Goal: Task Accomplishment & Management: Manage account settings

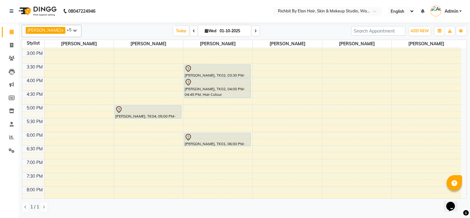
scroll to position [69, 0]
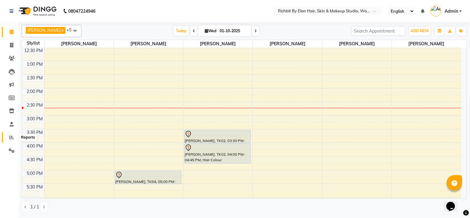
click at [11, 138] on icon at bounding box center [11, 137] width 5 height 5
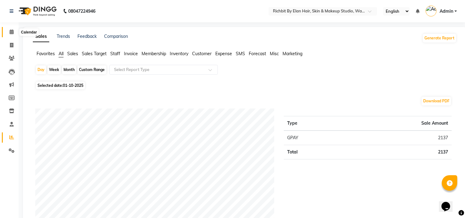
click at [13, 32] on icon at bounding box center [12, 31] width 4 height 5
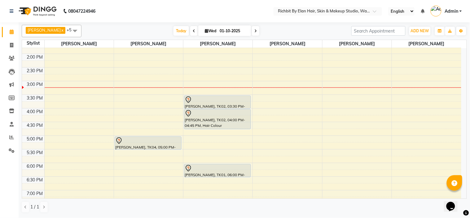
scroll to position [137, 0]
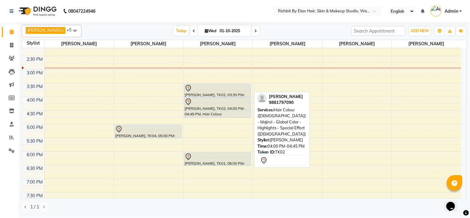
scroll to position [103, 0]
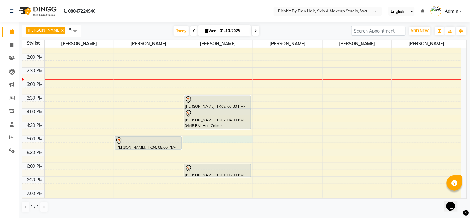
click at [194, 140] on div "10:00 AM 10:30 AM 11:00 AM 11:30 AM 12:00 PM 12:30 PM 1:00 PM 1:30 PM 2:00 PM 2…" at bounding box center [241, 108] width 439 height 327
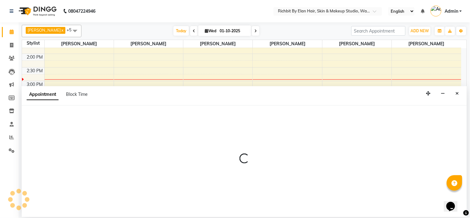
select select "39151"
select select "1020"
select select "tentative"
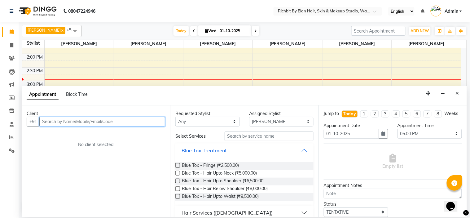
click at [106, 119] on input "text" at bounding box center [102, 122] width 126 height 10
click at [455, 94] on button "Close" at bounding box center [457, 94] width 9 height 10
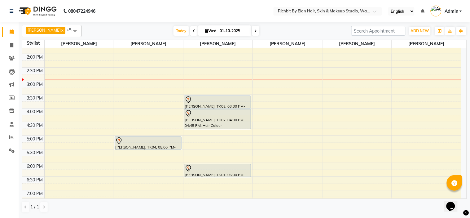
click at [72, 125] on div "10:00 AM 10:30 AM 11:00 AM 11:30 AM 12:00 PM 12:30 PM 1:00 PM 1:30 PM 2:00 PM 2…" at bounding box center [241, 108] width 439 height 327
select select "59451"
select select "990"
select select "tentative"
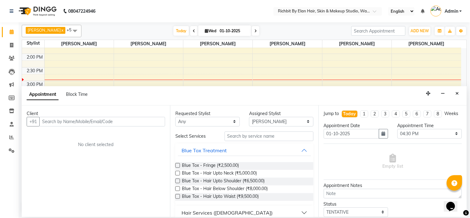
click at [69, 123] on input "text" at bounding box center [102, 122] width 126 height 10
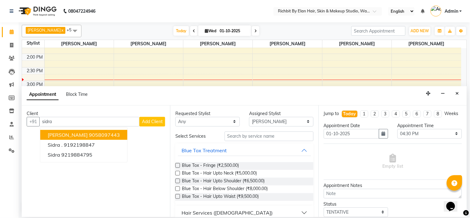
click at [89, 134] on ngb-highlight "9058097443" at bounding box center [104, 135] width 31 height 6
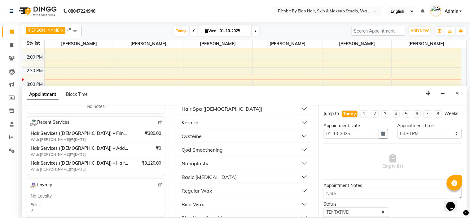
scroll to position [0, 0]
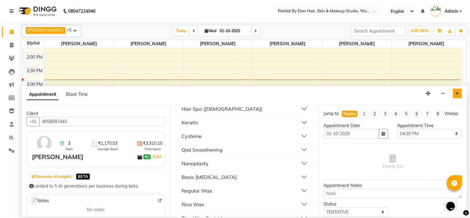
type input "9058097443"
click at [459, 91] on button "Close" at bounding box center [457, 94] width 9 height 10
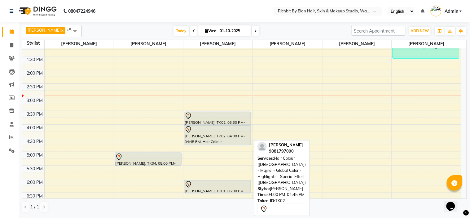
scroll to position [137, 0]
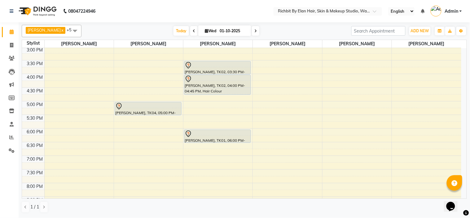
click at [196, 100] on div "10:00 AM 10:30 AM 11:00 AM 11:30 AM 12:00 PM 12:30 PM 1:00 PM 1:30 PM 2:00 PM 2…" at bounding box center [241, 74] width 439 height 327
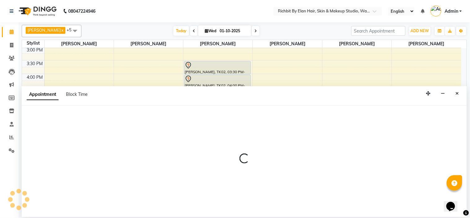
select select "39151"
select select "1005"
select select "tentative"
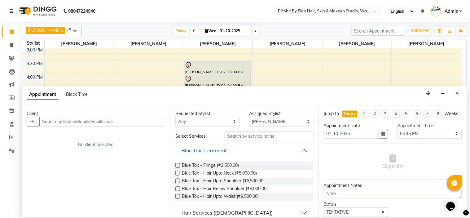
click at [139, 117] on input "text" at bounding box center [102, 122] width 126 height 10
click at [461, 92] on button "Close" at bounding box center [457, 94] width 9 height 10
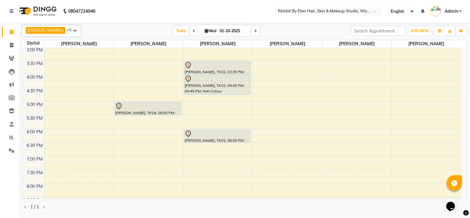
click at [85, 156] on div "10:00 AM 10:30 AM 11:00 AM 11:30 AM 12:00 PM 12:30 PM 1:00 PM 1:30 PM 2:00 PM 2…" at bounding box center [241, 74] width 439 height 327
select select "59451"
select select "tentative"
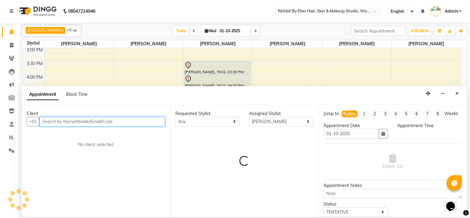
select select "1125"
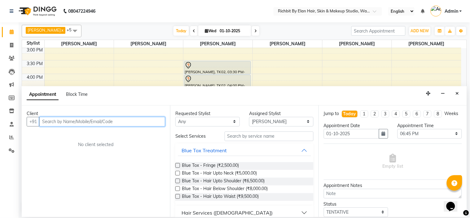
click at [79, 121] on input "text" at bounding box center [102, 122] width 126 height 10
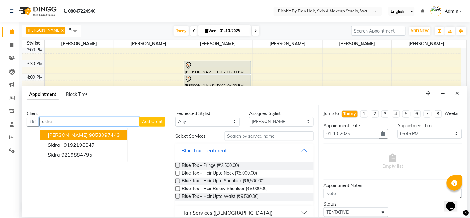
click at [89, 136] on ngb-highlight "9058097443" at bounding box center [104, 135] width 31 height 6
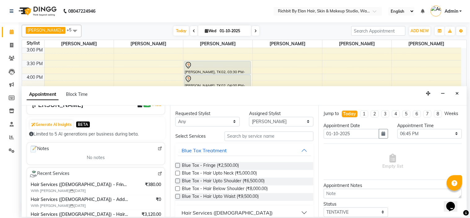
scroll to position [69, 0]
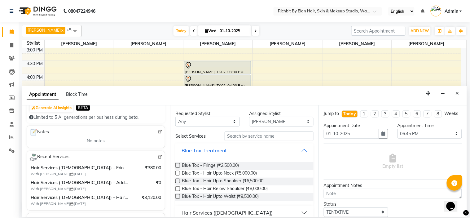
type input "9058097443"
click at [158, 132] on img at bounding box center [160, 131] width 5 height 5
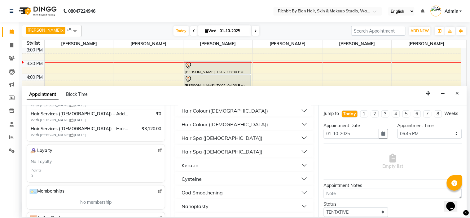
scroll to position [137, 0]
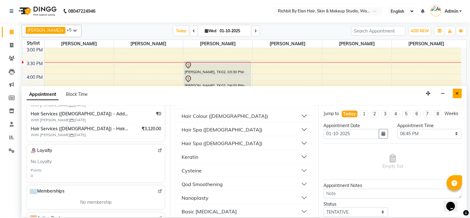
click at [460, 93] on button "Close" at bounding box center [457, 94] width 9 height 10
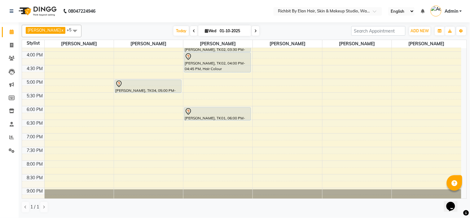
scroll to position [178, 0]
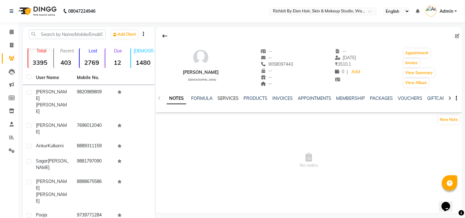
click at [225, 98] on link "SERVICES" at bounding box center [227, 98] width 21 height 6
click at [8, 31] on span at bounding box center [11, 31] width 11 height 7
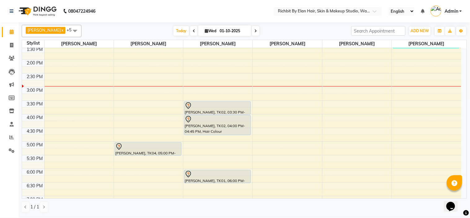
scroll to position [172, 0]
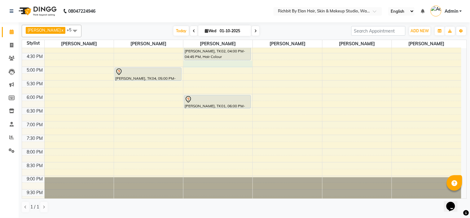
click at [188, 63] on div "10:00 AM 10:30 AM 11:00 AM 11:30 AM 12:00 PM 12:30 PM 1:00 PM 1:30 PM 2:00 PM 2…" at bounding box center [241, 39] width 439 height 327
select select "39151"
select select "1005"
select select "tentative"
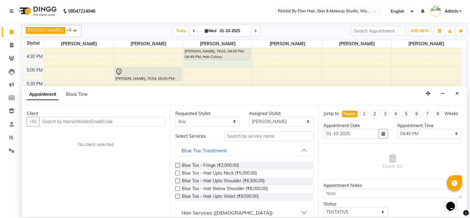
click at [121, 120] on input "text" at bounding box center [102, 122] width 126 height 10
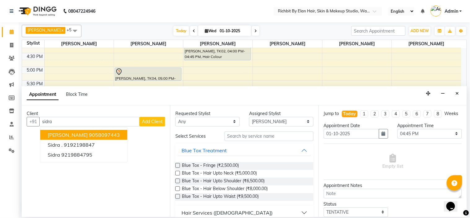
click at [107, 133] on button "Sidra Raza 9058097443" at bounding box center [83, 135] width 87 height 10
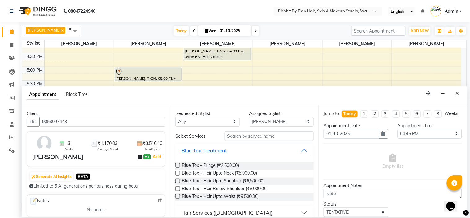
type input "9058097443"
click at [253, 135] on input "text" at bounding box center [268, 136] width 89 height 10
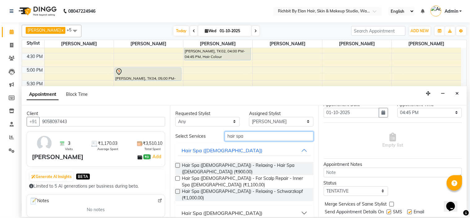
scroll to position [46, 0]
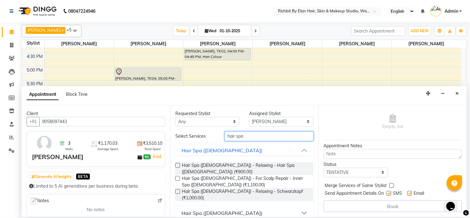
type input "hair spa"
click at [303, 207] on button "Hair Spa (Female)" at bounding box center [244, 212] width 133 height 11
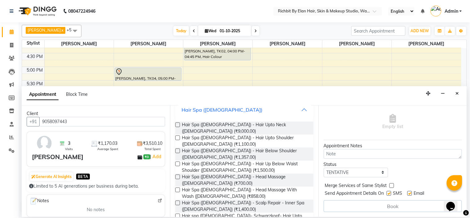
scroll to position [134, 0]
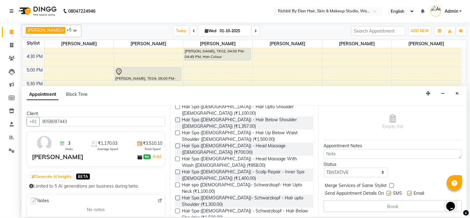
click at [177, 208] on label at bounding box center [177, 210] width 5 height 5
click at [177, 209] on input "checkbox" at bounding box center [177, 211] width 4 height 4
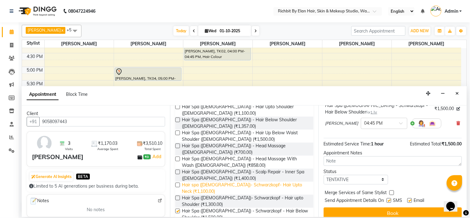
checkbox input "false"
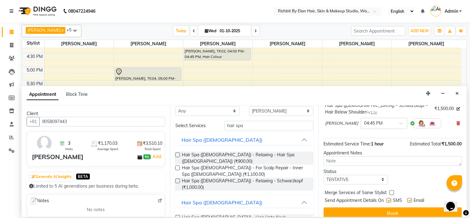
scroll to position [0, 0]
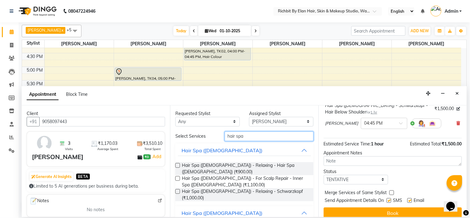
drag, startPoint x: 246, startPoint y: 139, endPoint x: 247, endPoint y: 131, distance: 8.1
click at [246, 137] on input "hair spa" at bounding box center [268, 136] width 89 height 10
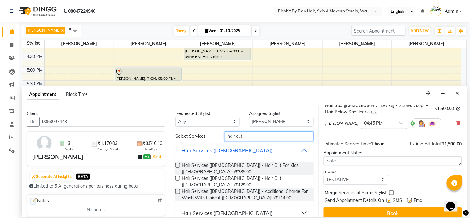
type input "hair cut"
click at [176, 176] on label at bounding box center [177, 178] width 5 height 5
click at [176, 177] on input "checkbox" at bounding box center [177, 179] width 4 height 4
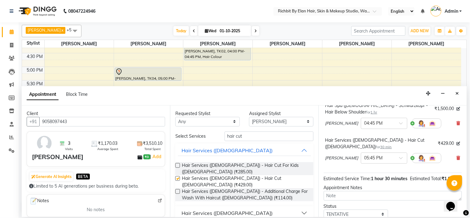
checkbox input "false"
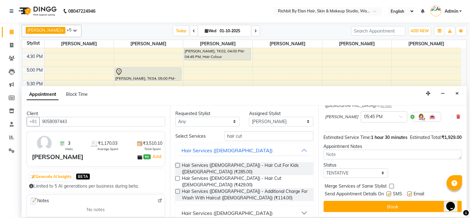
scroll to position [92, 0]
click at [388, 206] on button "Book" at bounding box center [393, 206] width 138 height 11
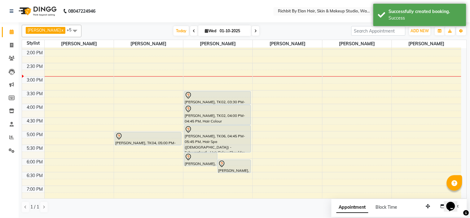
scroll to position [103, 0]
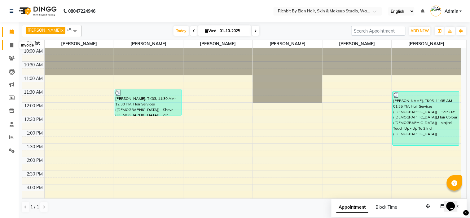
click at [13, 43] on icon at bounding box center [11, 45] width 3 height 5
select select "service"
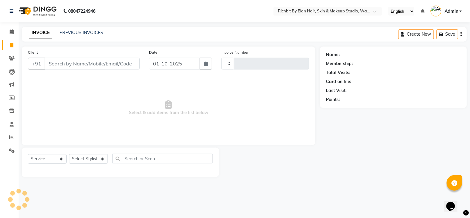
type input "1054"
select select "4114"
drag, startPoint x: 96, startPoint y: 156, endPoint x: 94, endPoint y: 161, distance: 5.4
click at [96, 156] on select "Select Stylist [PERSON_NAME] [PERSON_NAME] [PERSON_NAME] [PERSON_NAME] Ram [PER…" at bounding box center [88, 159] width 39 height 10
select select "39151"
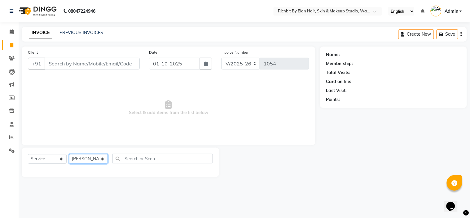
click at [69, 154] on select "Select Stylist [PERSON_NAME] [PERSON_NAME] [PERSON_NAME] [PERSON_NAME] Ram [PER…" at bounding box center [88, 159] width 39 height 10
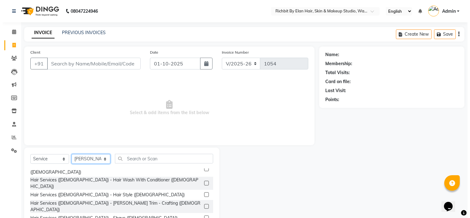
scroll to position [30, 0]
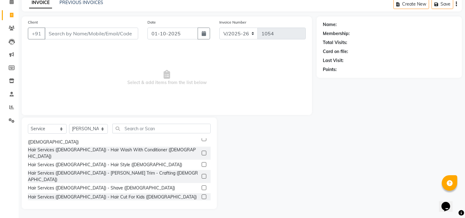
click at [202, 212] on label at bounding box center [204, 214] width 5 height 5
click at [202, 213] on input "checkbox" at bounding box center [204, 215] width 4 height 4
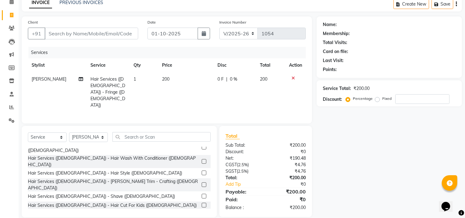
checkbox input "false"
click at [48, 34] on input "Client" at bounding box center [92, 34] width 94 height 12
type input "9"
type input "0"
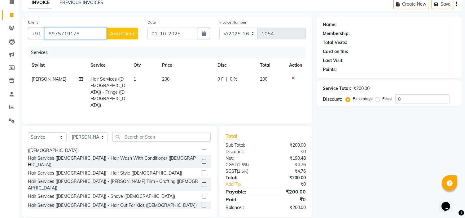
type input "8975719178"
click at [131, 33] on span "Add Client" at bounding box center [122, 33] width 24 height 6
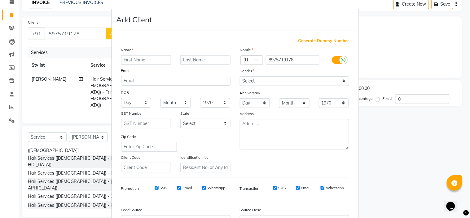
click at [136, 60] on input "text" at bounding box center [146, 60] width 50 height 10
type input "vi staff"
click at [258, 82] on select "Select Male Female Other Prefer Not To Say" at bounding box center [294, 81] width 109 height 10
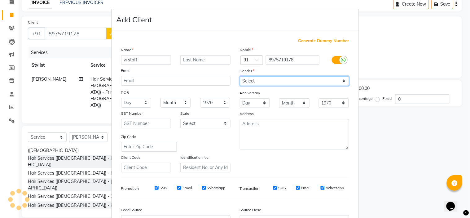
select select "female"
click at [240, 76] on select "Select Male Female Other Prefer Not To Say" at bounding box center [294, 81] width 109 height 10
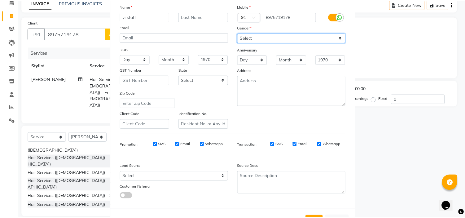
scroll to position [68, 0]
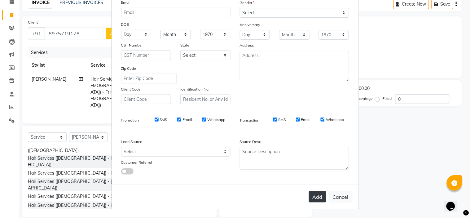
click at [316, 198] on button "Add" at bounding box center [317, 196] width 17 height 11
select select
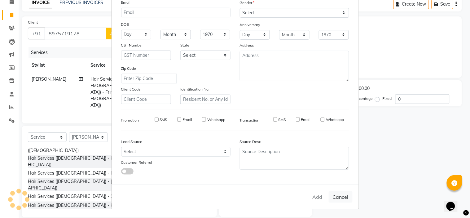
select select
checkbox input "false"
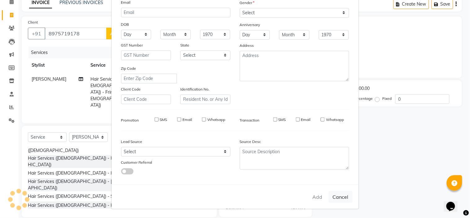
checkbox input "false"
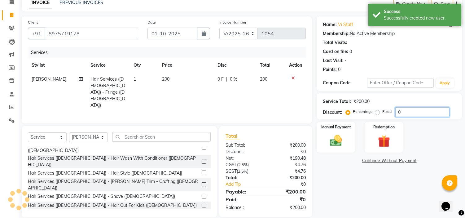
click at [424, 119] on div "Service Total: ₹200.00 Discount: Percentage Fixed 0" at bounding box center [388, 106] width 145 height 26
click at [423, 116] on input "0" at bounding box center [422, 112] width 54 height 10
type input "030"
click at [346, 141] on div "Manual Payment" at bounding box center [336, 137] width 40 height 32
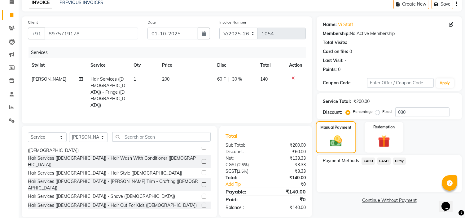
scroll to position [31, 0]
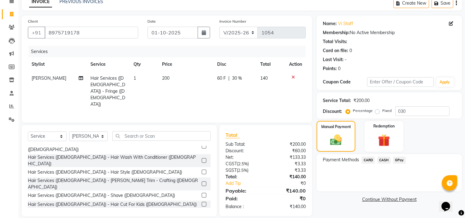
click at [401, 160] on span "GPay" at bounding box center [399, 159] width 13 height 7
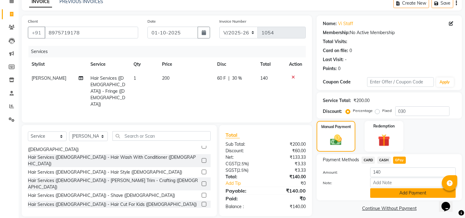
click at [405, 190] on button "Add Payment" at bounding box center [412, 193] width 85 height 10
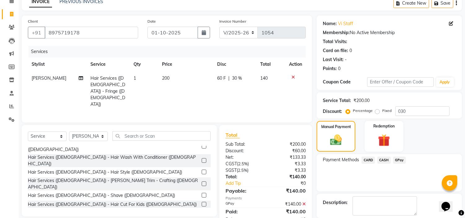
scroll to position [61, 0]
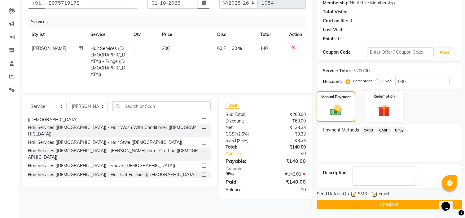
click at [404, 194] on div "Send Details On SMS Email" at bounding box center [388, 194] width 145 height 8
click at [401, 208] on button "Checkout" at bounding box center [388, 204] width 145 height 10
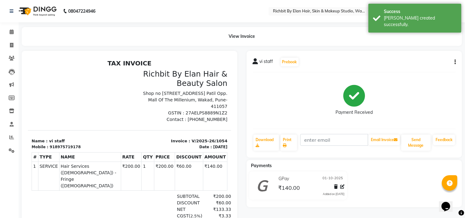
click at [24, 35] on div "View Invoice" at bounding box center [242, 36] width 440 height 19
click at [8, 31] on span at bounding box center [11, 31] width 11 height 7
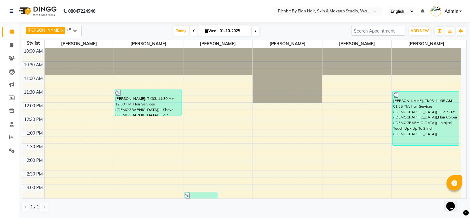
click at [64, 38] on div "Gopal Kadam x Rohit Suravase x Vandana Panikar x anuja dhavare x Ram Thosar x A…" at bounding box center [244, 118] width 445 height 193
drag, startPoint x: 211, startPoint y: 80, endPoint x: 308, endPoint y: 115, distance: 103.4
click at [283, 103] on div "10:00 AM 10:30 AM 11:00 AM 11:30 AM 12:00 PM 12:30 PM 1:00 PM 1:30 PM 2:00 PM 2…" at bounding box center [241, 211] width 439 height 327
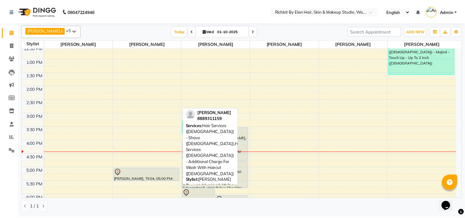
scroll to position [137, 0]
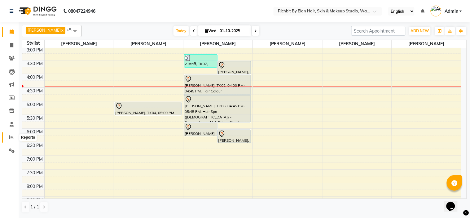
click at [13, 134] on span at bounding box center [11, 137] width 11 height 7
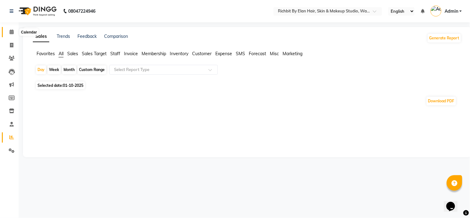
click at [12, 32] on icon at bounding box center [12, 31] width 4 height 5
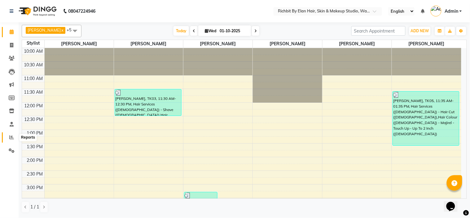
drag, startPoint x: 15, startPoint y: 135, endPoint x: 12, endPoint y: 133, distance: 3.6
click at [15, 135] on span at bounding box center [11, 137] width 11 height 7
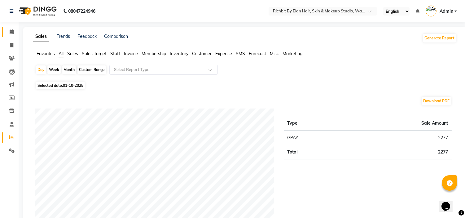
click at [17, 30] on li "Calendar" at bounding box center [9, 31] width 19 height 13
click at [13, 30] on icon at bounding box center [12, 31] width 4 height 5
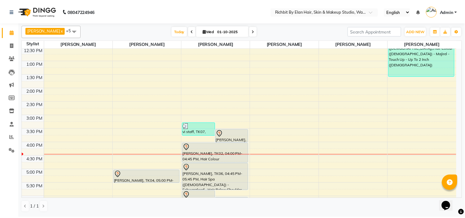
scroll to position [137, 0]
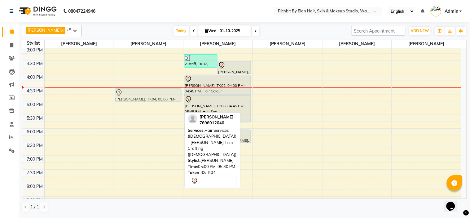
drag, startPoint x: 137, startPoint y: 108, endPoint x: 143, endPoint y: 92, distance: 17.1
click at [143, 92] on div "Ankur Kulkarni, TK03, 11:30 AM-12:30 PM, Hair Services (Male) - Shave (Male),Ha…" at bounding box center [148, 74] width 69 height 327
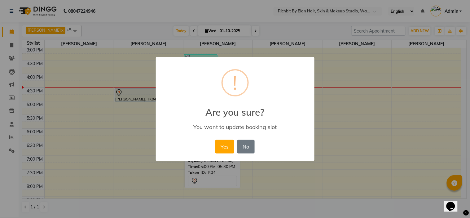
click at [214, 148] on div "Yes No No" at bounding box center [235, 146] width 42 height 17
click at [226, 143] on button "Yes" at bounding box center [224, 147] width 19 height 14
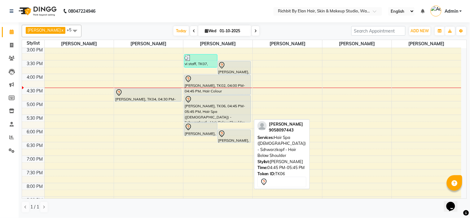
click at [188, 95] on link "[PERSON_NAME], TK06, 04:45 PM-05:45 PM, Hair Spa ([DEMOGRAPHIC_DATA]) - Schwarz…" at bounding box center [217, 108] width 67 height 27
click at [189, 97] on icon at bounding box center [188, 99] width 7 height 7
select select "7"
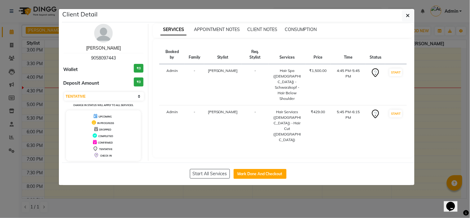
click at [111, 50] on link "[PERSON_NAME]" at bounding box center [103, 48] width 35 height 6
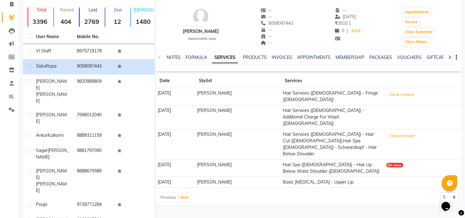
scroll to position [45, 0]
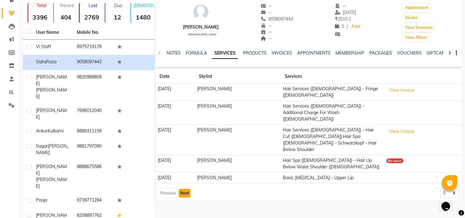
click at [182, 189] on button "Next" at bounding box center [185, 193] width 12 height 9
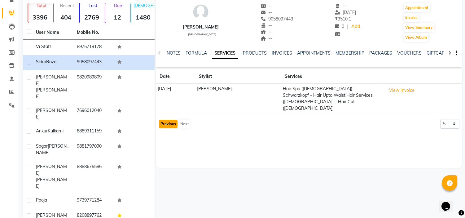
click at [167, 120] on button "Previous" at bounding box center [168, 124] width 19 height 9
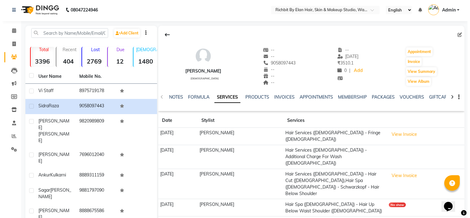
scroll to position [0, 0]
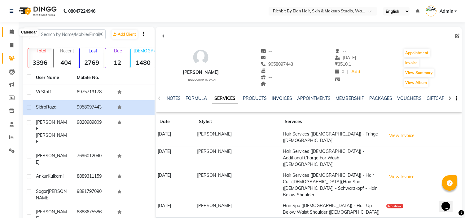
click at [11, 28] on span at bounding box center [11, 31] width 11 height 7
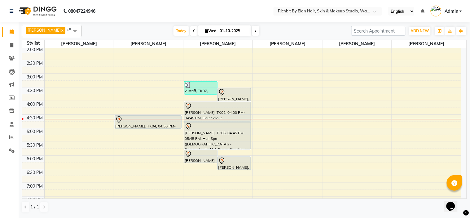
scroll to position [109, 0]
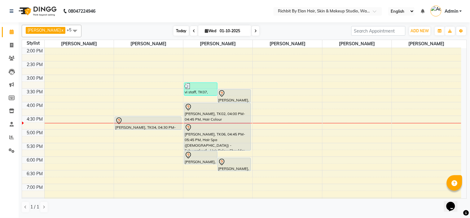
click at [174, 30] on span "Today" at bounding box center [180, 31] width 15 height 10
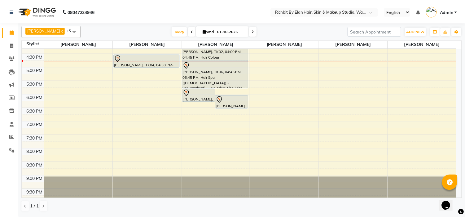
scroll to position [178, 0]
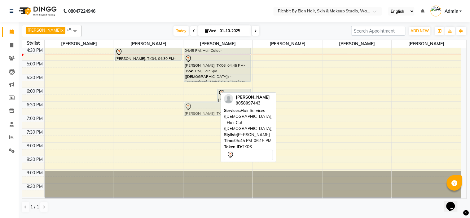
drag, startPoint x: 213, startPoint y: 89, endPoint x: 240, endPoint y: 111, distance: 34.7
click at [239, 110] on div "Gopal Kadam x Rohit Suravase x Vandana Panikar x anuja dhavare x Ram Thosar x A…" at bounding box center [244, 118] width 445 height 193
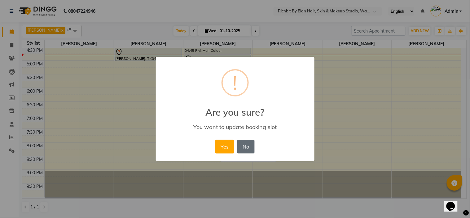
click at [249, 145] on button "No" at bounding box center [245, 147] width 17 height 14
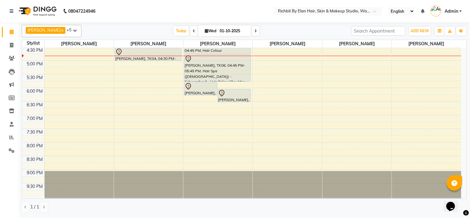
click at [302, 140] on div "10:00 AM 10:30 AM 11:00 AM 11:30 AM 12:00 PM 12:30 PM 1:00 PM 1:30 PM 2:00 PM 2…" at bounding box center [241, 33] width 439 height 327
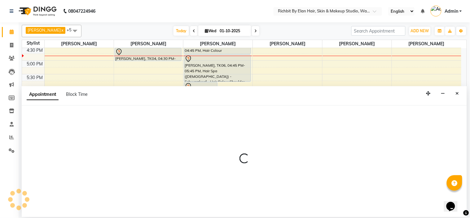
select select "21217"
select select "1185"
select select "tentative"
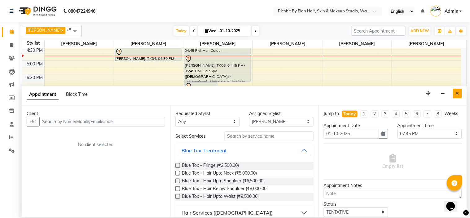
click at [457, 93] on icon "Close" at bounding box center [456, 93] width 3 height 4
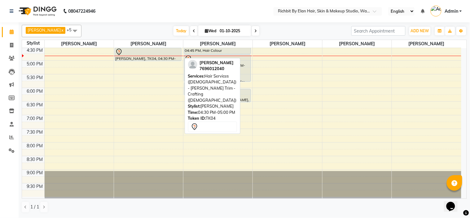
click at [125, 50] on div at bounding box center [148, 51] width 66 height 7
click at [137, 58] on div "[PERSON_NAME], TK04, 04:30 PM-05:00 PM, Hair Services ([DEMOGRAPHIC_DATA]) - [P…" at bounding box center [148, 54] width 66 height 13
select select "7"
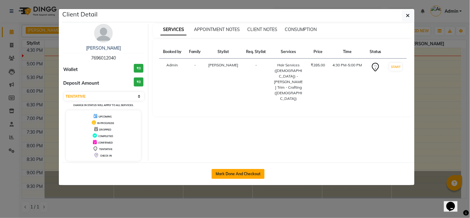
click at [227, 176] on button "Mark Done And Checkout" at bounding box center [237, 174] width 53 height 10
select select "service"
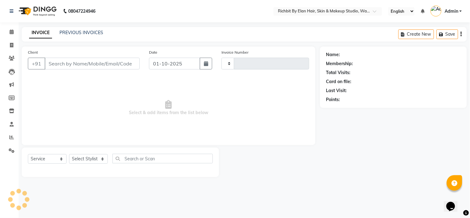
type input "1055"
select select "4114"
type input "7696012040"
select select "61438"
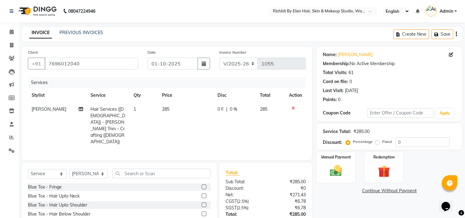
click at [231, 109] on span "0 %" at bounding box center [233, 109] width 7 height 7
select select "61438"
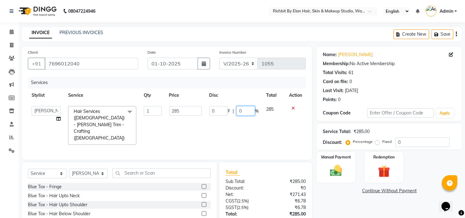
click at [249, 109] on input "0" at bounding box center [245, 111] width 19 height 10
type input "030"
click at [414, 142] on input "0" at bounding box center [422, 142] width 54 height 10
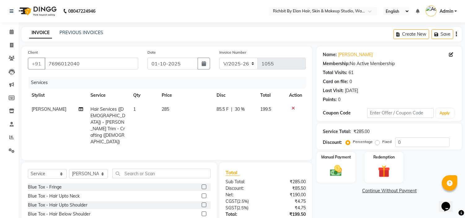
click at [222, 109] on span "85.5 F" at bounding box center [223, 109] width 12 height 7
select select "61438"
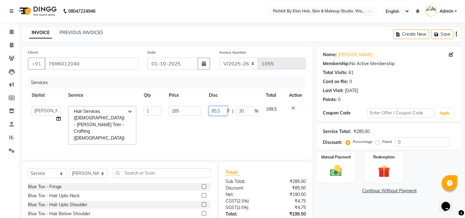
click at [222, 109] on input "85.5" at bounding box center [218, 111] width 19 height 10
type input "86"
click at [425, 146] on input "0" at bounding box center [422, 142] width 54 height 10
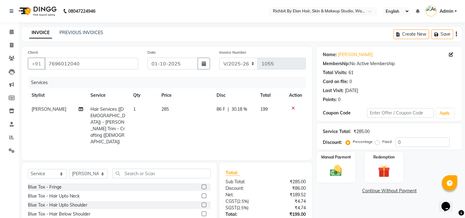
click at [221, 109] on span "86 F" at bounding box center [220, 109] width 9 height 7
select select "61438"
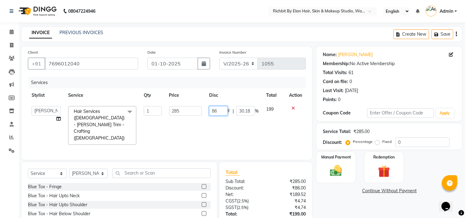
click at [221, 109] on input "86" at bounding box center [218, 111] width 19 height 10
type input "87"
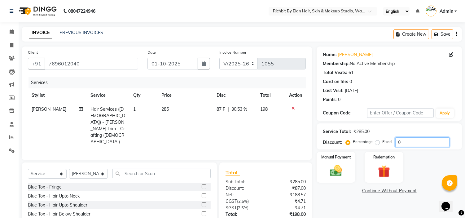
click at [404, 140] on input "0" at bounding box center [422, 142] width 54 height 10
click at [219, 107] on span "87 F" at bounding box center [220, 109] width 9 height 7
select select "61438"
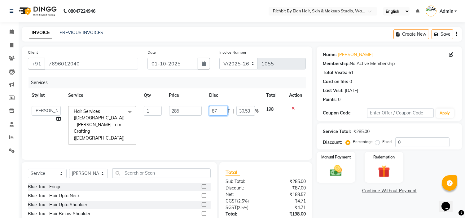
click at [219, 107] on input "87" at bounding box center [218, 111] width 19 height 10
type input "84"
click at [406, 136] on div "Service Total: ₹285.00 Discount: Percentage Fixed 0" at bounding box center [389, 136] width 133 height 21
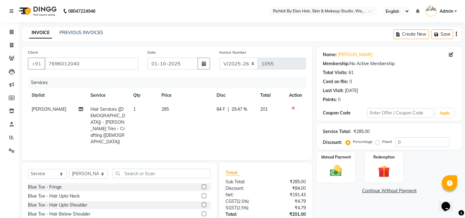
click at [221, 111] on span "84 F" at bounding box center [220, 109] width 9 height 7
select select "61438"
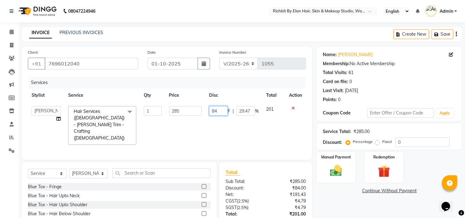
click at [220, 111] on input "84" at bounding box center [218, 111] width 19 height 10
type input "85"
click at [411, 143] on input "0" at bounding box center [422, 142] width 54 height 10
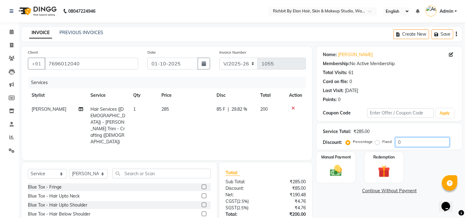
scroll to position [31, 0]
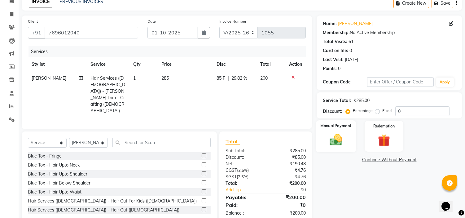
click at [341, 142] on img at bounding box center [336, 140] width 20 height 15
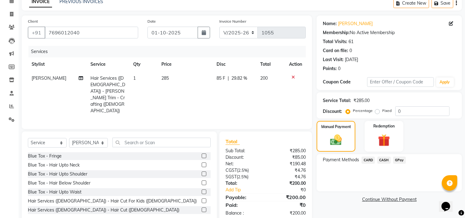
click at [400, 159] on span "GPay" at bounding box center [399, 159] width 13 height 7
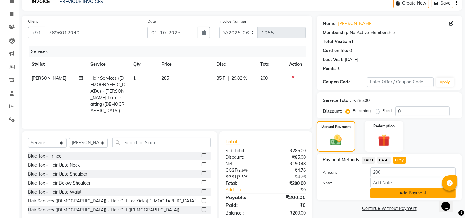
click at [404, 193] on button "Add Payment" at bounding box center [412, 193] width 85 height 10
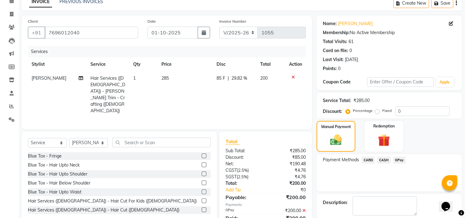
scroll to position [61, 0]
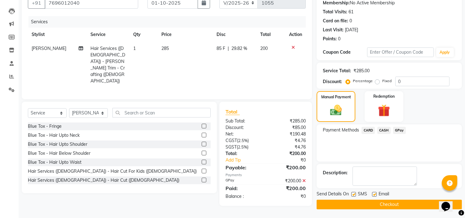
click at [411, 201] on button "Checkout" at bounding box center [388, 204] width 145 height 10
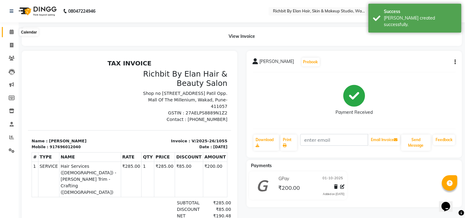
click at [11, 30] on icon at bounding box center [12, 31] width 4 height 5
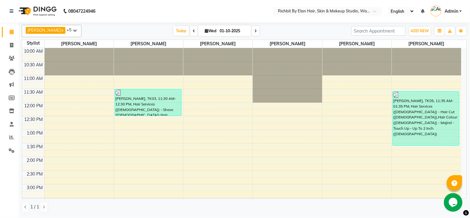
scroll to position [137, 0]
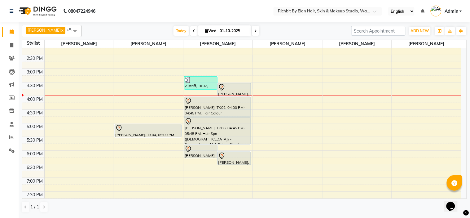
scroll to position [109, 0]
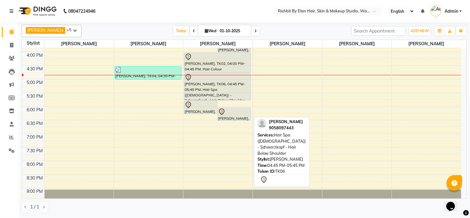
scroll to position [178, 0]
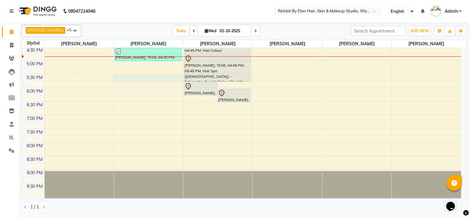
click at [142, 76] on div "10:00 AM 10:30 AM 11:00 AM 11:30 AM 12:00 PM 12:30 PM 1:00 PM 1:30 PM 2:00 PM 2…" at bounding box center [241, 33] width 439 height 327
select select "61438"
select select "tentative"
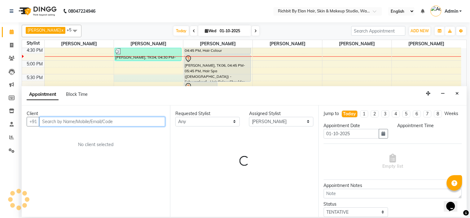
select select "1050"
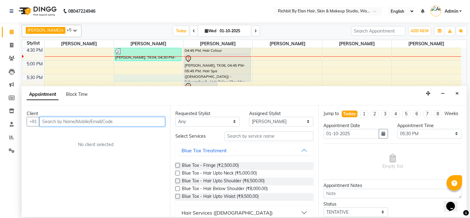
click at [84, 123] on input "text" at bounding box center [102, 122] width 126 height 10
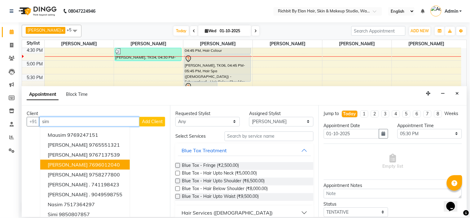
click at [89, 163] on ngb-highlight "7696012040" at bounding box center [104, 164] width 31 height 6
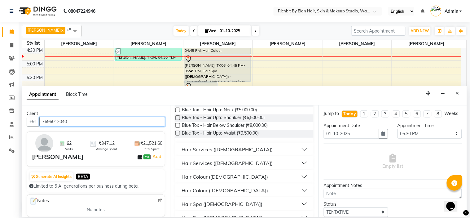
scroll to position [69, 0]
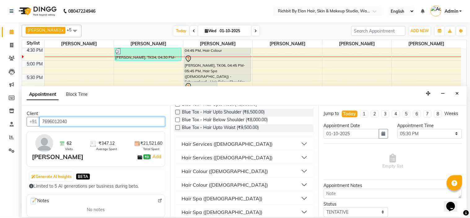
type input "7696012040"
click at [215, 156] on div "Hair Services (Female)" at bounding box center [226, 157] width 91 height 7
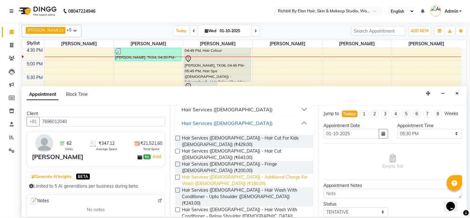
scroll to position [137, 0]
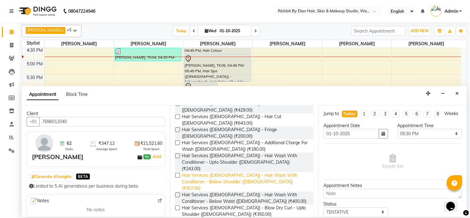
click at [246, 172] on span "Hair Services (Female) - Hair Wash With Conditioner - Below Shoulder (Female) (…" at bounding box center [245, 182] width 127 height 20
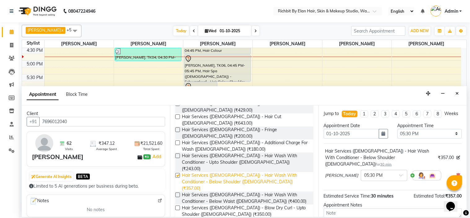
checkbox input "false"
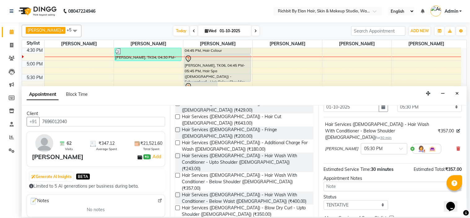
scroll to position [58, 0]
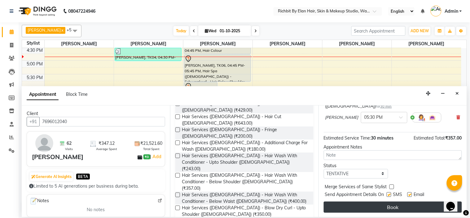
click at [403, 203] on button "Book" at bounding box center [393, 206] width 138 height 11
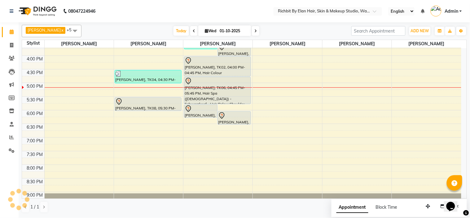
scroll to position [144, 0]
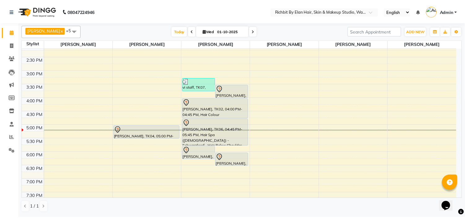
scroll to position [137, 0]
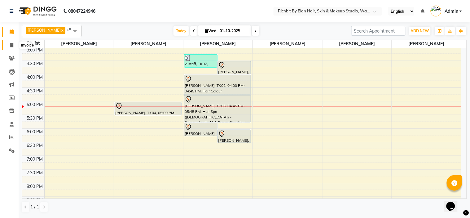
click at [10, 43] on icon at bounding box center [11, 45] width 3 height 5
select select "service"
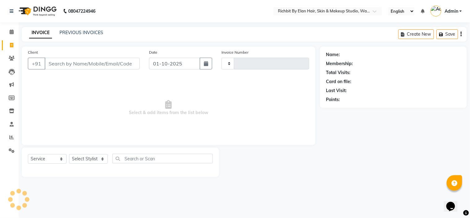
type input "1056"
select select "4114"
click at [85, 159] on select "Select Stylist Ankita nivangune anuja dhavare Deepali Palsule Gopal Kadam Ram T…" at bounding box center [88, 159] width 39 height 10
select select "39151"
click at [69, 154] on select "Select Stylist Ankita nivangune anuja dhavare Deepali Palsule Gopal Kadam Ram T…" at bounding box center [88, 159] width 39 height 10
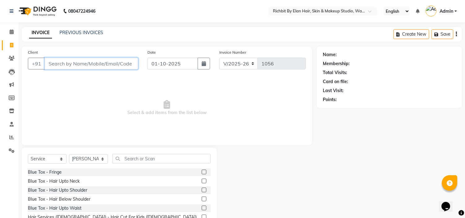
click at [57, 63] on input "Client" at bounding box center [92, 64] width 94 height 12
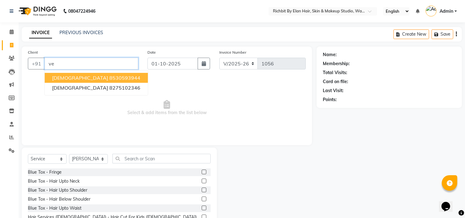
type input "v"
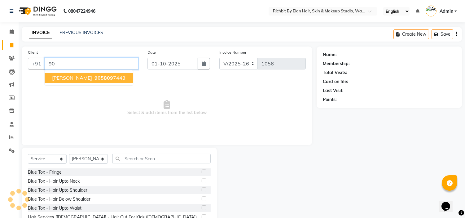
type input "9"
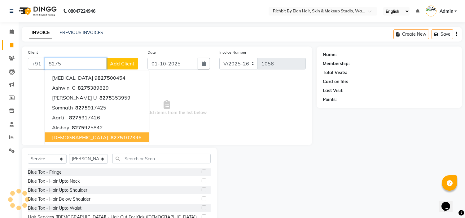
click at [109, 139] on ngb-highlight "8275 102346" at bounding box center [125, 137] width 32 height 6
type input "8275102346"
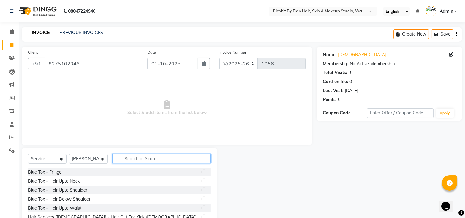
click at [124, 159] on input "text" at bounding box center [161, 159] width 98 height 10
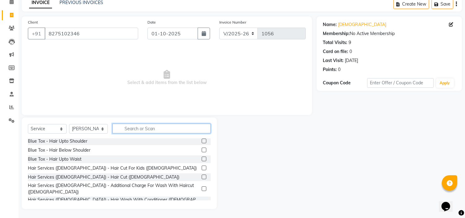
scroll to position [34, 0]
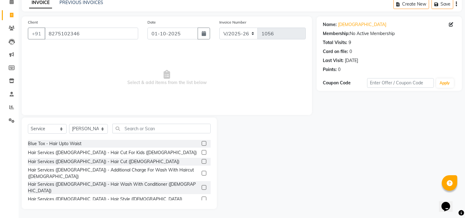
click at [109, 204] on div "Hair Services ([DEMOGRAPHIC_DATA]) - [PERSON_NAME] Trim - Crafting ([DEMOGRAPHI…" at bounding box center [113, 210] width 171 height 13
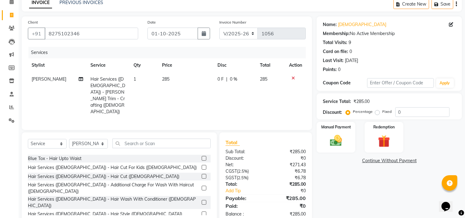
checkbox input "false"
click at [218, 78] on span "0 F" at bounding box center [220, 79] width 6 height 7
select select "39151"
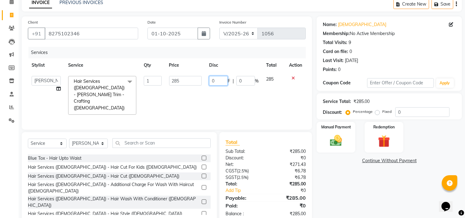
click at [218, 78] on input "0" at bounding box center [218, 81] width 19 height 10
type input "085"
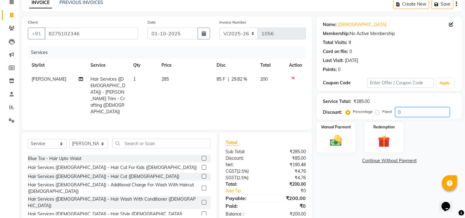
click at [407, 113] on input "0" at bounding box center [422, 112] width 54 height 10
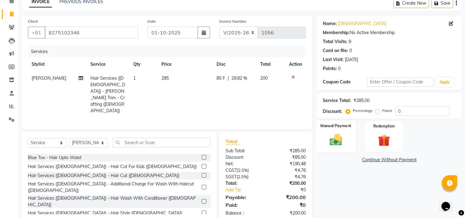
click at [340, 140] on img at bounding box center [336, 140] width 20 height 15
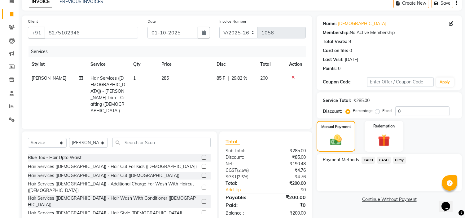
scroll to position [0, 0]
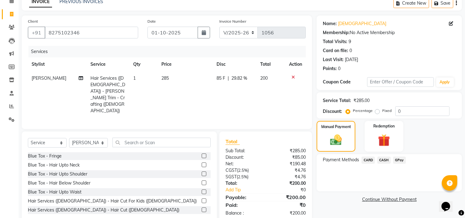
click at [398, 158] on span "GPay" at bounding box center [399, 159] width 13 height 7
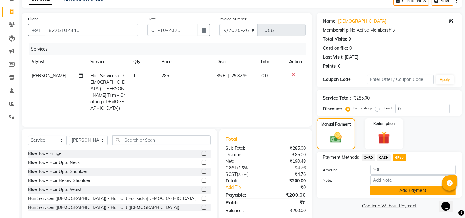
scroll to position [35, 0]
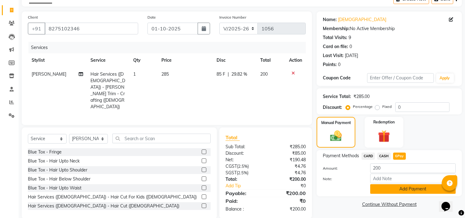
click at [407, 186] on button "Add Payment" at bounding box center [412, 189] width 85 height 10
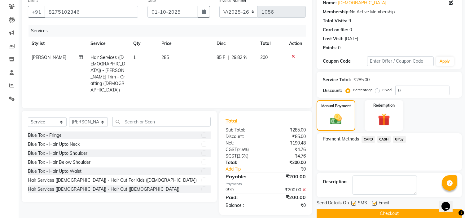
scroll to position [61, 0]
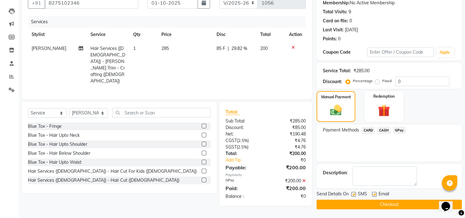
click at [410, 202] on button "Checkout" at bounding box center [388, 204] width 145 height 10
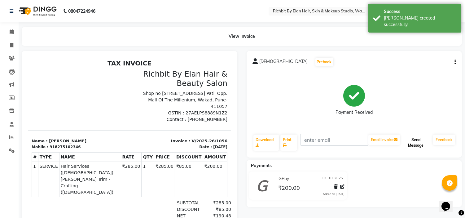
click at [416, 141] on button "Send Message" at bounding box center [415, 142] width 29 height 16
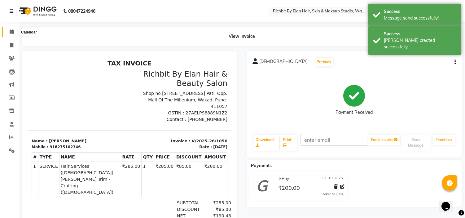
click at [15, 32] on span at bounding box center [11, 31] width 11 height 7
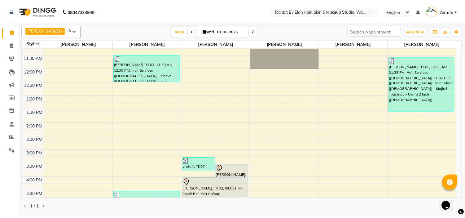
scroll to position [137, 0]
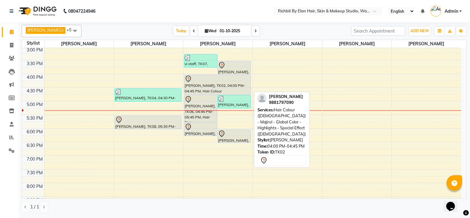
click at [209, 88] on div "[PERSON_NAME], TK02, 04:00 PM-04:45 PM, Hair Colour ([DEMOGRAPHIC_DATA]) - Maji…" at bounding box center [217, 85] width 66 height 20
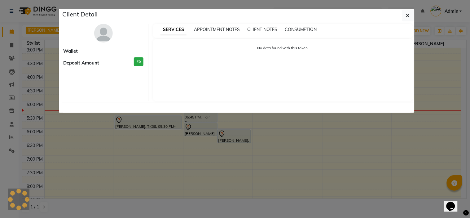
select select "7"
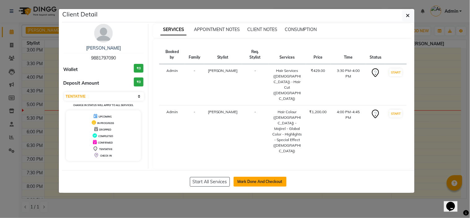
click at [253, 176] on button "Mark Done And Checkout" at bounding box center [259, 181] width 53 height 10
select select "service"
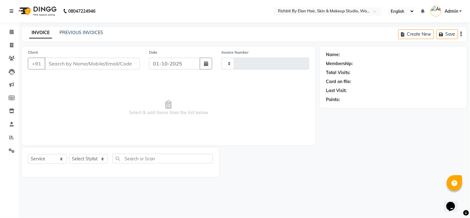
type input "1057"
select select "select"
select select "4114"
type input "9881797090"
select select "39151"
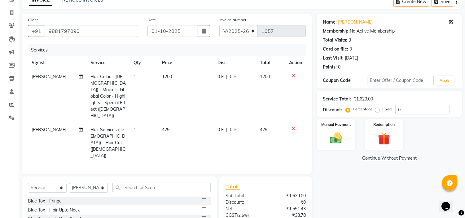
scroll to position [71, 0]
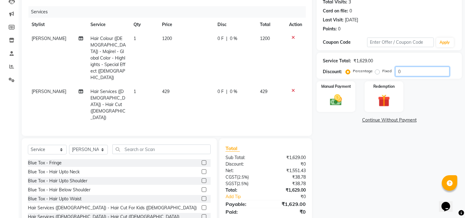
click at [407, 73] on input "0" at bounding box center [422, 72] width 54 height 10
type input "030"
click at [229, 88] on span "128.7 F" at bounding box center [223, 91] width 15 height 7
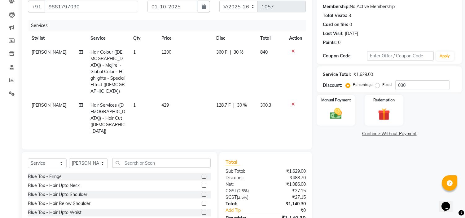
select select "39151"
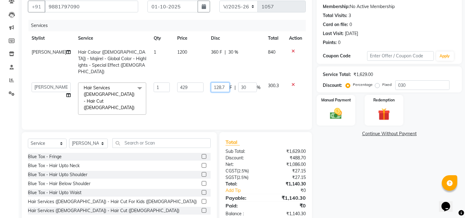
click at [225, 82] on input "128.7" at bounding box center [220, 87] width 19 height 10
type input "128"
click at [227, 90] on td "128 F | 30 %" at bounding box center [235, 99] width 57 height 40
select select "39151"
click at [224, 82] on input "128" at bounding box center [220, 87] width 19 height 10
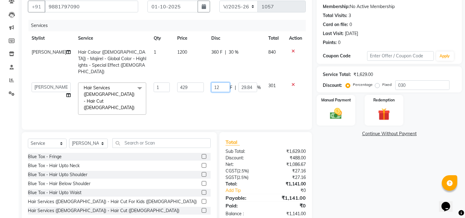
type input "129"
click at [229, 89] on td "129 F | 29.84 %" at bounding box center [235, 99] width 57 height 40
select select "39151"
click at [338, 113] on img at bounding box center [336, 114] width 20 height 15
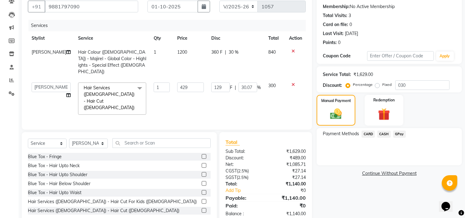
click at [399, 132] on span "GPay" at bounding box center [399, 133] width 13 height 7
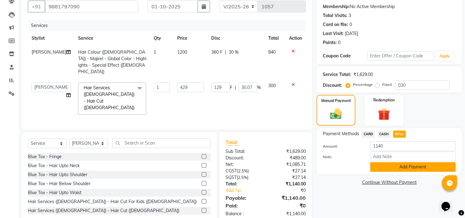
click at [408, 168] on button "Add Payment" at bounding box center [412, 167] width 85 height 10
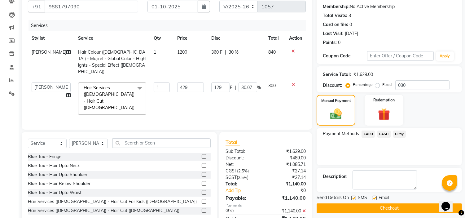
click at [351, 206] on button "Checkout" at bounding box center [388, 208] width 145 height 10
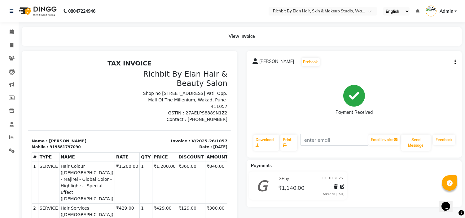
click at [6, 24] on div "Calendar Invoice Clients Leads Marketing Members Inventory Staff Reports Settin…" at bounding box center [42, 149] width 84 height 263
click at [11, 32] on icon at bounding box center [12, 31] width 4 height 5
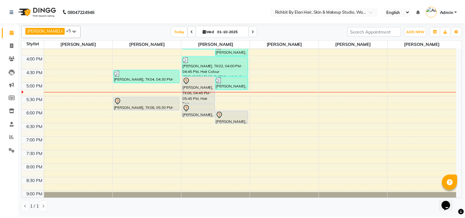
scroll to position [178, 0]
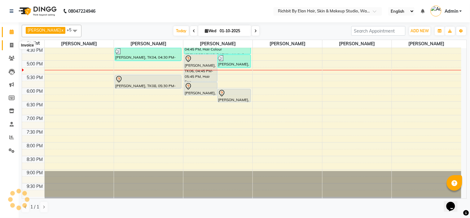
click at [13, 43] on icon at bounding box center [11, 45] width 3 height 5
select select "4114"
select select "service"
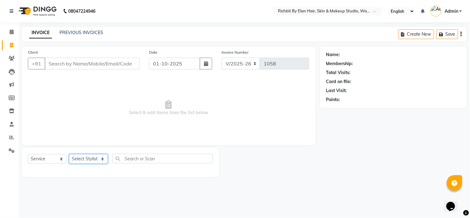
click at [100, 155] on select "Select Stylist [PERSON_NAME] [PERSON_NAME] [PERSON_NAME] [PERSON_NAME] Ram [PER…" at bounding box center [88, 159] width 39 height 10
select select "92645"
click at [69, 154] on select "Select Stylist [PERSON_NAME] [PERSON_NAME] [PERSON_NAME] [PERSON_NAME] Ram [PER…" at bounding box center [88, 159] width 39 height 10
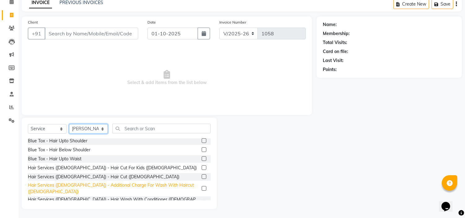
scroll to position [34, 0]
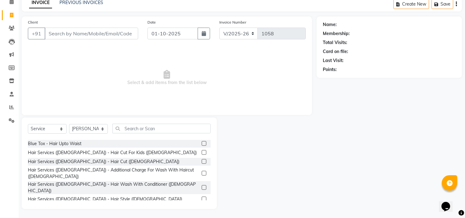
click at [202, 159] on label at bounding box center [204, 161] width 5 height 5
click at [202, 159] on input "checkbox" at bounding box center [204, 161] width 4 height 4
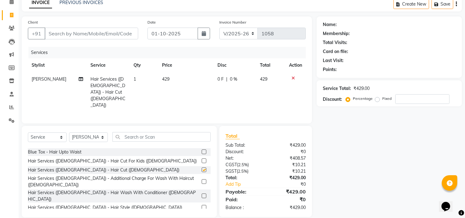
checkbox input "false"
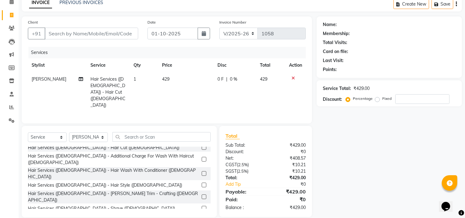
scroll to position [69, 0]
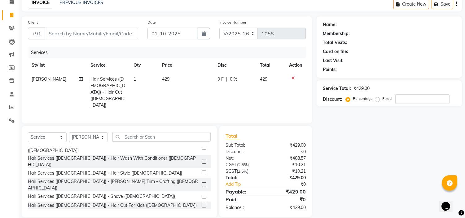
click at [202, 182] on label at bounding box center [204, 184] width 5 height 5
click at [202, 183] on input "checkbox" at bounding box center [204, 185] width 4 height 4
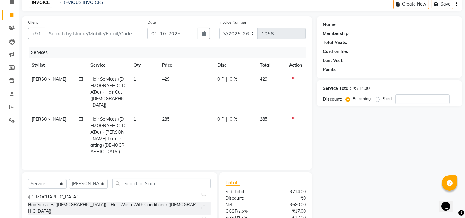
checkbox input "false"
click at [153, 178] on input "text" at bounding box center [161, 183] width 98 height 10
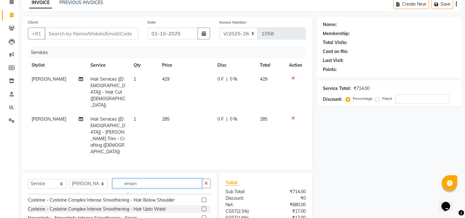
scroll to position [0, 0]
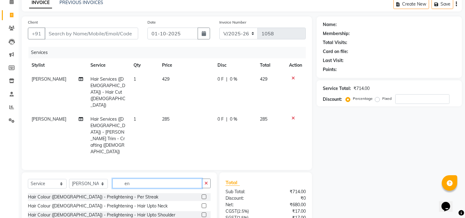
type input "e"
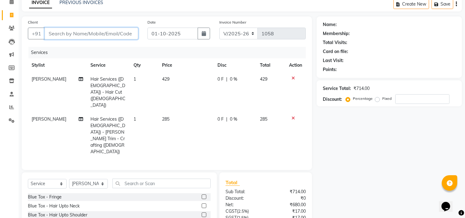
click at [86, 35] on input "Client" at bounding box center [92, 34] width 94 height 12
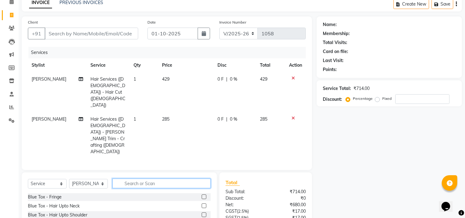
click at [133, 178] on input "text" at bounding box center [161, 183] width 98 height 10
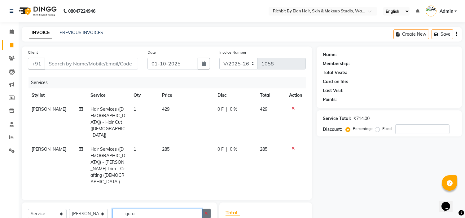
type input "igora"
click at [203, 208] on button "button" at bounding box center [206, 213] width 9 height 10
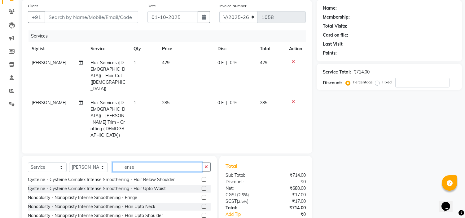
scroll to position [58, 0]
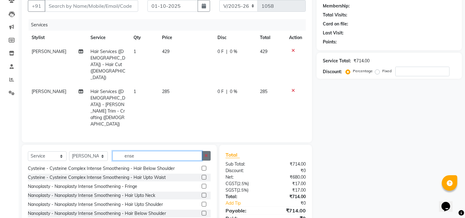
type input "ense"
click at [206, 153] on icon "button" at bounding box center [205, 155] width 3 height 4
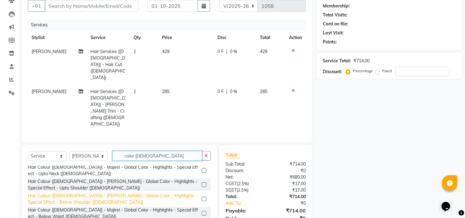
scroll to position [102, 0]
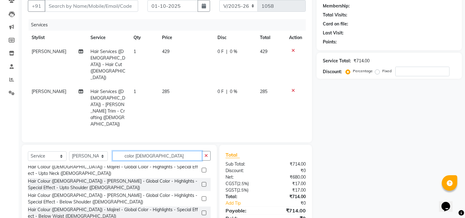
type input "color male"
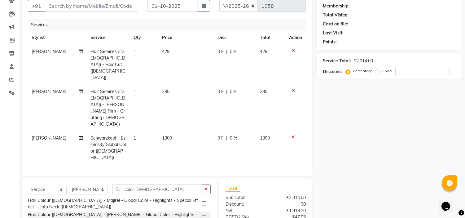
checkbox input "false"
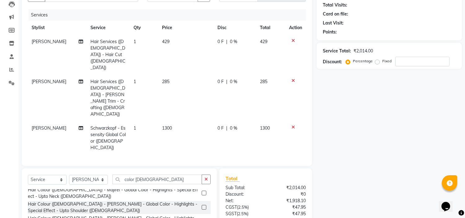
scroll to position [85, 0]
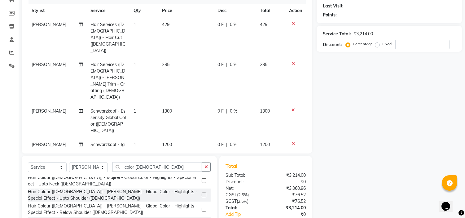
checkbox input "false"
click at [405, 47] on input "number" at bounding box center [422, 45] width 54 height 10
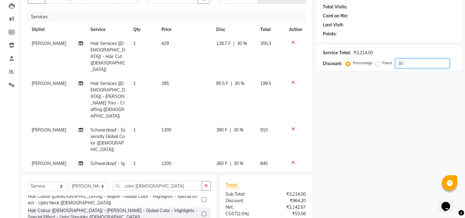
scroll to position [50, 0]
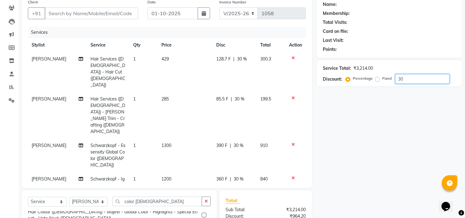
type input "30"
click at [292, 176] on icon at bounding box center [292, 178] width 3 height 4
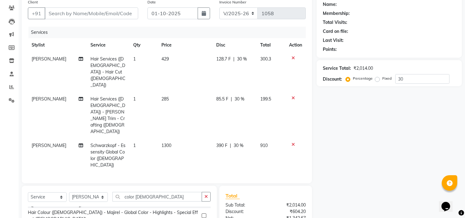
scroll to position [0, 0]
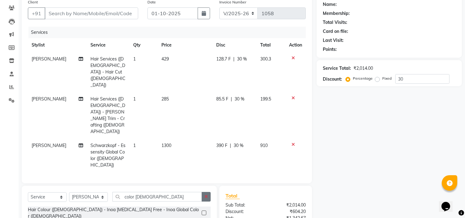
click at [206, 194] on icon "button" at bounding box center [205, 196] width 3 height 4
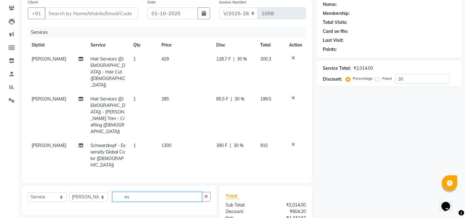
type input "e"
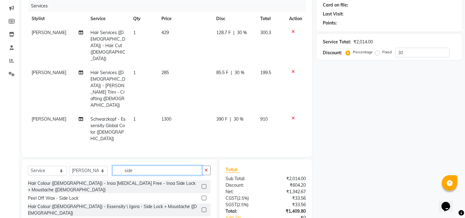
scroll to position [84, 0]
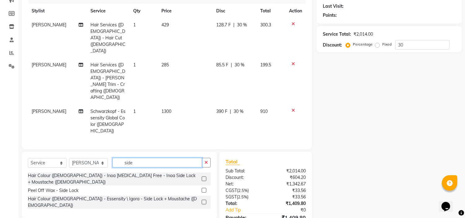
type input "side"
click at [204, 199] on label at bounding box center [204, 201] width 5 height 5
click at [204, 200] on input "checkbox" at bounding box center [204, 202] width 4 height 4
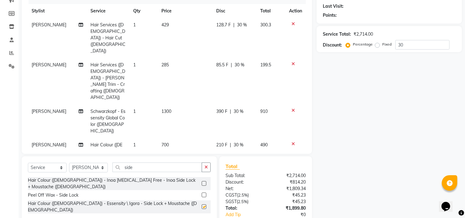
checkbox input "false"
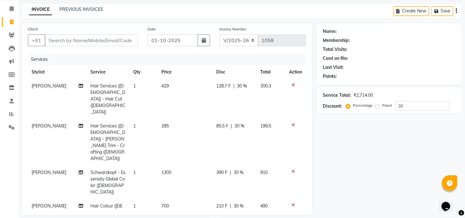
scroll to position [14, 0]
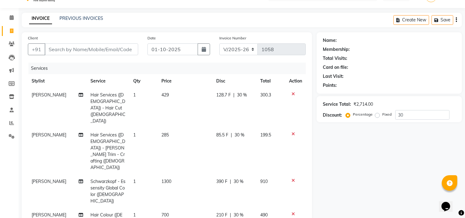
click at [214, 128] on td "85.5 F | 30 %" at bounding box center [235, 151] width 44 height 46
select select "92645"
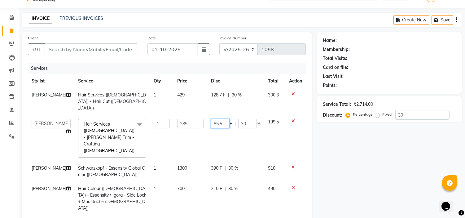
click at [222, 119] on input "85.5" at bounding box center [220, 124] width 19 height 10
type input "85"
click at [227, 128] on td "85 F | 30 %" at bounding box center [235, 138] width 57 height 46
select select "92645"
click at [213, 94] on span "128.7 F" at bounding box center [218, 95] width 15 height 7
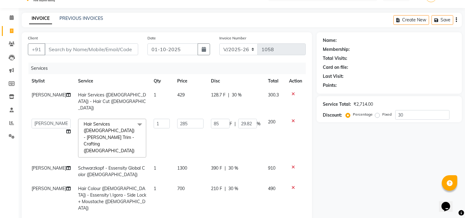
select select "92645"
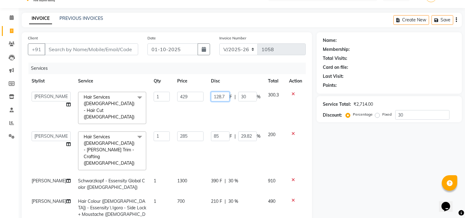
click at [224, 95] on input "128.7" at bounding box center [220, 97] width 19 height 10
type input "129"
click at [241, 137] on td "85 F | 29.82 %" at bounding box center [235, 151] width 57 height 46
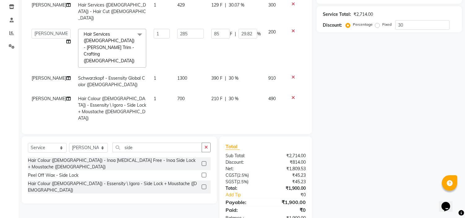
scroll to position [70, 0]
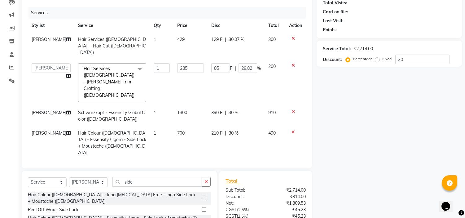
click at [212, 130] on span "210 F" at bounding box center [216, 133] width 11 height 7
select select "92645"
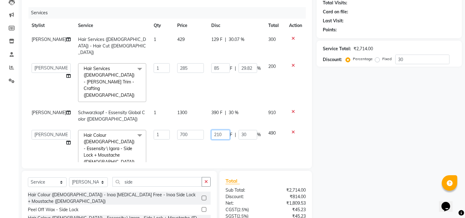
click at [221, 130] on input "210" at bounding box center [220, 135] width 19 height 10
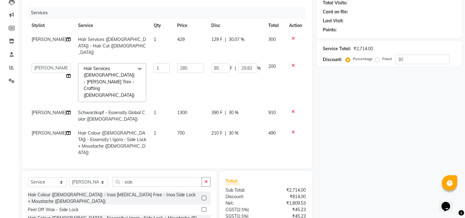
click at [292, 130] on icon at bounding box center [292, 132] width 3 height 4
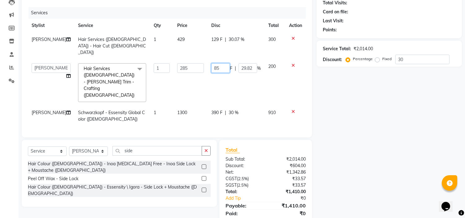
click at [221, 63] on input "85" at bounding box center [220, 68] width 19 height 10
type input "8"
type input "15"
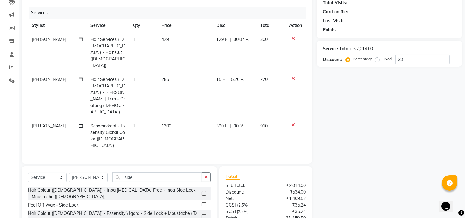
click at [398, 168] on div "Name: Membership: Total Visits: Card on file: Last Visit: Points: Service Total…" at bounding box center [391, 117] width 150 height 280
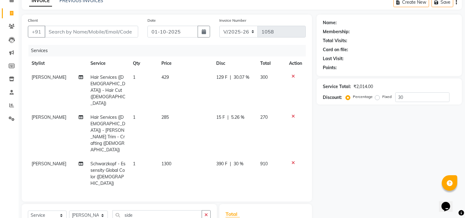
scroll to position [15, 0]
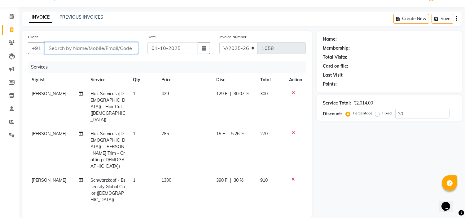
click at [118, 45] on input "Client" at bounding box center [92, 48] width 94 height 12
click at [63, 47] on input "Client" at bounding box center [92, 48] width 94 height 12
type input "9"
type input "0"
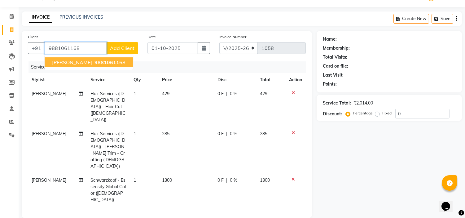
type input "9881061168"
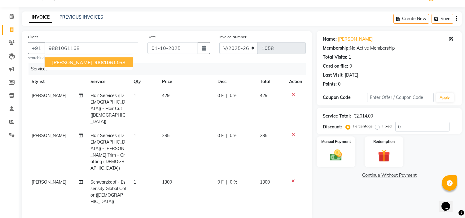
click at [101, 60] on span "98810611" at bounding box center [106, 62] width 25 height 6
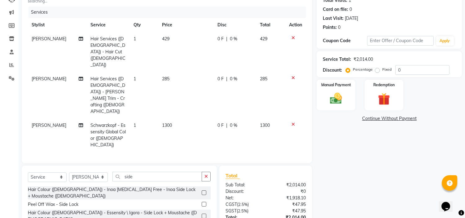
scroll to position [84, 0]
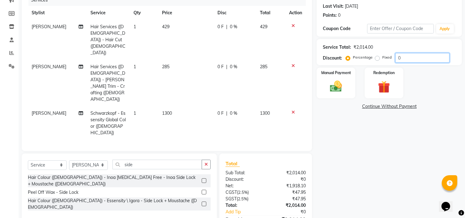
click at [424, 59] on input "0" at bounding box center [422, 58] width 54 height 10
type input "030"
click at [216, 63] on span "85.5 F" at bounding box center [222, 66] width 12 height 7
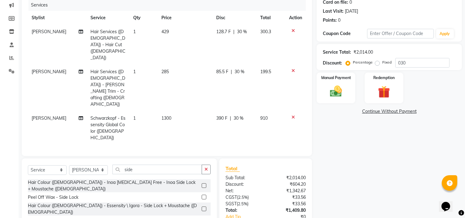
select select "92645"
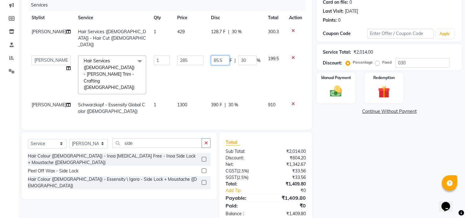
click at [222, 55] on input "85.5" at bounding box center [220, 60] width 19 height 10
type input "8"
type input "15"
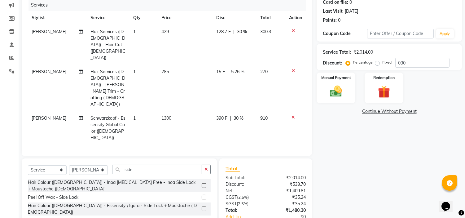
click at [246, 72] on td "15 F | 5.26 %" at bounding box center [235, 88] width 44 height 46
select select "92645"
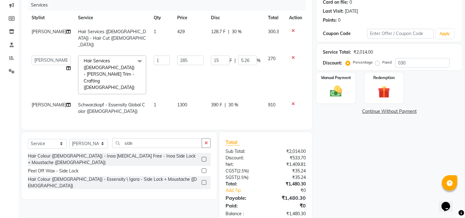
click at [212, 32] on span "128.7 F" at bounding box center [218, 31] width 15 height 7
select select "92645"
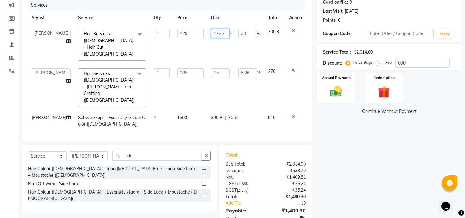
click at [224, 33] on input "128.7" at bounding box center [220, 33] width 19 height 10
type input "128"
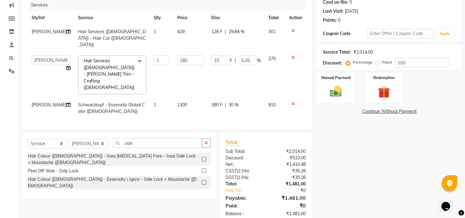
click at [244, 77] on td "15 F | 5.26 %" at bounding box center [235, 75] width 57 height 46
click at [214, 32] on span "128 F" at bounding box center [216, 31] width 11 height 7
select select "92645"
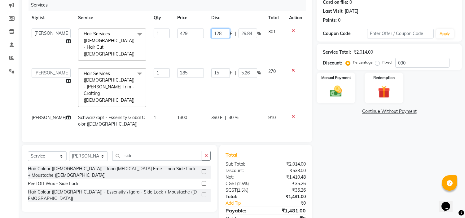
click at [219, 32] on input "128" at bounding box center [220, 33] width 19 height 10
type input "129"
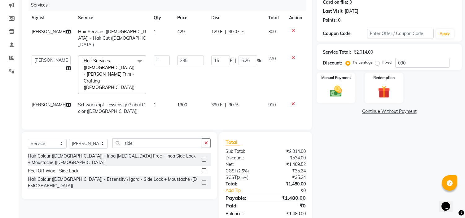
click at [247, 98] on td "390 F | 30 %" at bounding box center [235, 108] width 57 height 20
select select "92645"
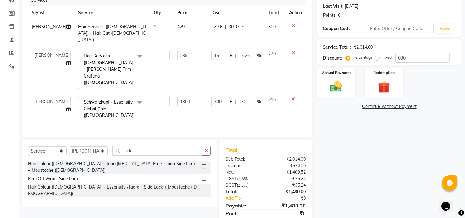
scroll to position [85, 0]
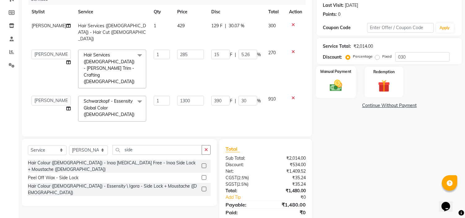
click at [333, 88] on img at bounding box center [336, 85] width 20 height 15
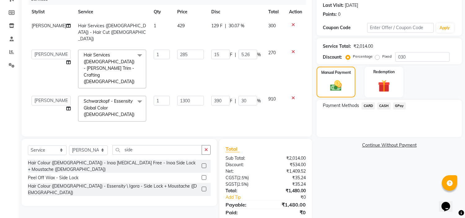
click at [386, 103] on span "CASH" at bounding box center [383, 105] width 13 height 7
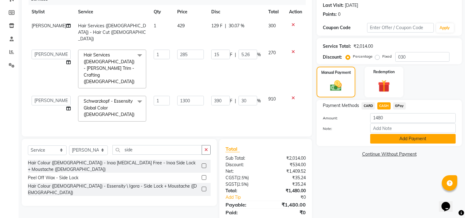
click at [395, 139] on button "Add Payment" at bounding box center [412, 139] width 85 height 10
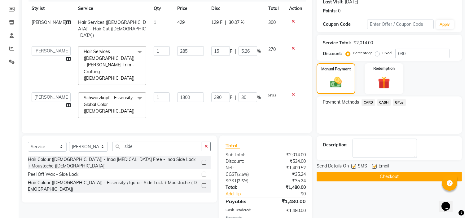
scroll to position [73, 0]
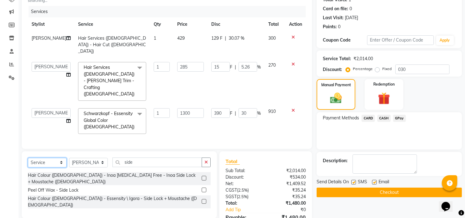
drag, startPoint x: 66, startPoint y: 140, endPoint x: 63, endPoint y: 141, distance: 3.2
click at [65, 158] on select "Select Service Product Membership Package Voucher Prepaid Gift Card" at bounding box center [47, 163] width 39 height 10
select select "product"
click at [28, 158] on select "Select Service Product Membership Package Voucher Prepaid Gift Card" at bounding box center [47, 163] width 39 height 10
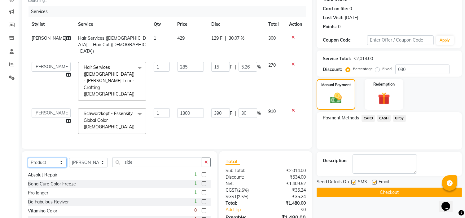
scroll to position [0, 0]
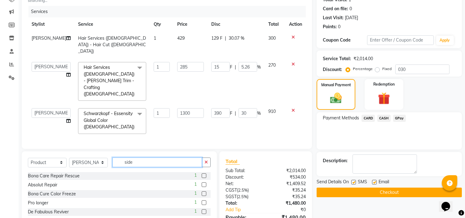
drag, startPoint x: 138, startPoint y: 142, endPoint x: 147, endPoint y: 143, distance: 8.8
click at [138, 157] on input "side" at bounding box center [156, 162] width 89 height 10
click at [208, 157] on button "button" at bounding box center [206, 162] width 9 height 10
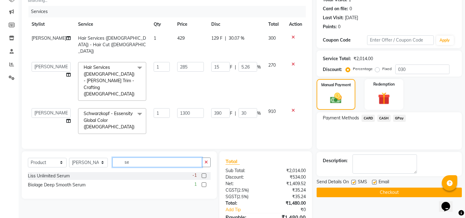
type input "se"
click at [203, 173] on label at bounding box center [204, 175] width 5 height 5
click at [203, 174] on input "checkbox" at bounding box center [204, 176] width 4 height 4
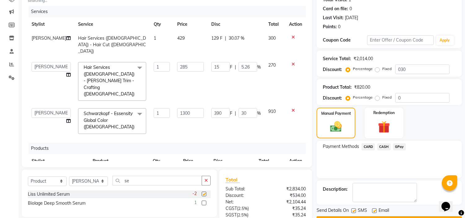
checkbox input "false"
click at [186, 172] on span "820" at bounding box center [186, 175] width 7 height 6
select select "92645"
click at [186, 172] on input "820" at bounding box center [184, 177] width 21 height 10
type input "825"
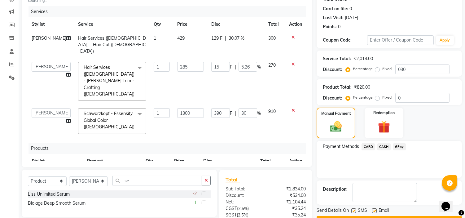
click at [217, 142] on div "Products" at bounding box center [169, 147] width 282 height 11
click at [187, 172] on span "825" at bounding box center [186, 175] width 7 height 6
select select "92645"
click at [189, 172] on input "825" at bounding box center [184, 177] width 21 height 10
type input "830"
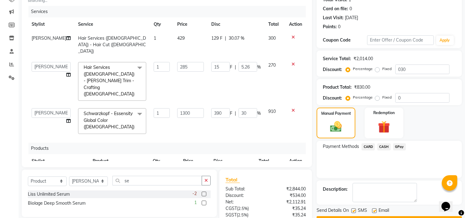
click at [214, 142] on div "Products" at bounding box center [169, 147] width 282 height 11
click at [189, 172] on span "830" at bounding box center [186, 175] width 7 height 6
select select "92645"
click at [189, 172] on input "830" at bounding box center [184, 177] width 21 height 10
click at [215, 172] on span "0 F" at bounding box center [216, 175] width 6 height 7
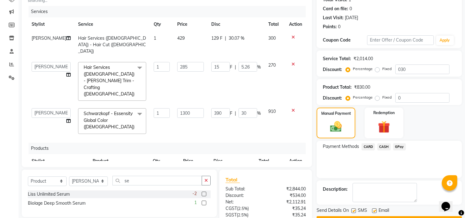
select select "92645"
click at [213, 172] on input "0" at bounding box center [212, 177] width 19 height 10
click at [287, 168] on td at bounding box center [295, 175] width 20 height 14
click at [293, 172] on icon at bounding box center [292, 174] width 3 height 4
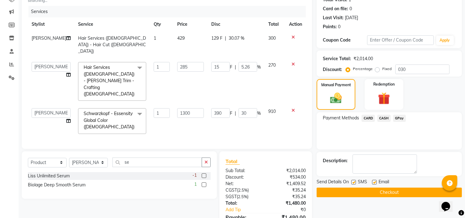
click at [205, 182] on label at bounding box center [204, 184] width 5 height 5
click at [205, 183] on input "checkbox" at bounding box center [204, 185] width 4 height 4
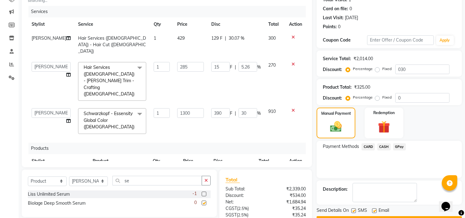
checkbox input "false"
click at [291, 172] on icon at bounding box center [292, 174] width 3 height 4
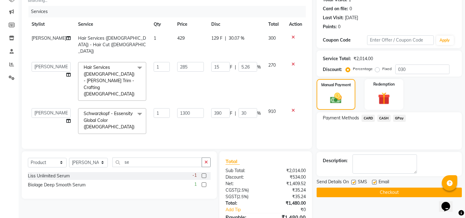
click at [205, 173] on label at bounding box center [204, 175] width 5 height 5
click at [205, 174] on input "checkbox" at bounding box center [204, 176] width 4 height 4
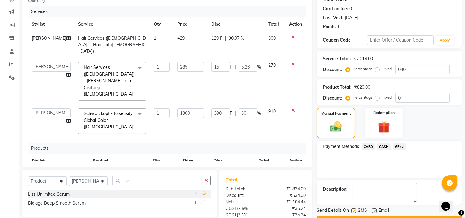
checkbox input "false"
click at [218, 172] on span "0 F" at bounding box center [216, 175] width 6 height 7
select select "92645"
click at [268, 168] on td "820" at bounding box center [270, 176] width 29 height 17
click at [260, 172] on span "820" at bounding box center [263, 175] width 7 height 6
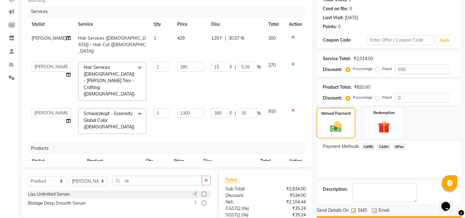
click at [260, 172] on span "820" at bounding box center [263, 175] width 7 height 6
click at [185, 172] on input "820" at bounding box center [184, 177] width 21 height 10
type input "8"
type input "850"
click at [180, 163] on div "Client +91 9881061168 searching... Date 01-10-2025 Invoice Number V/2025 V/2025…" at bounding box center [167, 70] width 290 height 193
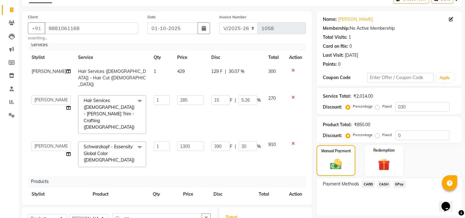
scroll to position [70, 0]
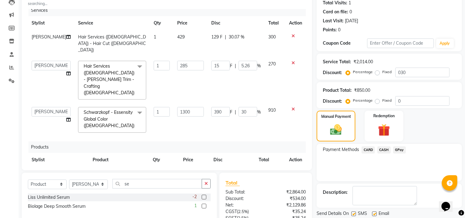
click at [291, 170] on icon at bounding box center [292, 172] width 3 height 4
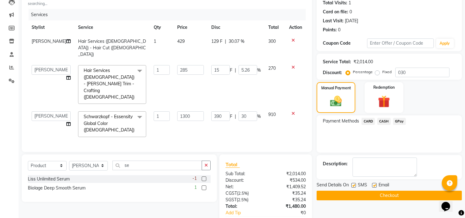
scroll to position [0, 0]
click at [205, 176] on label at bounding box center [204, 178] width 5 height 5
click at [205, 177] on input "checkbox" at bounding box center [204, 179] width 4 height 4
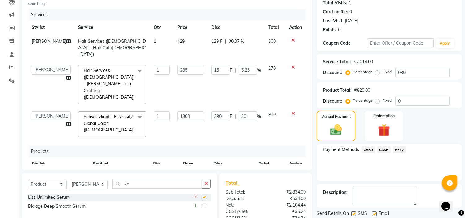
checkbox input "false"
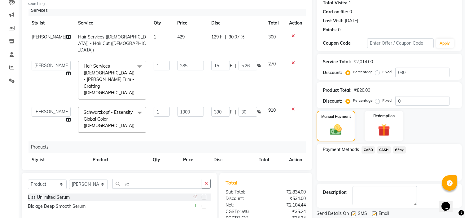
click at [185, 171] on span "820" at bounding box center [186, 174] width 7 height 6
select select "92645"
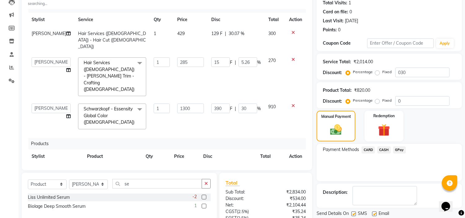
scroll to position [9, 0]
click at [187, 166] on input "820" at bounding box center [184, 171] width 21 height 10
type input "890"
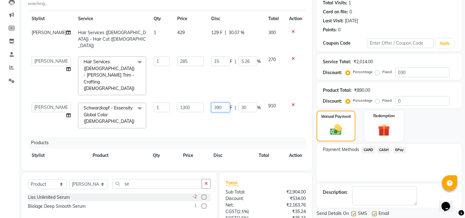
scroll to position [0, 0]
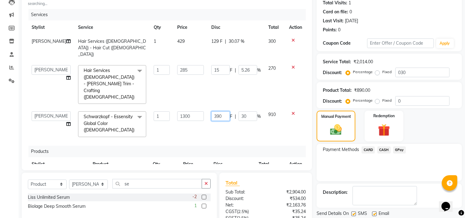
click at [222, 111] on div "Services Stylist Service Qty Price Disc Total Action Ram Thosar Hair Services (…" at bounding box center [167, 86] width 278 height 155
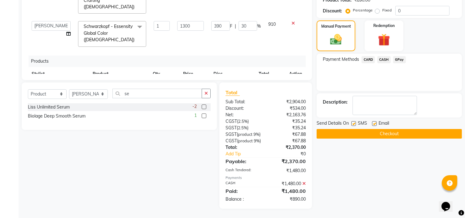
click at [303, 185] on icon at bounding box center [303, 183] width 3 height 4
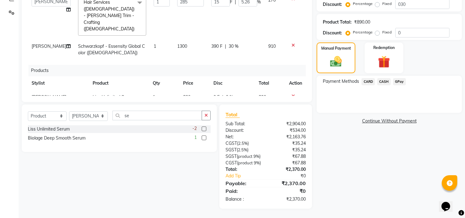
scroll to position [150, 0]
click at [398, 78] on span "GPay" at bounding box center [399, 81] width 13 height 7
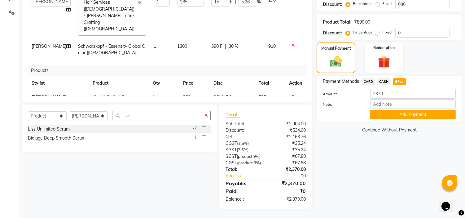
click at [213, 94] on span "0 F" at bounding box center [216, 97] width 6 height 7
select select "92645"
click at [210, 94] on input "0" at bounding box center [212, 99] width 19 height 10
type input "05"
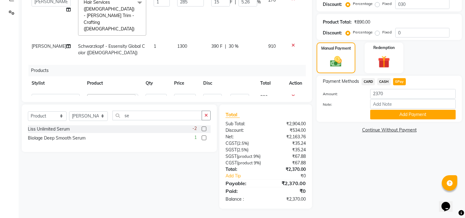
scroll to position [150, 0]
click at [229, 65] on div "Products" at bounding box center [169, 70] width 282 height 11
click at [218, 94] on span "5 F" at bounding box center [216, 97] width 6 height 7
select select "92645"
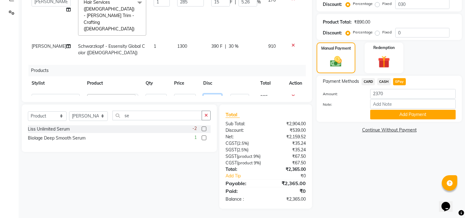
click at [218, 94] on input "5" at bounding box center [212, 99] width 19 height 10
type input "10"
click at [233, 45] on div "Services Stylist Service Qty Price Disc Total Action Ram Thosar Hair Services (…" at bounding box center [167, 18] width 278 height 155
click at [191, 90] on td "890" at bounding box center [194, 97] width 30 height 14
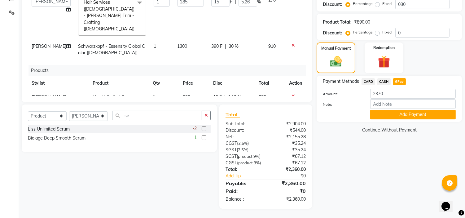
select select "92645"
click at [191, 94] on input "890" at bounding box center [184, 99] width 21 height 10
type input "850"
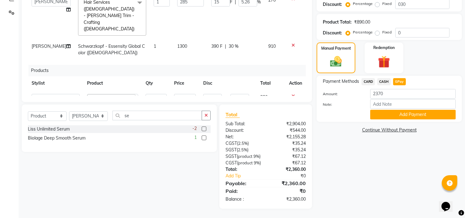
click at [231, 65] on div "Products" at bounding box center [169, 70] width 282 height 11
click at [224, 90] on td "10 F | 1.18 %" at bounding box center [232, 97] width 46 height 14
select select "92645"
click at [215, 94] on input "10" at bounding box center [212, 99] width 19 height 10
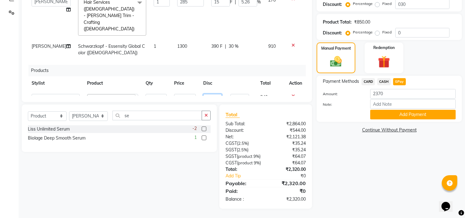
type input "1"
type input "0"
click at [237, 65] on div "Products" at bounding box center [169, 70] width 282 height 11
click at [397, 78] on span "GPay" at bounding box center [399, 81] width 13 height 7
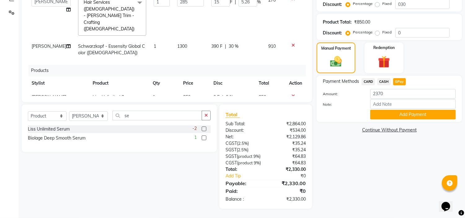
type input "2330"
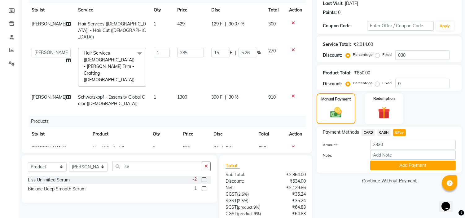
scroll to position [103, 0]
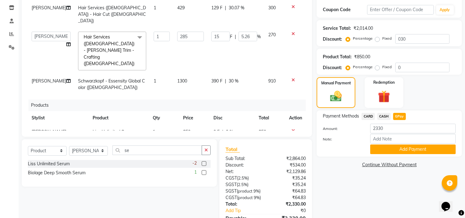
click at [382, 115] on span "CASH" at bounding box center [383, 116] width 13 height 7
click at [379, 147] on button "Add Payment" at bounding box center [412, 149] width 85 height 10
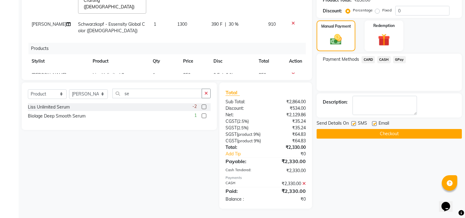
scroll to position [172, 0]
click at [358, 129] on button "Checkout" at bounding box center [388, 134] width 145 height 10
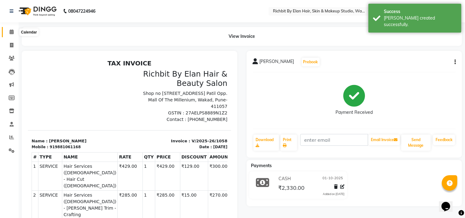
click at [11, 32] on icon at bounding box center [12, 31] width 4 height 5
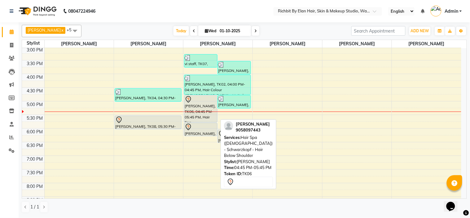
click at [195, 115] on div "[PERSON_NAME], TK06, 04:45 PM-05:45 PM, Hair Spa ([DEMOGRAPHIC_DATA]) - Schwarz…" at bounding box center [200, 108] width 33 height 27
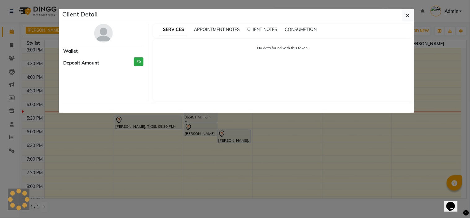
select select "7"
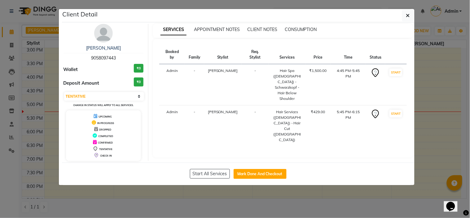
click at [103, 35] on img at bounding box center [103, 33] width 19 height 19
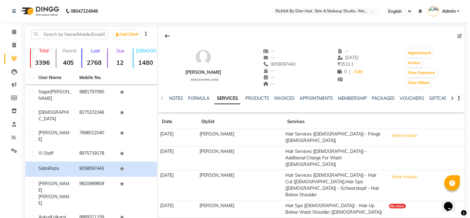
scroll to position [34, 0]
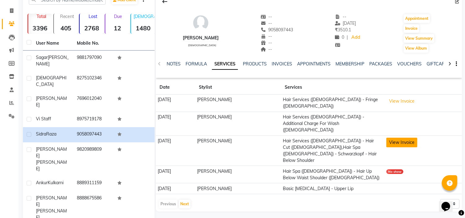
click at [409, 137] on button "View Invoice" at bounding box center [401, 142] width 31 height 10
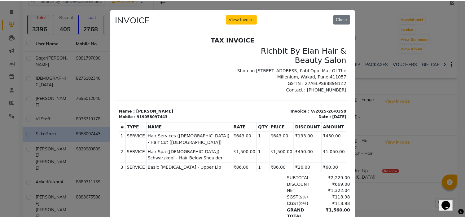
scroll to position [5, 0]
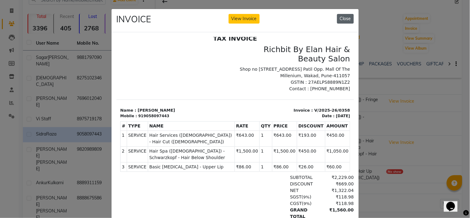
click at [337, 15] on button "Close" at bounding box center [345, 19] width 17 height 10
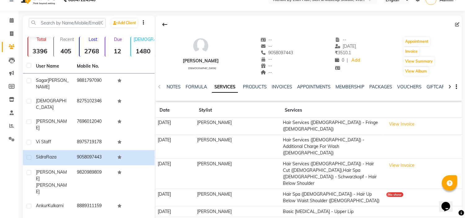
scroll to position [0, 0]
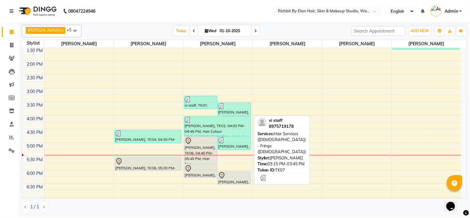
scroll to position [95, 0]
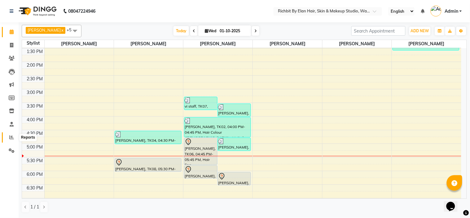
click at [13, 137] on icon at bounding box center [11, 137] width 5 height 5
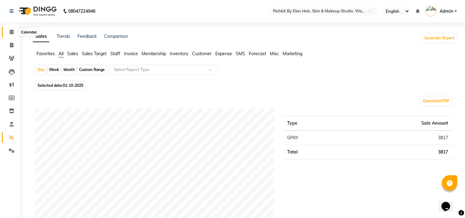
click at [7, 32] on span at bounding box center [11, 31] width 11 height 7
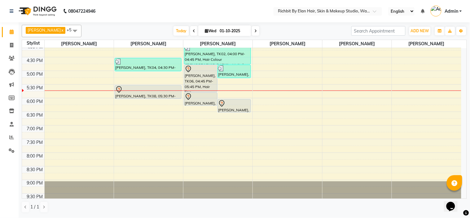
scroll to position [178, 0]
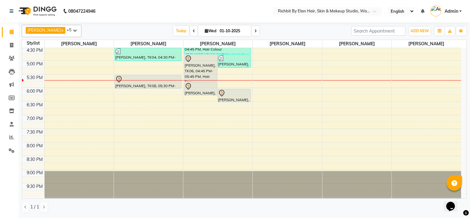
click at [122, 98] on div "10:00 AM 10:30 AM 11:00 AM 11:30 AM 12:00 PM 12:30 PM 1:00 PM 1:30 PM 2:00 PM 2…" at bounding box center [241, 33] width 439 height 327
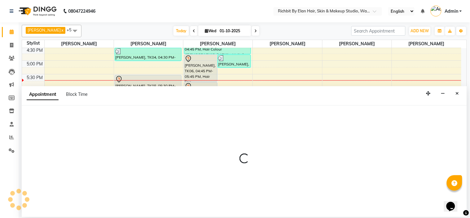
select select "61438"
select select "1095"
select select "tentative"
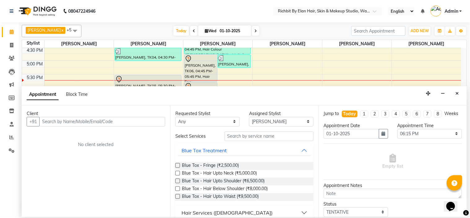
click at [91, 121] on input "text" at bounding box center [102, 122] width 126 height 10
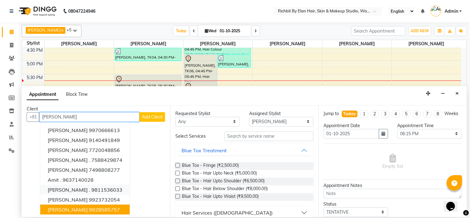
scroll to position [0, 0]
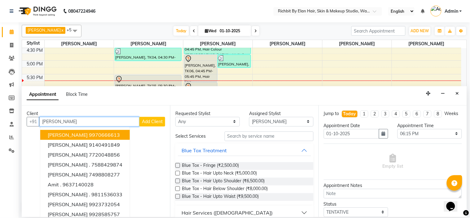
click at [115, 122] on input "amit" at bounding box center [89, 122] width 100 height 10
type input "a"
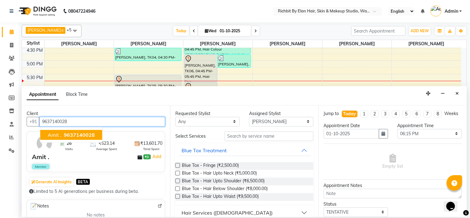
click at [95, 134] on button "Amit . 9637140028" at bounding box center [71, 135] width 62 height 10
type input "9637140028"
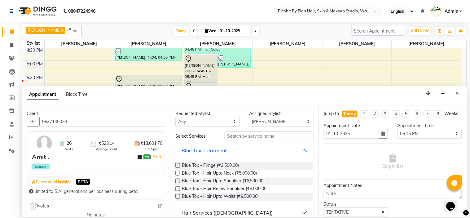
click at [207, 211] on div "Hair Services ([DEMOGRAPHIC_DATA])" at bounding box center [226, 212] width 91 height 7
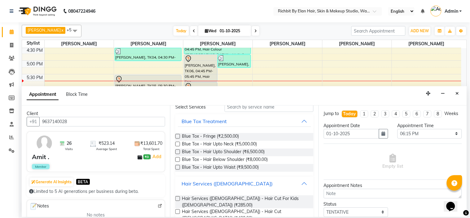
scroll to position [69, 0]
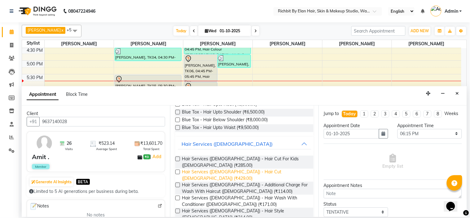
click at [245, 168] on span "Hair Services ([DEMOGRAPHIC_DATA]) - Hair Cut ([DEMOGRAPHIC_DATA]) (₹429.00)" at bounding box center [245, 174] width 127 height 13
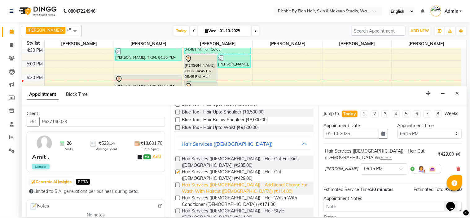
checkbox input "false"
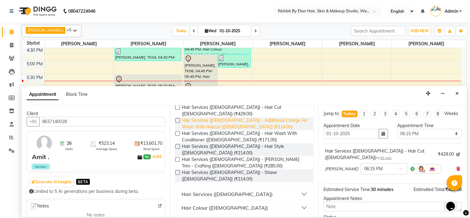
scroll to position [137, 0]
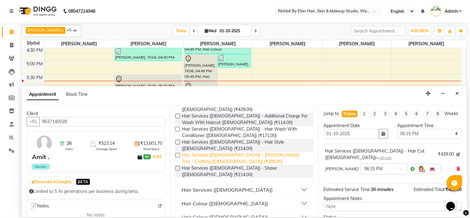
click at [242, 152] on span "Hair Services ([DEMOGRAPHIC_DATA]) - [PERSON_NAME] Trim - Crafting ([DEMOGRAPHI…" at bounding box center [245, 158] width 127 height 13
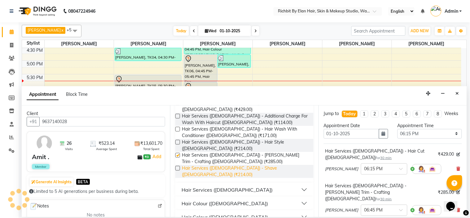
checkbox input "false"
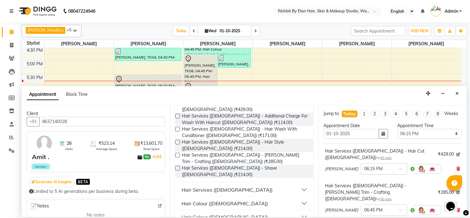
click at [390, 168] on div at bounding box center [384, 168] width 46 height 7
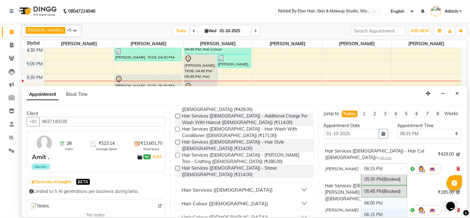
click at [367, 200] on div "06:00 PM" at bounding box center [384, 202] width 46 height 11
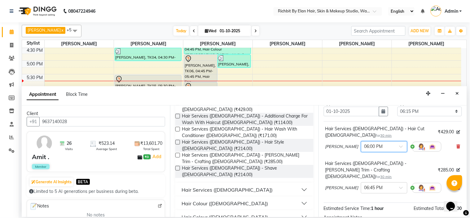
scroll to position [34, 0]
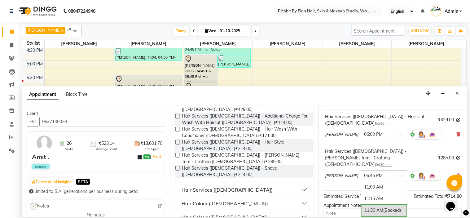
click at [399, 174] on span at bounding box center [403, 177] width 8 height 7
click at [368, 204] on div "06:30 PM" at bounding box center [384, 209] width 46 height 11
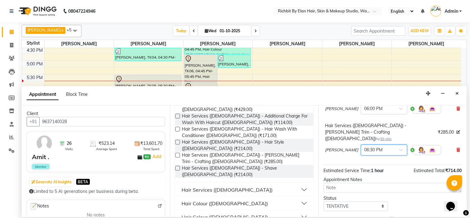
scroll to position [86, 0]
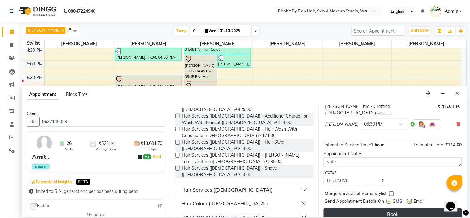
click at [385, 208] on button "Book" at bounding box center [393, 213] width 138 height 11
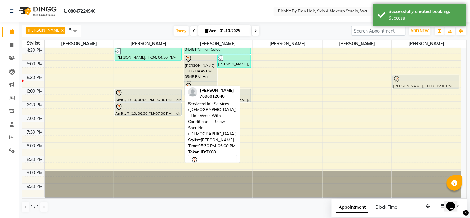
drag, startPoint x: 168, startPoint y: 82, endPoint x: 427, endPoint y: 85, distance: 258.2
click at [427, 85] on tr "Ankur Kulkarni, TK03, 11:30 AM-12:30 PM, Hair Services (Male) - Shave (Male),Ha…" at bounding box center [241, 33] width 439 height 327
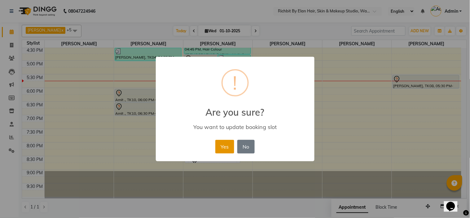
click at [228, 147] on button "Yes" at bounding box center [224, 147] width 19 height 14
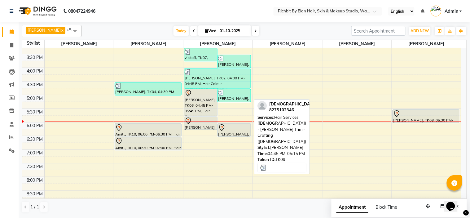
scroll to position [178, 0]
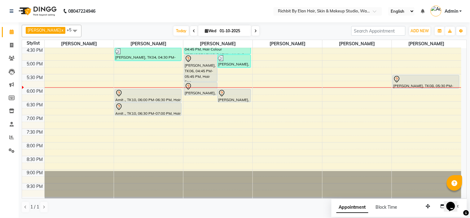
click at [76, 103] on div "10:00 AM 10:30 AM 11:00 AM 11:30 AM 12:00 PM 12:30 PM 1:00 PM 1:30 PM 2:00 PM 2…" at bounding box center [241, 33] width 439 height 327
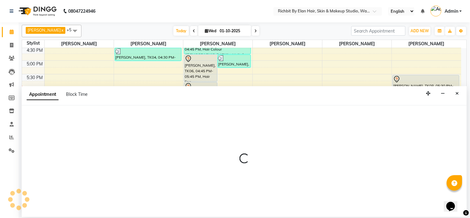
select select "59451"
select select "tentative"
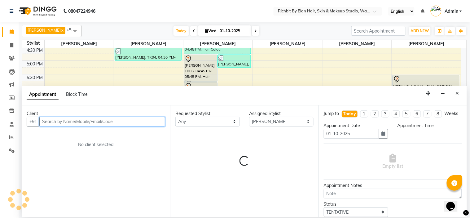
select select "1110"
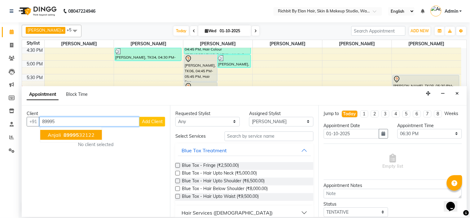
click at [48, 135] on button "anjali 89995 32122" at bounding box center [71, 135] width 62 height 10
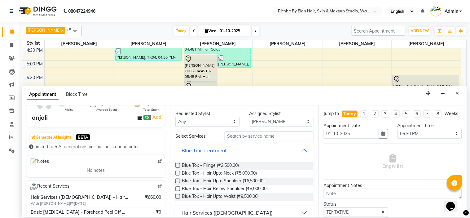
scroll to position [34, 0]
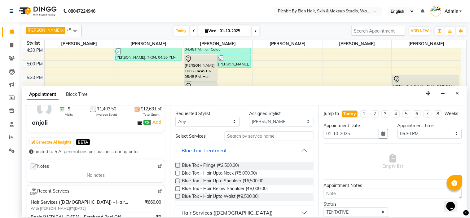
type input "8999532122"
click at [234, 137] on input "text" at bounding box center [268, 136] width 89 height 10
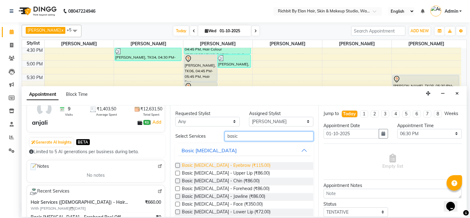
type input "basic"
click at [219, 166] on span "Basic Skin Care - Eyebrow (₹115.00)" at bounding box center [226, 166] width 89 height 8
checkbox input "false"
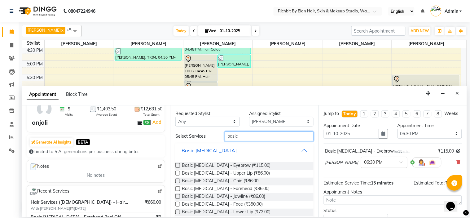
click at [247, 138] on input "basic" at bounding box center [268, 136] width 89 height 10
type input "b"
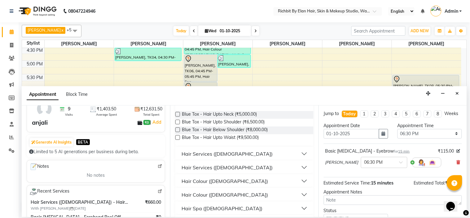
scroll to position [69, 0]
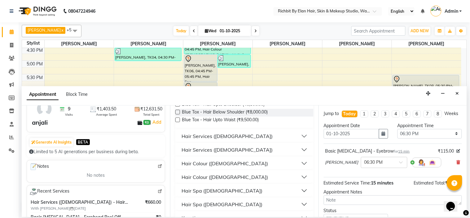
type input "hair"
click at [219, 146] on div "Hair Services (Female)" at bounding box center [226, 149] width 91 height 7
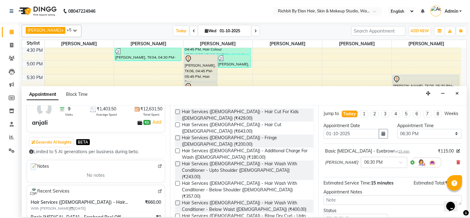
scroll to position [137, 0]
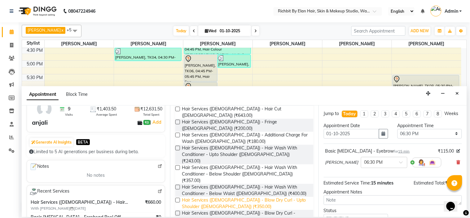
click at [237, 197] on span "Hair Services (Female) - Blow Dry Curl - Upto Shoulder (Female) (₹350.00)" at bounding box center [245, 203] width 127 height 13
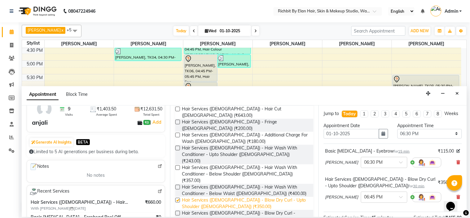
checkbox input "false"
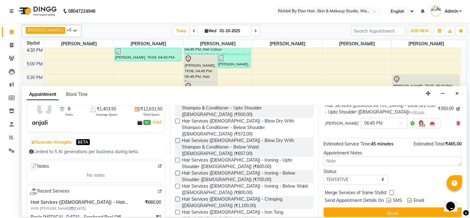
scroll to position [86, 0]
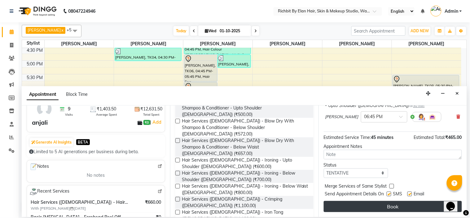
click at [345, 211] on button "Book" at bounding box center [393, 206] width 138 height 11
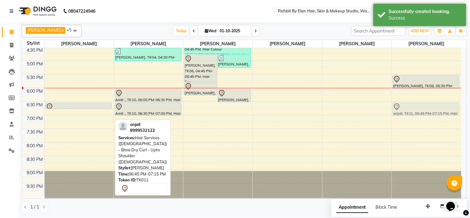
drag, startPoint x: 60, startPoint y: 115, endPoint x: 394, endPoint y: 107, distance: 333.9
click at [394, 107] on tr "anjali, TK11, 06:30 PM-06:45 PM, Basic Skin Care - Eyebrow anjali, TK11, 06:45 …" at bounding box center [241, 33] width 439 height 327
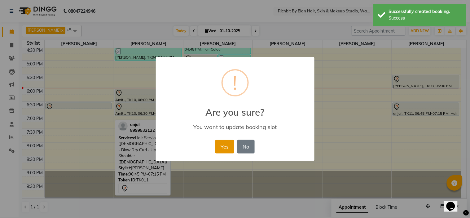
click at [228, 145] on button "Yes" at bounding box center [224, 147] width 19 height 14
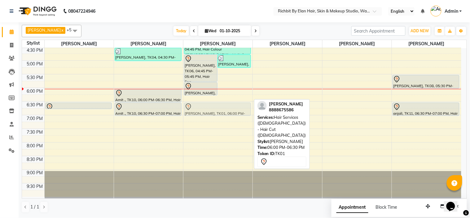
click at [230, 103] on div "vi staff, TK07, 03:15 PM-03:45 PM, Hair Services (Female) - Fringe (Female) Sag…" at bounding box center [217, 33] width 69 height 327
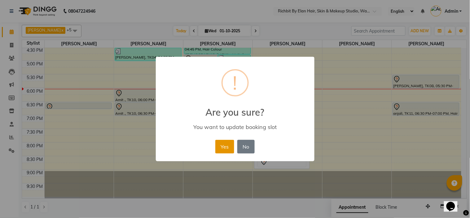
click at [228, 149] on button "Yes" at bounding box center [224, 147] width 19 height 14
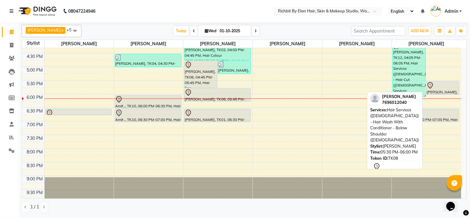
click at [433, 89] on div "[PERSON_NAME], TK08, 05:30 PM-06:00 PM, Hair Services ([DEMOGRAPHIC_DATA]) - Ha…" at bounding box center [442, 87] width 33 height 13
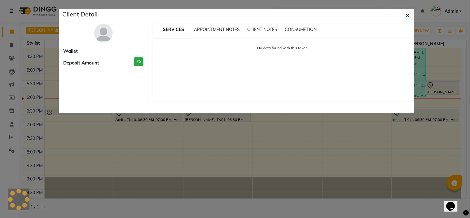
select select "7"
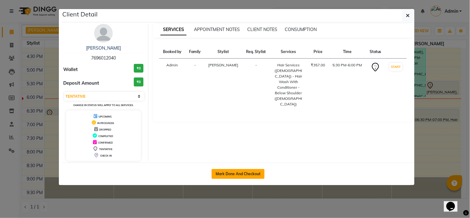
click at [247, 172] on button "Mark Done And Checkout" at bounding box center [237, 174] width 53 height 10
select select "4114"
select select "service"
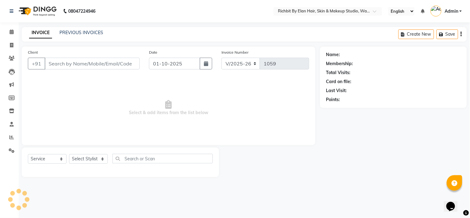
select select "3"
type input "7696012040"
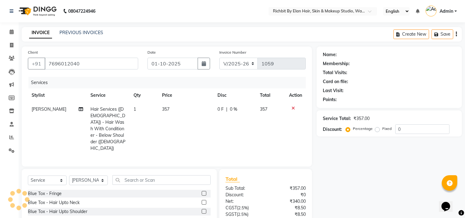
click at [92, 160] on div "Client [PHONE_NUMBER] Date [DATE] Invoice Number V/2025 V/[PHONE_NUMBER] Servic…" at bounding box center [166, 153] width 299 height 214
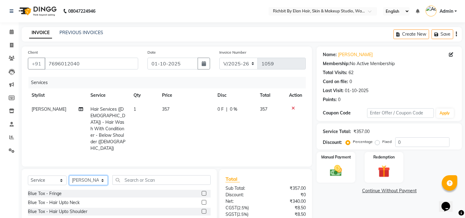
click at [83, 175] on select "Select Stylist [PERSON_NAME] [PERSON_NAME] [PERSON_NAME] [PERSON_NAME] Ram [PER…" at bounding box center [88, 180] width 39 height 10
select select "59451"
click at [69, 175] on select "Select Stylist [PERSON_NAME] [PERSON_NAME] [PERSON_NAME] [PERSON_NAME] Ram [PER…" at bounding box center [88, 180] width 39 height 10
click at [161, 175] on input "text" at bounding box center [161, 180] width 98 height 10
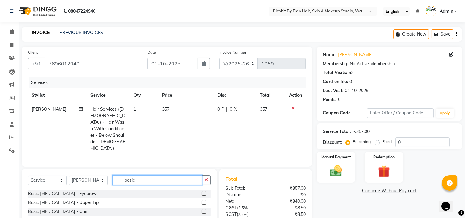
scroll to position [1, 0]
type input "basic"
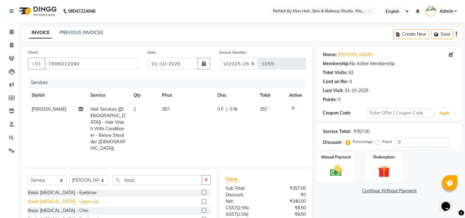
click at [50, 198] on div "Basic [MEDICAL_DATA] - Upper Lip" at bounding box center [63, 201] width 71 height 7
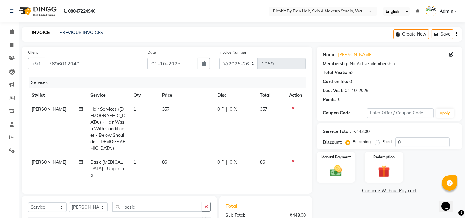
checkbox input "false"
click at [416, 148] on div "Service Total: ₹443.00 Discount: Percentage Fixed 0" at bounding box center [388, 136] width 145 height 26
click at [411, 142] on input "0" at bounding box center [422, 142] width 54 height 10
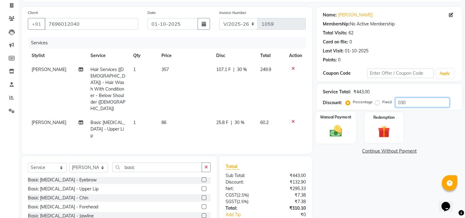
scroll to position [64, 0]
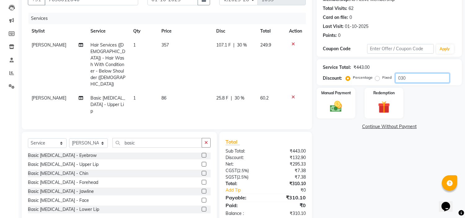
type input "030"
click at [226, 46] on span "107.1 F" at bounding box center [223, 45] width 15 height 7
select select "92645"
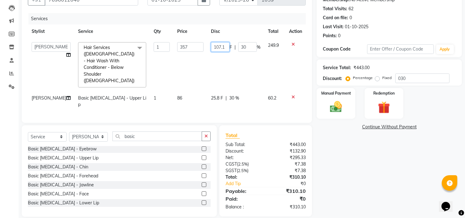
click at [226, 46] on input "107.1" at bounding box center [220, 47] width 19 height 10
type input "107"
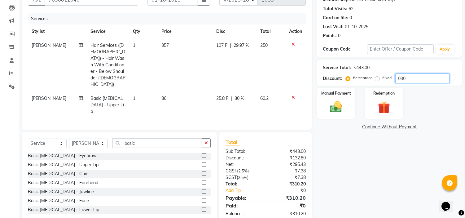
click at [433, 80] on input "030" at bounding box center [422, 78] width 54 height 10
click at [224, 95] on span "25.8 F" at bounding box center [222, 98] width 12 height 7
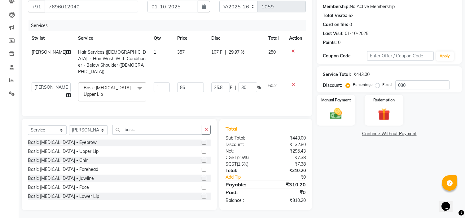
click at [222, 79] on td "25.8 F | 30 %" at bounding box center [235, 92] width 57 height 26
click at [222, 82] on input "25.8" at bounding box center [220, 87] width 19 height 10
type input "26"
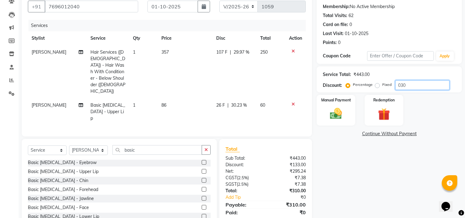
click at [413, 87] on input "030" at bounding box center [422, 85] width 54 height 10
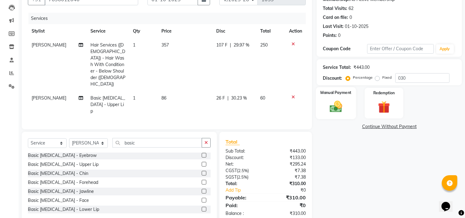
click at [337, 103] on img at bounding box center [336, 106] width 20 height 15
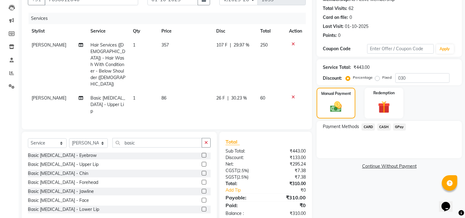
click at [400, 125] on span "GPay" at bounding box center [399, 126] width 13 height 7
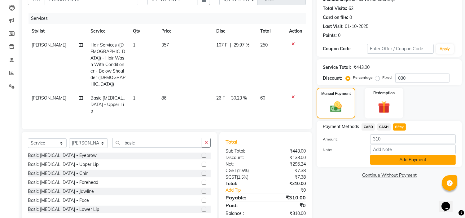
click at [394, 160] on button "Add Payment" at bounding box center [412, 160] width 85 height 10
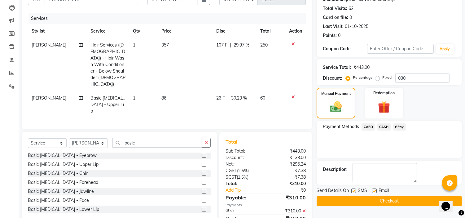
scroll to position [77, 0]
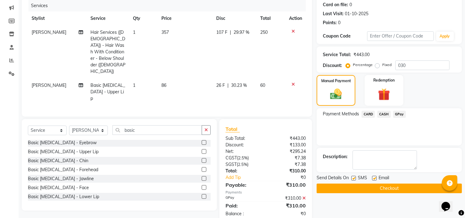
click at [388, 187] on button "Checkout" at bounding box center [388, 188] width 145 height 10
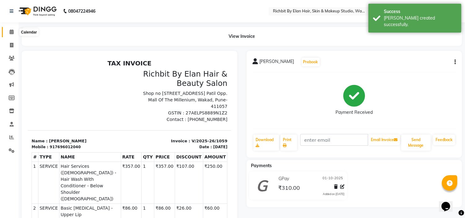
click at [11, 33] on icon at bounding box center [12, 31] width 4 height 5
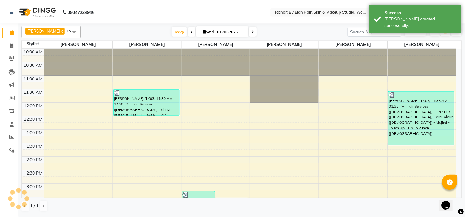
scroll to position [166, 0]
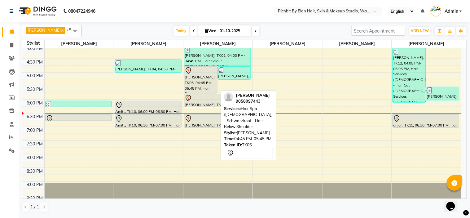
click at [185, 85] on div "Sidra Raza, TK06, 04:45 PM-05:45 PM, Hair Spa (Female) - Schwarzkopf - Hair Bel…" at bounding box center [200, 80] width 33 height 27
select select "7"
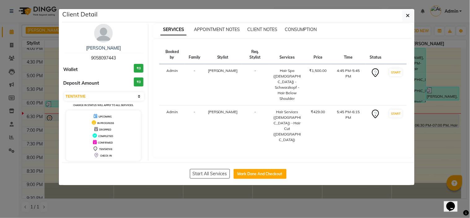
click at [251, 159] on div "SERVICES APPOINTMENT NOTES CLIENT NOTES CONSUMPTION Booked by Family Stylist Re…" at bounding box center [282, 92] width 269 height 137
click at [250, 172] on button "Mark Done And Checkout" at bounding box center [259, 174] width 53 height 10
select select "service"
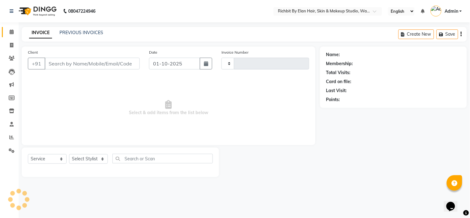
type input "1060"
select select "4114"
type input "9058097443"
select select "39151"
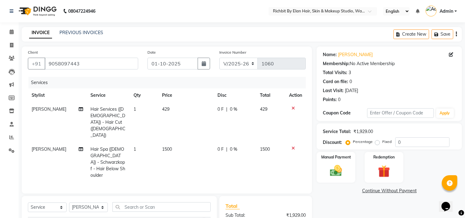
click at [292, 107] on icon at bounding box center [292, 108] width 3 height 4
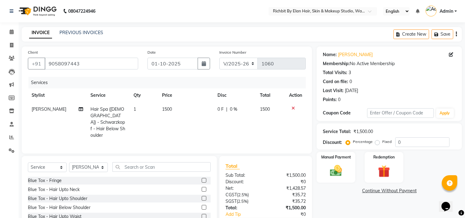
click at [291, 107] on icon at bounding box center [292, 108] width 3 height 4
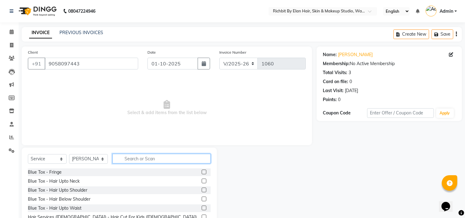
click at [121, 157] on input "text" at bounding box center [161, 159] width 98 height 10
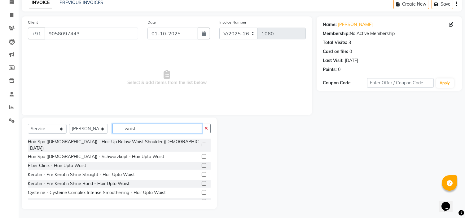
scroll to position [124, 0]
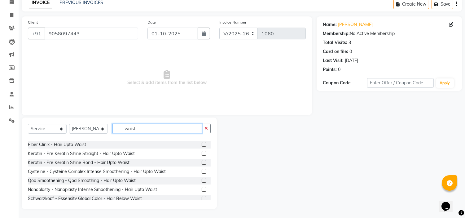
click at [159, 131] on input "waist" at bounding box center [156, 129] width 89 height 10
type input "w"
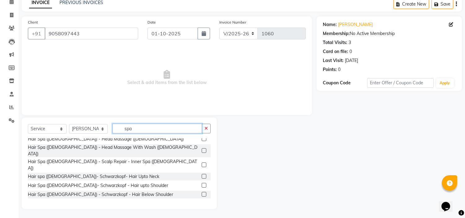
scroll to position [68, 0]
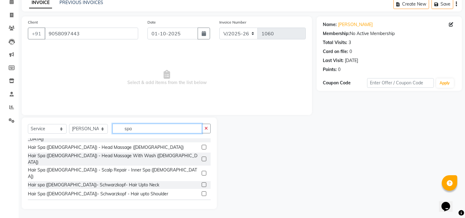
type input "spa"
click at [202, 209] on label at bounding box center [204, 211] width 5 height 5
click at [202, 210] on input "checkbox" at bounding box center [204, 212] width 4 height 4
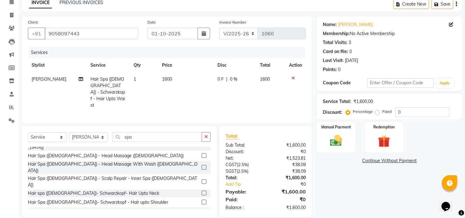
checkbox input "false"
click at [131, 132] on input "spa" at bounding box center [156, 137] width 89 height 10
type input "s"
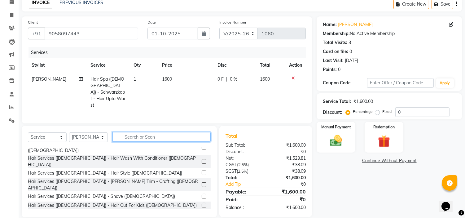
scroll to position [103, 0]
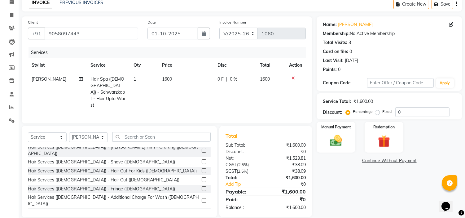
click at [202, 177] on label at bounding box center [204, 179] width 5 height 5
click at [202, 178] on input "checkbox" at bounding box center [204, 180] width 4 height 4
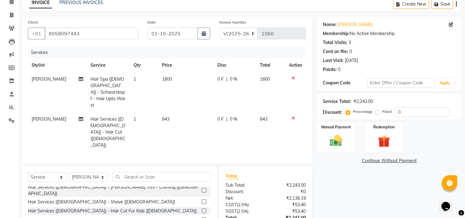
checkbox input "false"
click at [415, 113] on input "0" at bounding box center [422, 112] width 54 height 10
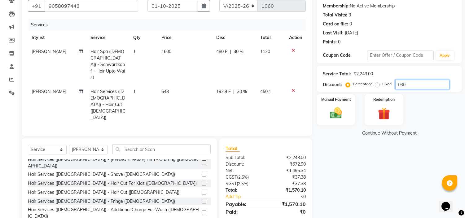
type input "030"
click at [225, 85] on td "192.9 F | 30 %" at bounding box center [235, 105] width 44 height 40
select select "39151"
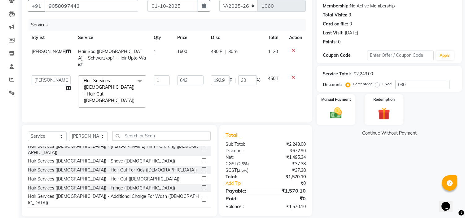
scroll to position [50, 0]
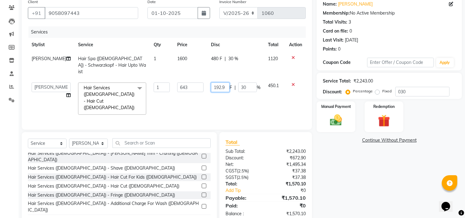
click at [224, 82] on input "192.9" at bounding box center [220, 87] width 19 height 10
type input "192"
click at [228, 90] on td "192 F | 30 %" at bounding box center [235, 99] width 57 height 40
select select "39151"
click at [224, 82] on input "192" at bounding box center [220, 87] width 19 height 10
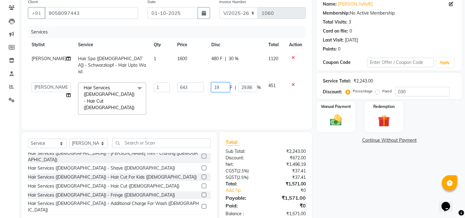
type input "193"
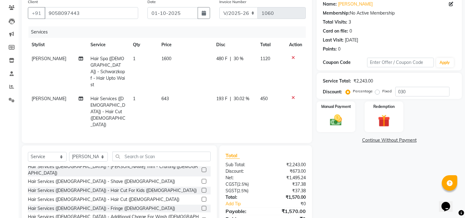
click at [259, 92] on tr "Rohit Suravase Hair Services (Female) - Hair Cut (Female) 1 643 193 F | 30.02 %…" at bounding box center [167, 112] width 278 height 40
click at [337, 113] on img at bounding box center [336, 120] width 20 height 15
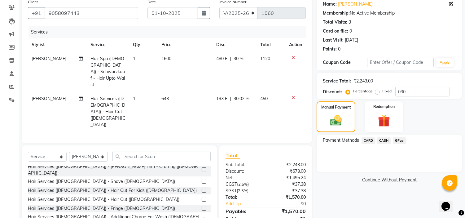
click at [395, 138] on span "GPay" at bounding box center [399, 140] width 13 height 7
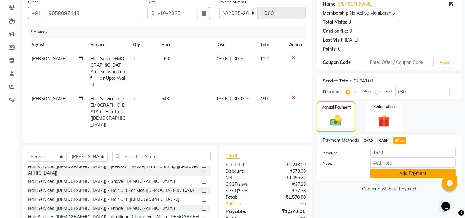
click at [401, 173] on button "Add Payment" at bounding box center [412, 173] width 85 height 10
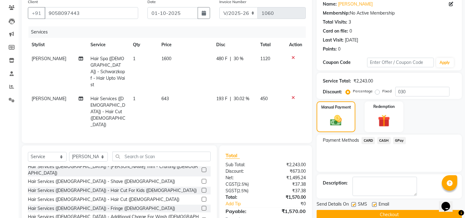
scroll to position [70, 0]
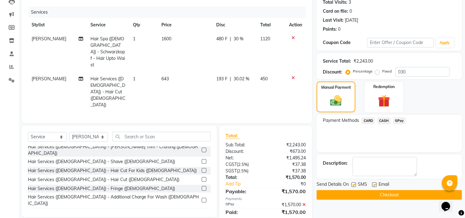
click at [327, 191] on button "Checkout" at bounding box center [388, 195] width 145 height 10
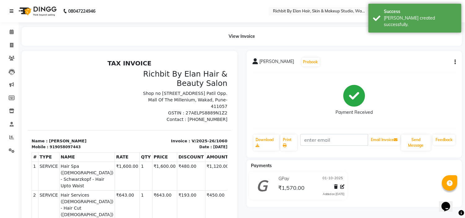
click at [10, 16] on link at bounding box center [13, 10] width 6 height 17
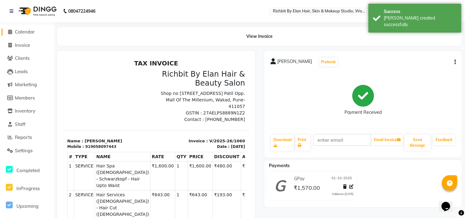
click at [17, 33] on span "Calendar" at bounding box center [25, 32] width 20 height 6
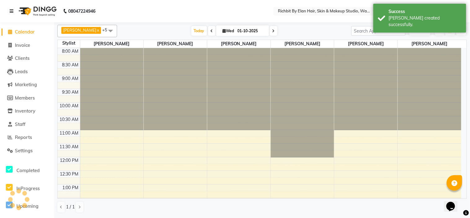
scroll to position [166, 0]
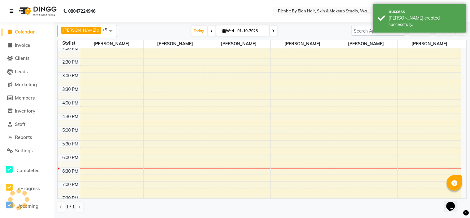
click at [12, 17] on link at bounding box center [13, 10] width 6 height 17
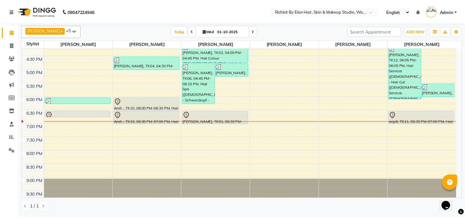
scroll to position [178, 0]
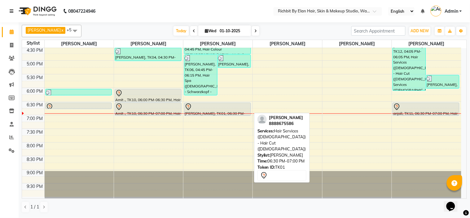
click at [208, 110] on div at bounding box center [218, 106] width 66 height 7
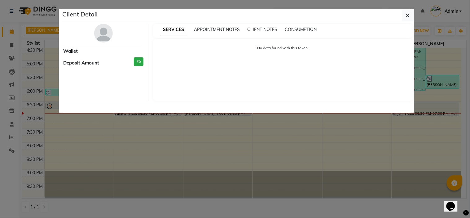
select select "7"
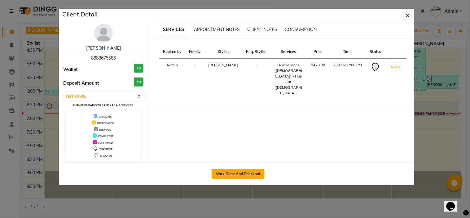
click at [219, 175] on button "Mark Done And Checkout" at bounding box center [237, 174] width 53 height 10
select select "4114"
select select "service"
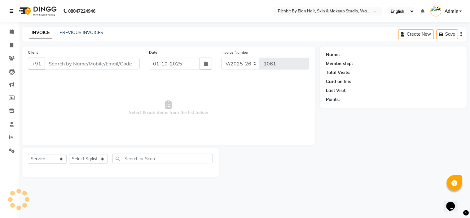
type input "8888675586"
select select "39151"
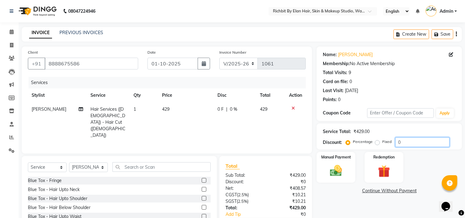
click at [406, 142] on input "0" at bounding box center [422, 142] width 54 height 10
type input "030"
click at [224, 110] on span "128.7 F" at bounding box center [223, 109] width 15 height 7
select select "39151"
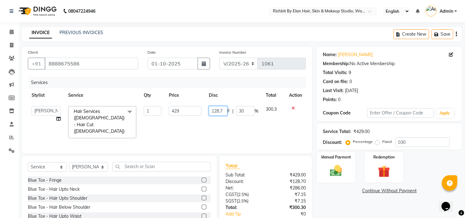
click at [224, 110] on input "128.7" at bounding box center [218, 111] width 19 height 10
type input "129"
click at [230, 119] on td "129 F | 30 %" at bounding box center [233, 122] width 57 height 40
select select "39151"
click at [342, 158] on label "Manual Payment" at bounding box center [335, 157] width 31 height 6
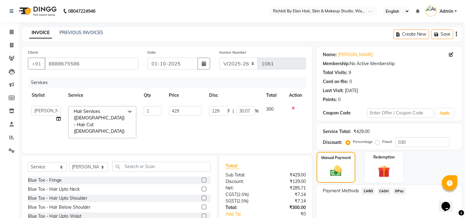
click at [397, 187] on span "GPay" at bounding box center [399, 190] width 13 height 7
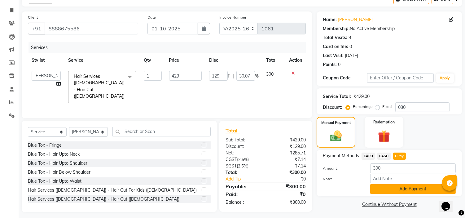
click at [397, 190] on button "Add Payment" at bounding box center [412, 189] width 85 height 10
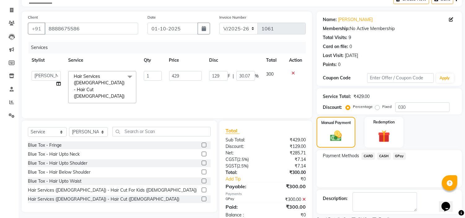
scroll to position [61, 0]
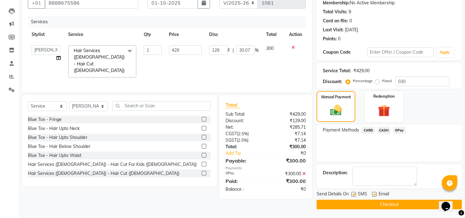
click at [378, 205] on button "Checkout" at bounding box center [388, 204] width 145 height 10
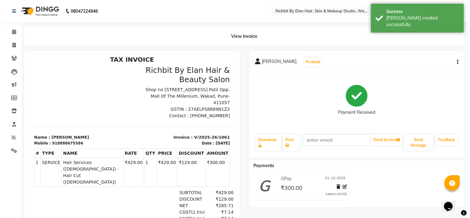
scroll to position [5, 0]
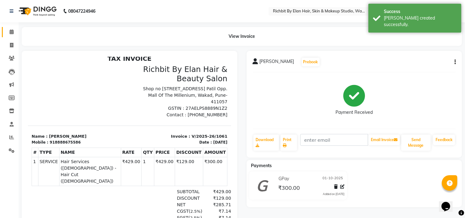
click at [11, 36] on link "Calendar" at bounding box center [9, 32] width 15 height 10
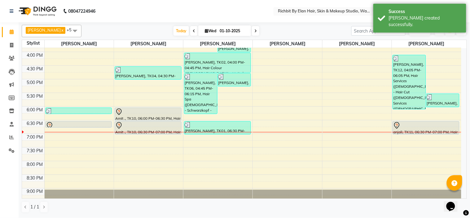
scroll to position [178, 0]
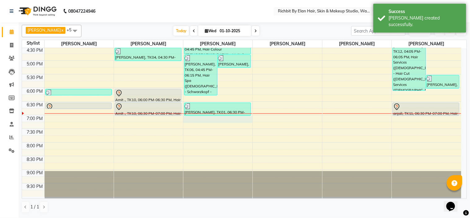
click at [197, 121] on div "10:00 AM 10:30 AM 11:00 AM 11:30 AM 12:00 PM 12:30 PM 1:00 PM 1:30 PM 2:00 PM 2…" at bounding box center [241, 33] width 439 height 327
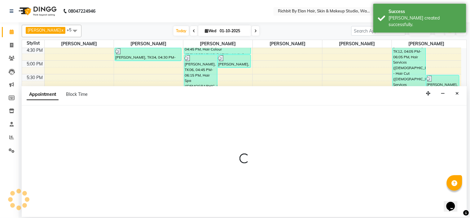
select select "39151"
select select "1140"
select select "tentative"
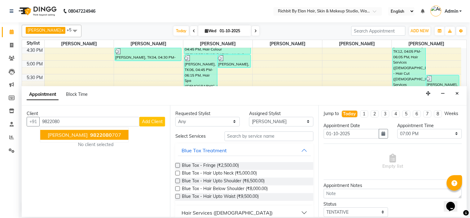
click at [90, 133] on span "9822080" at bounding box center [101, 135] width 22 height 6
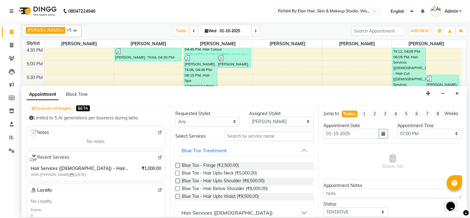
scroll to position [69, 0]
type input "9822080707"
click at [158, 156] on img at bounding box center [160, 157] width 5 height 5
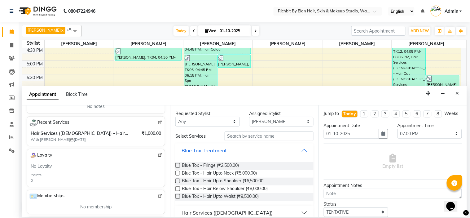
click at [111, 133] on span "Hair Services (Male) - Hair Cut (Male),Hair Services (Male) - Beard Trim - Craf…" at bounding box center [80, 133] width 98 height 7
click at [158, 121] on img at bounding box center [160, 122] width 5 height 5
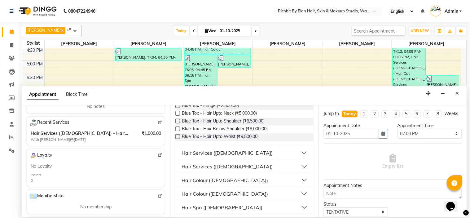
scroll to position [69, 0]
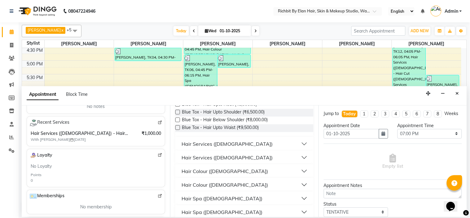
click at [226, 142] on div "Hair Services ([DEMOGRAPHIC_DATA])" at bounding box center [226, 143] width 91 height 7
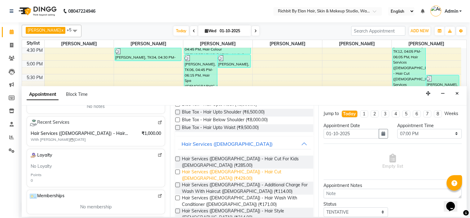
click at [228, 168] on span "Hair Services (Male) - Hair Cut (Male) (₹429.00)" at bounding box center [245, 174] width 127 height 13
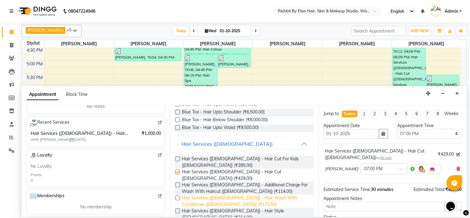
checkbox input "false"
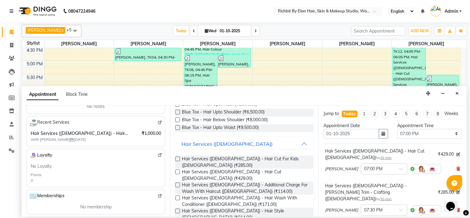
checkbox input "false"
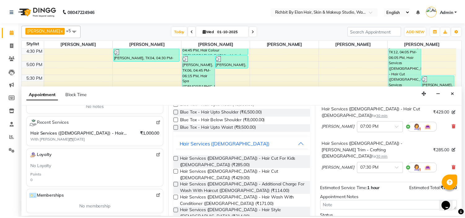
scroll to position [86, 0]
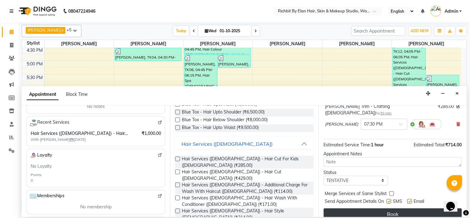
click at [356, 208] on button "Book" at bounding box center [393, 213] width 138 height 11
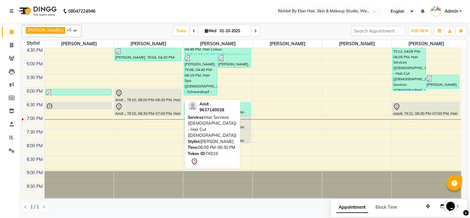
click at [144, 97] on div "Amit ., TK10, 06:00 PM-06:30 PM, Hair Services ([DEMOGRAPHIC_DATA]) - Hair Cut …" at bounding box center [148, 95] width 66 height 13
select select "7"
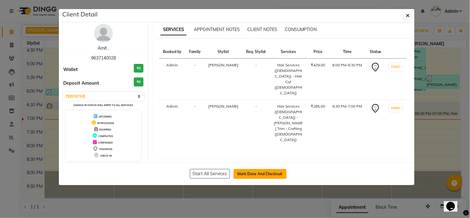
click at [266, 171] on button "Mark Done And Checkout" at bounding box center [259, 174] width 53 height 10
select select "service"
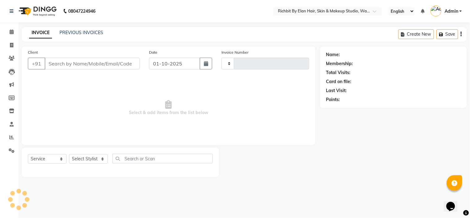
type input "1062"
select select "4114"
type input "9637140028"
select select "61438"
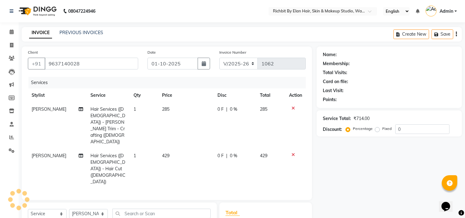
select select "1: Object"
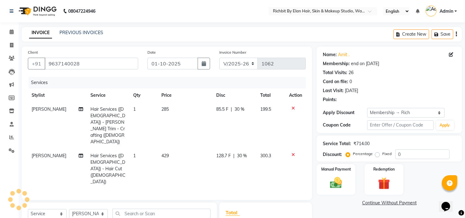
type input "30"
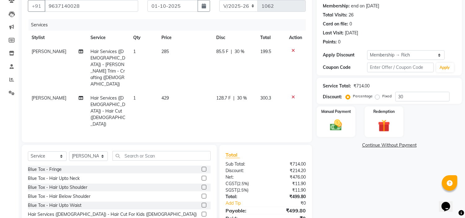
scroll to position [23, 0]
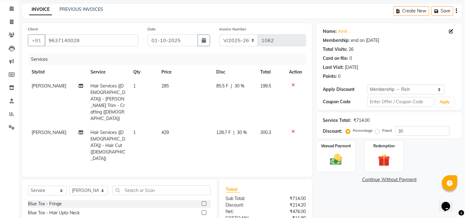
click at [222, 85] on span "85.5 F" at bounding box center [222, 86] width 12 height 7
select select "61438"
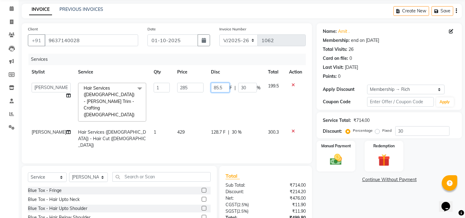
click at [222, 89] on input "85.5" at bounding box center [220, 88] width 19 height 10
type input "85"
click at [416, 131] on input "30" at bounding box center [422, 131] width 54 height 10
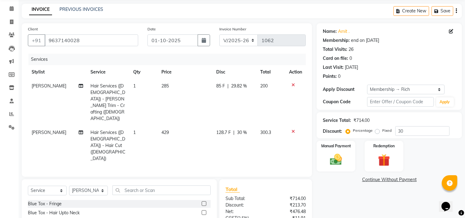
click at [224, 129] on span "128.7 F" at bounding box center [223, 132] width 15 height 7
select select "61438"
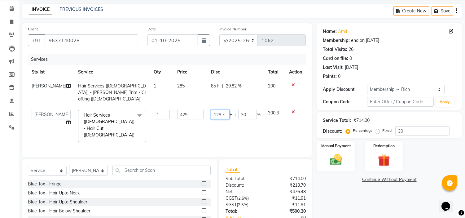
click at [223, 110] on input "128.7" at bounding box center [220, 115] width 19 height 10
type input "128"
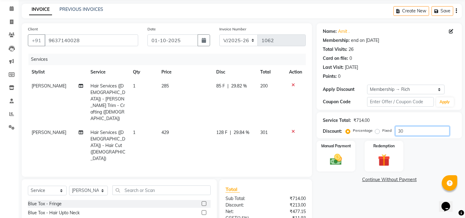
click at [416, 131] on input "30" at bounding box center [422, 131] width 54 height 10
click at [219, 129] on span "128 F" at bounding box center [221, 132] width 11 height 7
select select "61438"
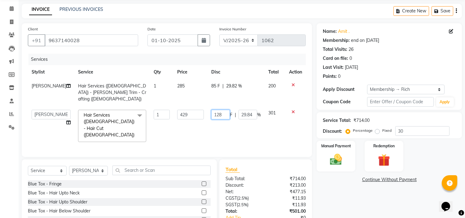
click at [221, 110] on input "128" at bounding box center [220, 115] width 19 height 10
type input "127"
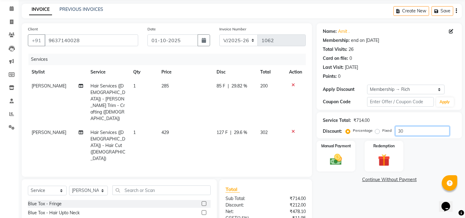
click at [440, 130] on input "30" at bounding box center [422, 131] width 54 height 10
drag, startPoint x: 223, startPoint y: 110, endPoint x: 221, endPoint y: 113, distance: 3.5
click at [221, 129] on span "127 F" at bounding box center [221, 132] width 11 height 7
select select "61438"
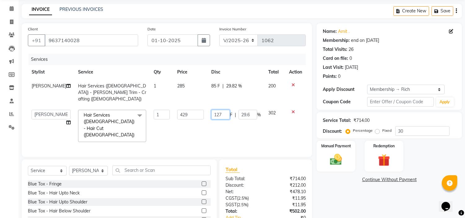
click at [221, 110] on input "127" at bounding box center [220, 115] width 19 height 10
type input "129"
click at [414, 132] on input "30" at bounding box center [422, 131] width 54 height 10
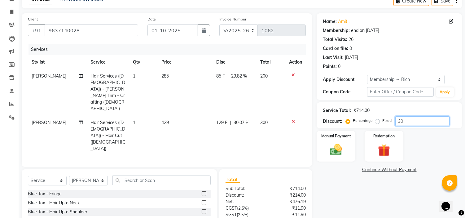
scroll to position [58, 0]
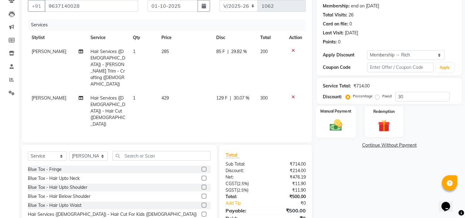
click at [331, 116] on div "Manual Payment" at bounding box center [336, 122] width 40 height 32
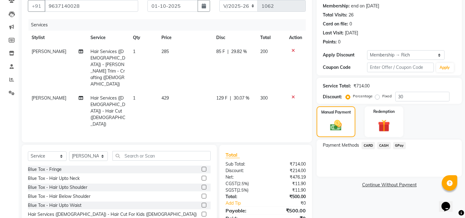
click at [400, 144] on span "GPay" at bounding box center [399, 145] width 13 height 7
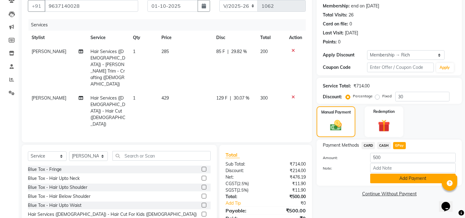
click at [403, 178] on button "Add Payment" at bounding box center [412, 178] width 85 height 10
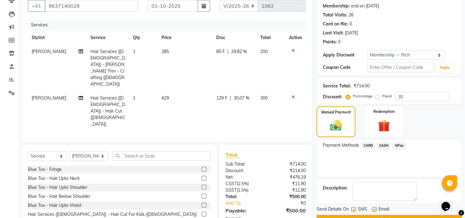
scroll to position [73, 0]
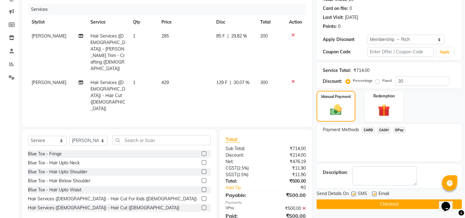
click at [396, 130] on span "GPay" at bounding box center [399, 129] width 13 height 7
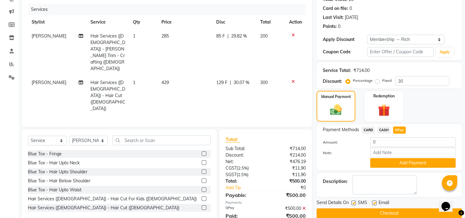
click at [338, 213] on button "Checkout" at bounding box center [388, 213] width 145 height 10
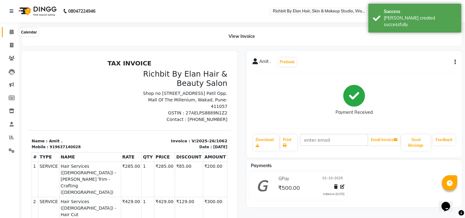
click at [11, 28] on span at bounding box center [11, 31] width 11 height 7
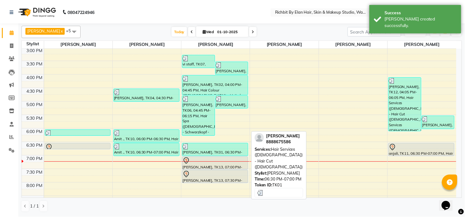
scroll to position [178, 0]
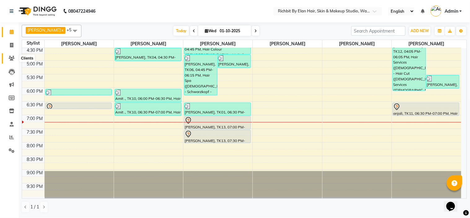
click at [11, 56] on icon at bounding box center [12, 58] width 6 height 5
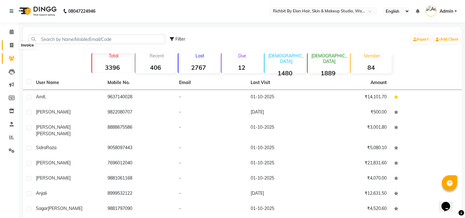
click at [11, 44] on icon at bounding box center [11, 45] width 3 height 5
select select "4114"
select select "service"
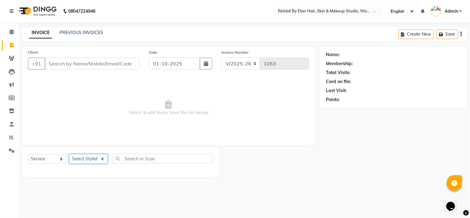
click at [103, 159] on select "Select Stylist [PERSON_NAME] [PERSON_NAME] [PERSON_NAME] [PERSON_NAME] Ram [PER…" at bounding box center [88, 159] width 39 height 10
select select "59451"
click at [69, 154] on select "Select Stylist [PERSON_NAME] [PERSON_NAME] [PERSON_NAME] [PERSON_NAME] Ram [PER…" at bounding box center [88, 159] width 39 height 10
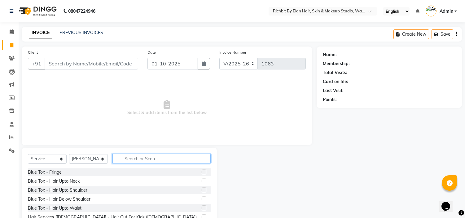
click at [137, 159] on input "text" at bounding box center [161, 159] width 98 height 10
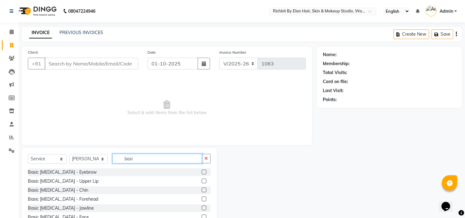
type input "basi"
click at [91, 172] on div "Basic [MEDICAL_DATA] - Eyebrow" at bounding box center [119, 172] width 183 height 8
click at [202, 171] on label at bounding box center [204, 171] width 5 height 5
click at [202, 171] on input "checkbox" at bounding box center [204, 172] width 4 height 4
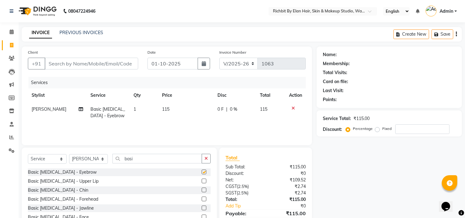
checkbox input "false"
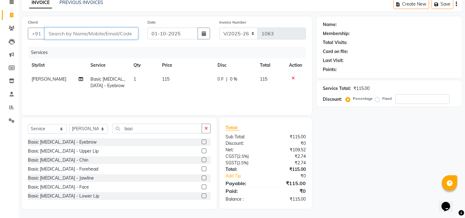
click at [134, 33] on input "Client" at bounding box center [92, 34] width 94 height 12
type input "8"
type input "0"
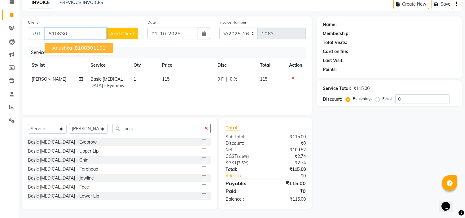
click at [85, 47] on span "810830" at bounding box center [84, 48] width 19 height 6
type input "8108301101"
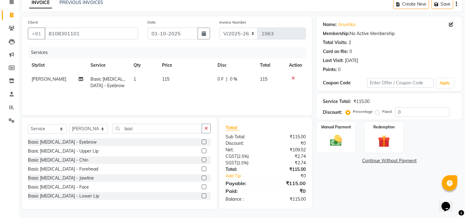
click at [219, 80] on span "0 F" at bounding box center [220, 79] width 6 height 7
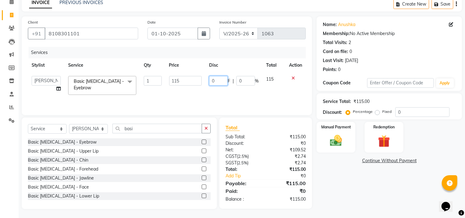
click at [219, 80] on input "0" at bounding box center [218, 81] width 19 height 10
type input "085"
click at [431, 106] on div "Service Total: ₹115.00 Discount: Percentage Fixed 0" at bounding box center [389, 106] width 133 height 21
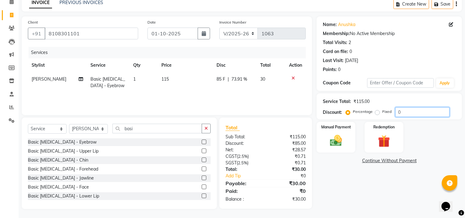
click at [418, 109] on input "0" at bounding box center [422, 112] width 54 height 10
type input "030"
click at [225, 81] on span "34.5 F" at bounding box center [223, 79] width 12 height 7
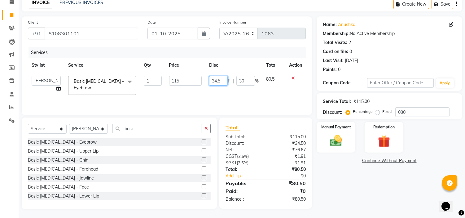
click at [224, 81] on input "34.5" at bounding box center [218, 81] width 19 height 10
type input "35"
click at [411, 116] on input "030" at bounding box center [422, 112] width 54 height 10
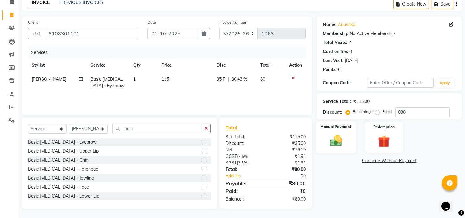
click at [345, 140] on img at bounding box center [336, 140] width 20 height 15
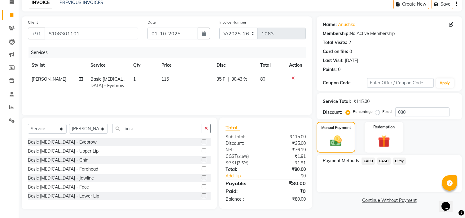
click at [397, 162] on span "GPay" at bounding box center [399, 160] width 13 height 7
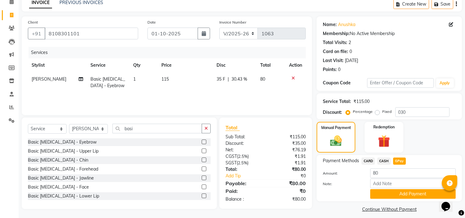
scroll to position [35, 0]
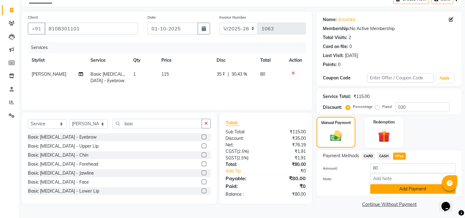
click at [398, 193] on button "Add Payment" at bounding box center [412, 189] width 85 height 10
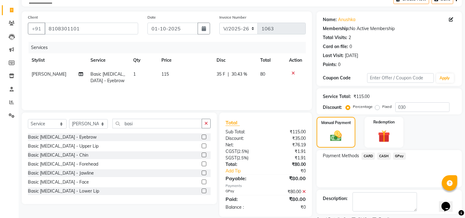
scroll to position [61, 0]
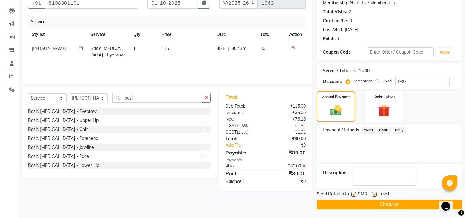
click at [398, 200] on button "Checkout" at bounding box center [388, 204] width 145 height 10
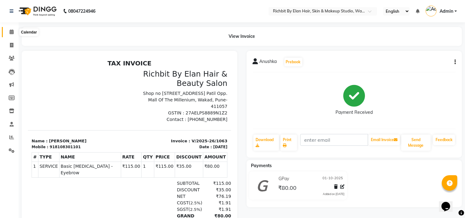
click at [8, 32] on span at bounding box center [11, 31] width 11 height 7
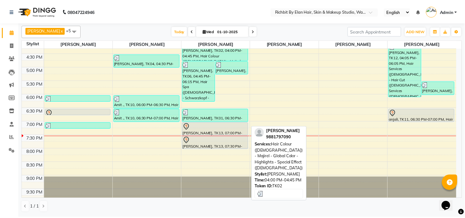
scroll to position [178, 0]
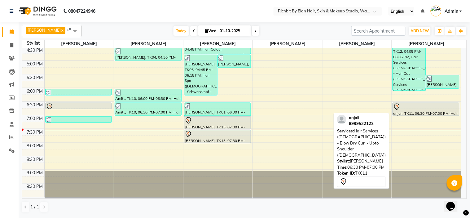
click at [424, 110] on div "anjali, TK11, 06:30 PM-07:00 PM, Hair Services (Female) - Blow Dry Curl - Upto …" at bounding box center [426, 109] width 66 height 13
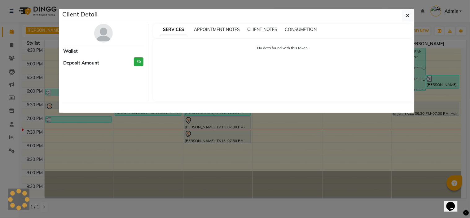
select select "7"
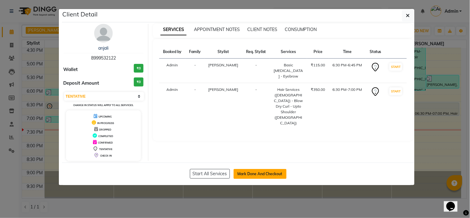
click at [250, 171] on button "Mark Done And Checkout" at bounding box center [259, 174] width 53 height 10
select select "service"
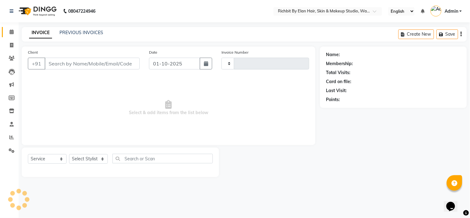
type input "1064"
select select "4114"
type input "8999532122"
select select "59451"
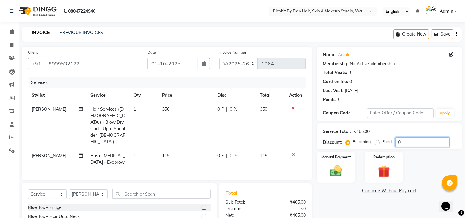
click at [420, 141] on input "0" at bounding box center [422, 142] width 54 height 10
click at [420, 141] on input "030" at bounding box center [422, 142] width 54 height 10
type input "030"
click at [221, 109] on span "105 F" at bounding box center [222, 109] width 11 height 7
select select "92645"
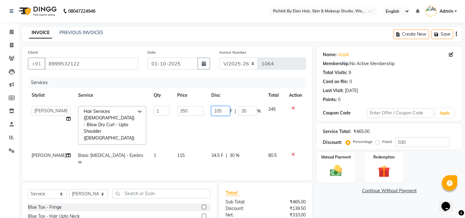
click at [221, 109] on input "105" at bounding box center [220, 111] width 19 height 10
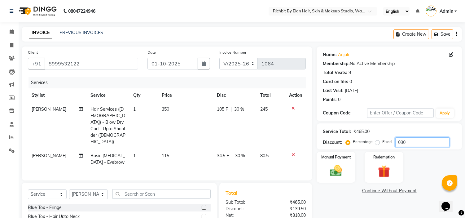
click at [413, 139] on input "030" at bounding box center [422, 142] width 54 height 10
type input "0"
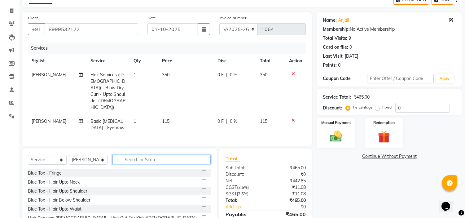
click at [138, 155] on input "text" at bounding box center [161, 160] width 98 height 10
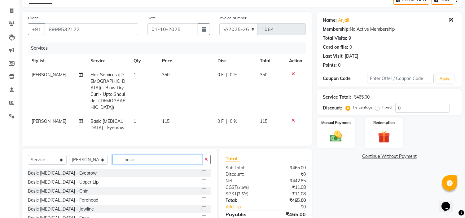
type input "basic"
click at [202, 179] on label at bounding box center [204, 181] width 5 height 5
click at [202, 180] on input "checkbox" at bounding box center [204, 182] width 4 height 4
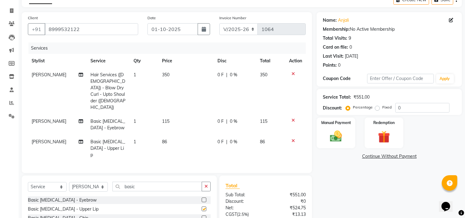
checkbox input "false"
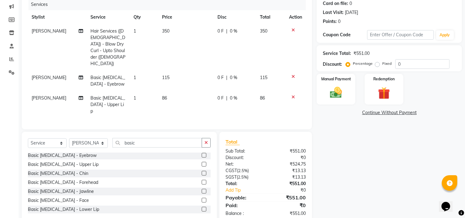
click at [202, 180] on label at bounding box center [204, 182] width 5 height 5
click at [202, 180] on input "checkbox" at bounding box center [204, 182] width 4 height 4
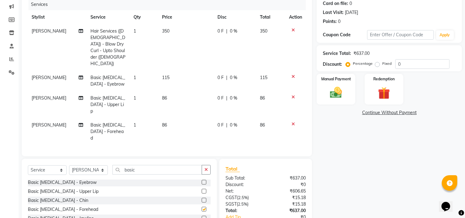
checkbox input "false"
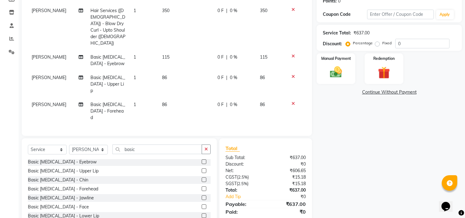
scroll to position [0, 0]
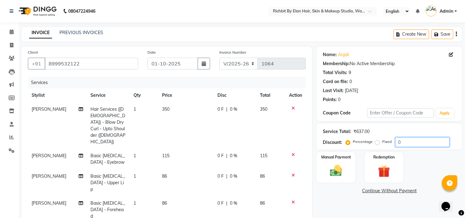
click at [413, 140] on input "0" at bounding box center [422, 142] width 54 height 10
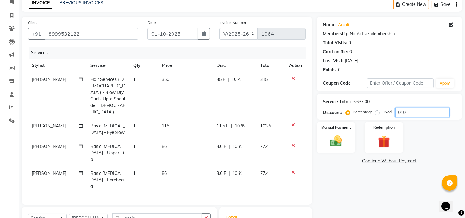
scroll to position [98, 0]
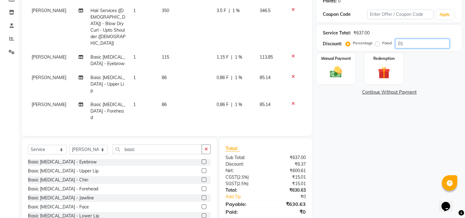
type input "0"
click at [407, 41] on input "number" at bounding box center [422, 44] width 54 height 10
type input "3"
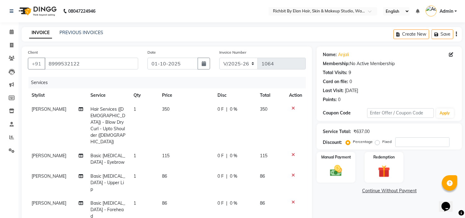
click at [114, 117] on span "Hair Services ([DEMOGRAPHIC_DATA]) - Blow Dry Curl - Upto Shoulder ([DEMOGRAPHI…" at bounding box center [108, 125] width 35 height 38
select select "92645"
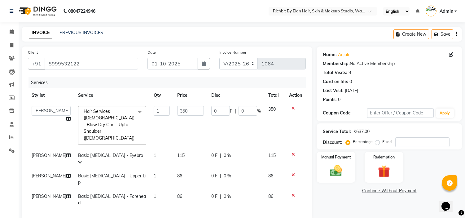
click at [114, 117] on span "Hair Services ([DEMOGRAPHIC_DATA]) - Blow Dry Curl - Upto Shoulder ([DEMOGRAPHI…" at bounding box center [109, 124] width 51 height 32
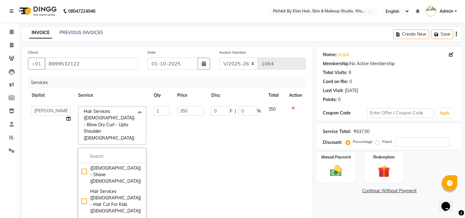
scroll to position [310, 0]
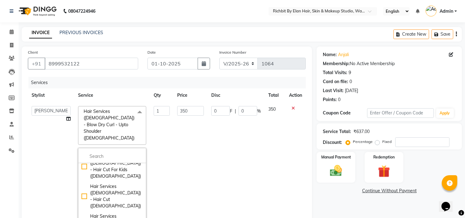
checkbox input "true"
checkbox input "false"
type input "357"
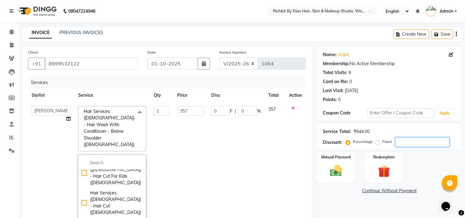
click at [420, 144] on input "number" at bounding box center [422, 142] width 54 height 10
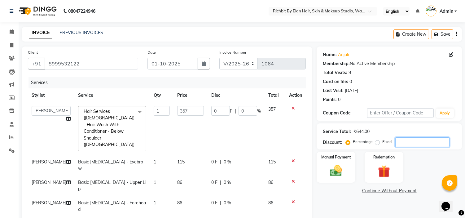
click at [420, 144] on input "number" at bounding box center [422, 142] width 54 height 10
type input "3"
type input "10.71"
type input "3"
type input "30"
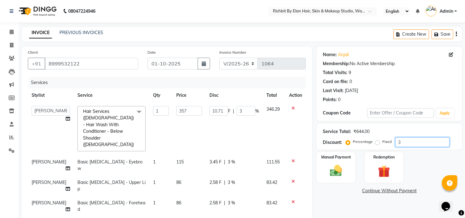
type input "107.1"
type input "30"
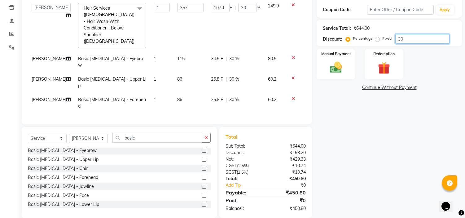
type input "30"
click at [218, 55] on span "34.5 F" at bounding box center [217, 58] width 12 height 7
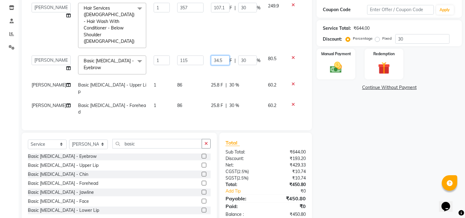
click at [221, 55] on input "34.5" at bounding box center [220, 60] width 19 height 10
type input "35"
click at [430, 41] on input "30" at bounding box center [422, 39] width 54 height 10
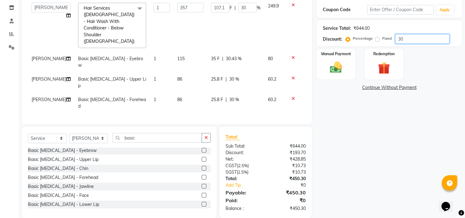
scroll to position [105, 0]
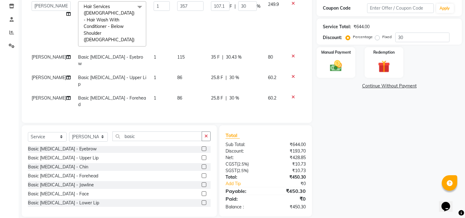
click at [217, 74] on span "25.8 F" at bounding box center [217, 77] width 12 height 7
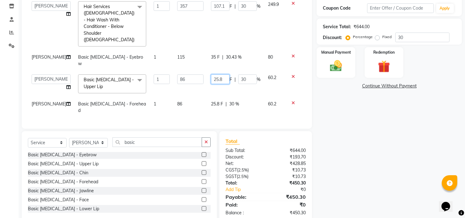
click at [224, 74] on input "25.8" at bounding box center [220, 79] width 19 height 10
type input "26"
click at [217, 97] on td "25.8 F | 30 %" at bounding box center [235, 107] width 57 height 20
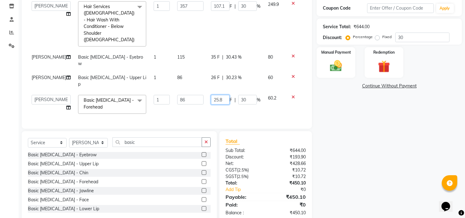
click at [220, 95] on input "25.8" at bounding box center [220, 100] width 19 height 10
type input "26"
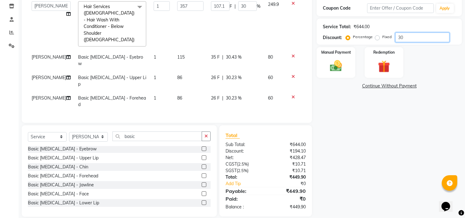
click at [428, 38] on input "30" at bounding box center [422, 38] width 54 height 10
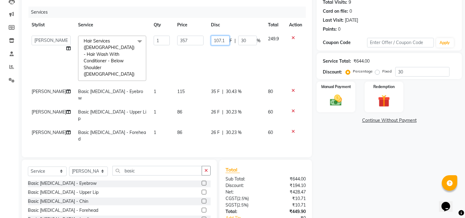
click at [222, 40] on input "107.1" at bounding box center [220, 41] width 19 height 10
type input "107"
click at [417, 71] on input "30" at bounding box center [422, 72] width 54 height 10
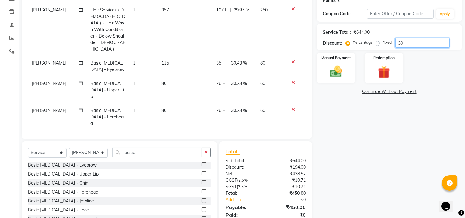
scroll to position [103, 0]
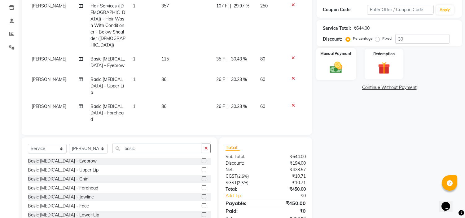
click at [346, 59] on div "Manual Payment" at bounding box center [336, 64] width 40 height 32
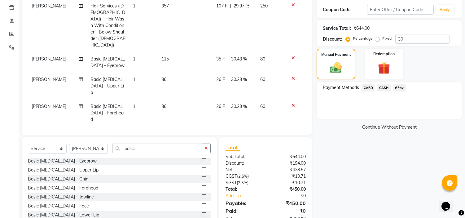
click at [394, 85] on span "GPay" at bounding box center [399, 87] width 13 height 7
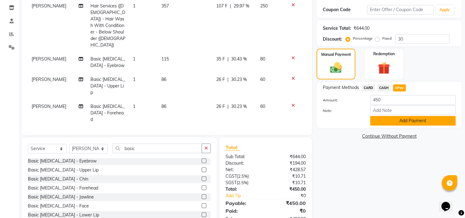
scroll to position [105, 0]
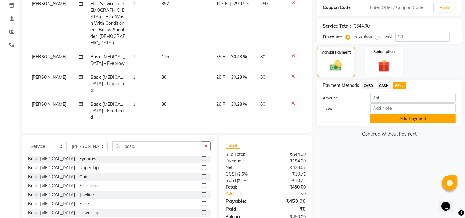
click at [401, 118] on button "Add Payment" at bounding box center [412, 119] width 85 height 10
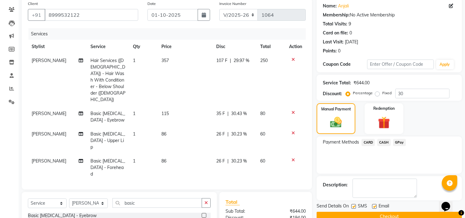
scroll to position [118, 0]
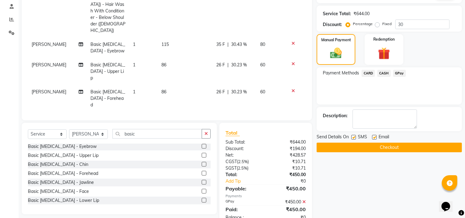
click at [358, 146] on button "Checkout" at bounding box center [388, 147] width 145 height 10
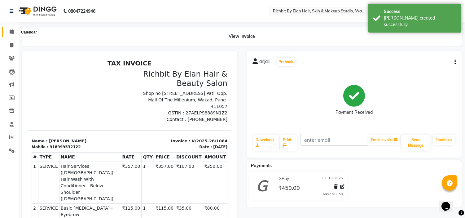
click at [10, 32] on icon at bounding box center [12, 31] width 4 height 5
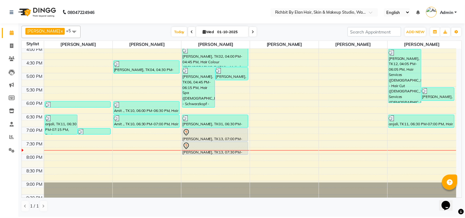
scroll to position [178, 0]
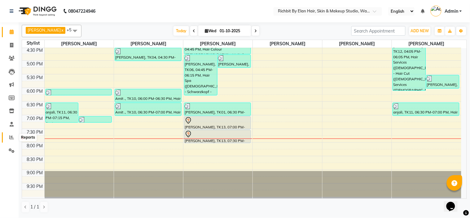
click at [12, 136] on icon at bounding box center [11, 137] width 5 height 5
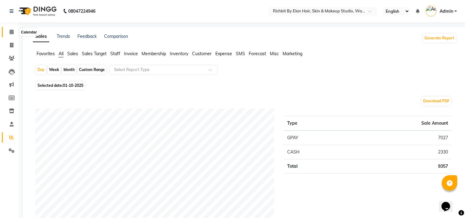
click at [10, 31] on icon at bounding box center [12, 31] width 4 height 5
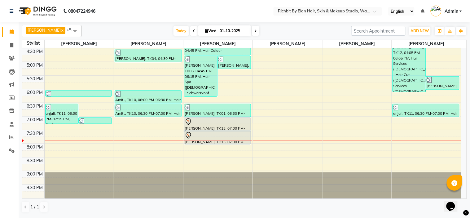
scroll to position [178, 0]
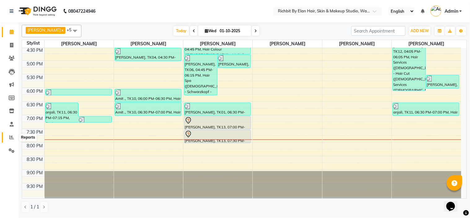
click at [10, 135] on icon at bounding box center [11, 137] width 5 height 5
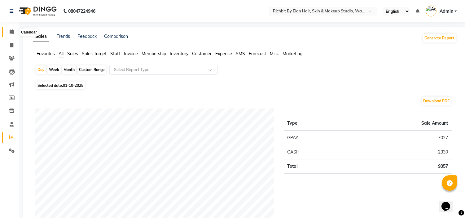
click at [11, 32] on icon at bounding box center [12, 31] width 4 height 5
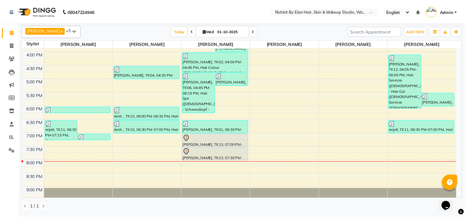
scroll to position [144, 0]
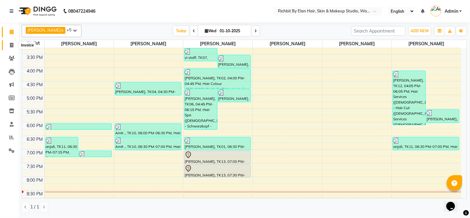
click at [11, 47] on icon at bounding box center [11, 45] width 3 height 5
select select "4114"
select select "service"
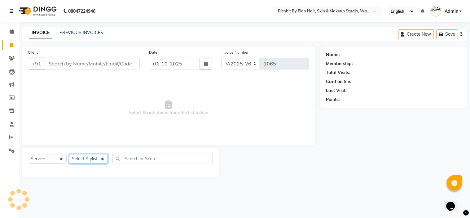
click at [82, 159] on select "Select Stylist [PERSON_NAME] [PERSON_NAME] [PERSON_NAME] [PERSON_NAME] Ram [PER…" at bounding box center [88, 159] width 39 height 10
select select "91268"
click at [69, 154] on select "Select Stylist [PERSON_NAME] [PERSON_NAME] [PERSON_NAME] [PERSON_NAME] Ram [PER…" at bounding box center [88, 159] width 39 height 10
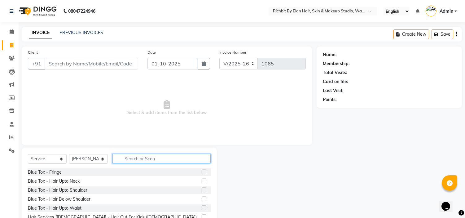
click at [147, 158] on input "text" at bounding box center [161, 159] width 98 height 10
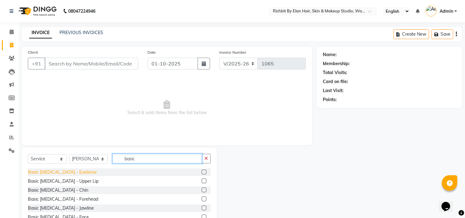
type input "basic"
click at [73, 172] on div "Basic [MEDICAL_DATA] - Eyebrow" at bounding box center [62, 172] width 69 height 7
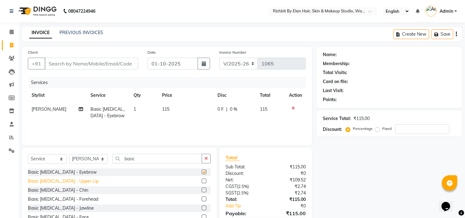
checkbox input "false"
click at [74, 184] on div "Basic [MEDICAL_DATA] - Upper Lip" at bounding box center [63, 181] width 71 height 7
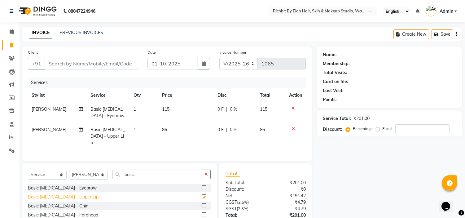
checkbox input "false"
click at [75, 214] on div "Basic [MEDICAL_DATA] - Forehead" at bounding box center [63, 214] width 70 height 7
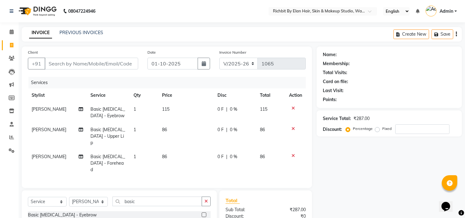
checkbox input "false"
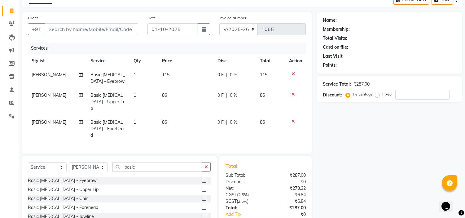
scroll to position [65, 0]
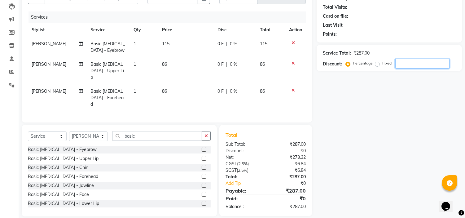
click at [414, 66] on input "number" at bounding box center [422, 64] width 54 height 10
click at [219, 62] on span "0 F" at bounding box center [220, 64] width 6 height 7
select select "91268"
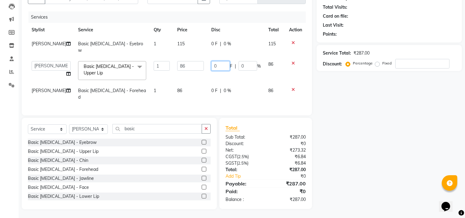
click at [221, 66] on input "0" at bounding box center [220, 66] width 19 height 10
type input "035"
click at [415, 58] on div "Service Total: ₹287.00 Discount: Percentage Fixed" at bounding box center [389, 57] width 133 height 21
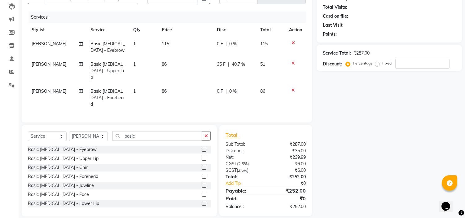
click at [218, 88] on span "0 F" at bounding box center [220, 91] width 6 height 7
select select "91268"
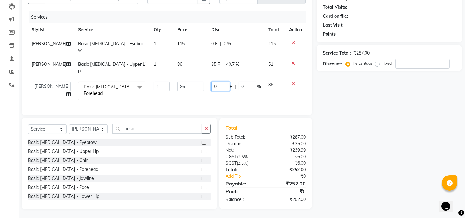
click at [219, 84] on input "0" at bounding box center [220, 86] width 19 height 10
type input "025"
click at [431, 67] on input "number" at bounding box center [422, 64] width 54 height 10
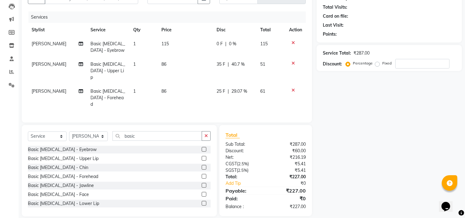
click at [221, 88] on span "25 F" at bounding box center [220, 91] width 9 height 7
select select "91268"
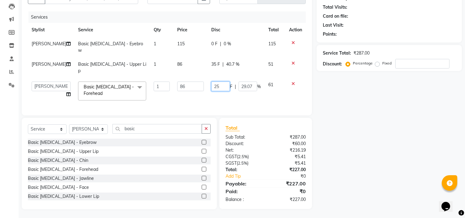
click at [219, 85] on input "25" at bounding box center [220, 86] width 19 height 10
type input "26"
click at [219, 85] on input "26" at bounding box center [220, 86] width 19 height 10
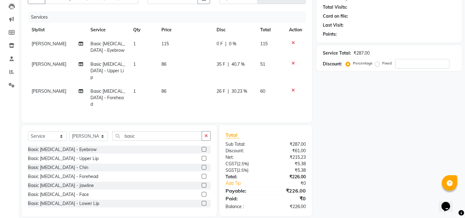
click at [216, 66] on span "35 F" at bounding box center [220, 64] width 9 height 7
select select "91268"
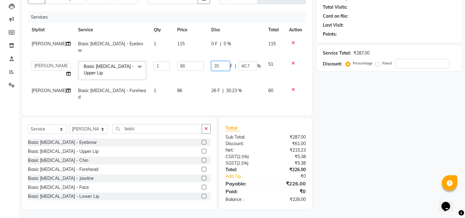
click at [222, 64] on input "35" at bounding box center [220, 66] width 19 height 10
type input "3"
type input "26"
click at [428, 65] on input "number" at bounding box center [422, 64] width 54 height 10
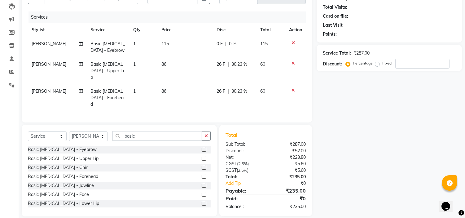
click at [220, 41] on td "0 F | 0 %" at bounding box center [235, 47] width 44 height 20
select select "91268"
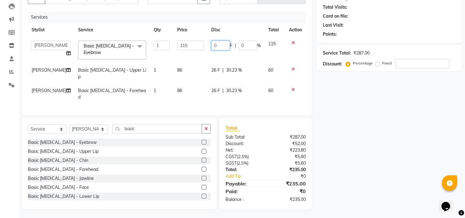
click at [221, 45] on input "0" at bounding box center [220, 46] width 19 height 10
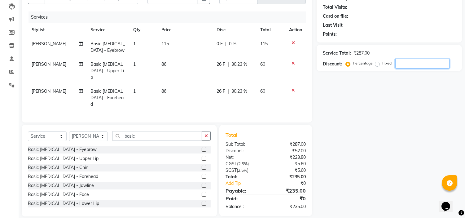
click at [406, 63] on input "number" at bounding box center [422, 64] width 54 height 10
click at [406, 63] on input "30" at bounding box center [422, 64] width 54 height 10
click at [421, 64] on input "30" at bounding box center [422, 64] width 54 height 10
click at [370, 113] on div "Name: Membership: Total Visits: Card on file: Last Visit: Points: Service Total…" at bounding box center [391, 98] width 150 height 235
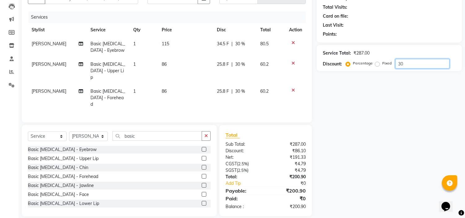
click at [443, 63] on input "30" at bounding box center [422, 64] width 54 height 10
type input "3"
type input "30"
click at [420, 67] on input "30" at bounding box center [422, 64] width 54 height 10
click at [222, 41] on span "34.5 F" at bounding box center [223, 44] width 12 height 7
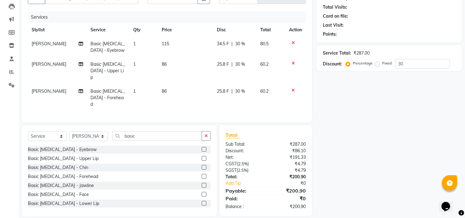
select select "91268"
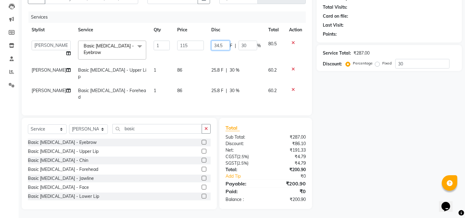
click at [224, 46] on input "34.5" at bounding box center [220, 46] width 19 height 10
type input "34"
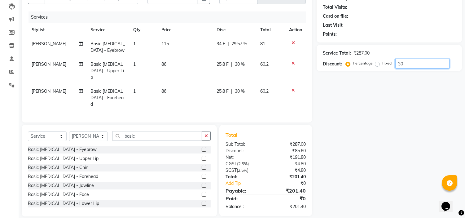
click at [419, 67] on input "30" at bounding box center [422, 64] width 54 height 10
click at [417, 67] on input "30" at bounding box center [422, 64] width 54 height 10
click at [224, 41] on span "34 F" at bounding box center [220, 44] width 9 height 7
select select "91268"
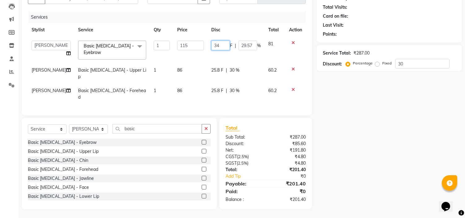
click at [224, 44] on input "34" at bounding box center [220, 46] width 19 height 10
type input "35"
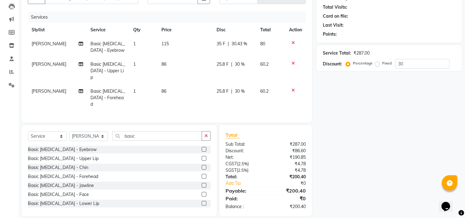
click at [215, 68] on td "25.8 F | 30 %" at bounding box center [235, 70] width 44 height 27
select select "91268"
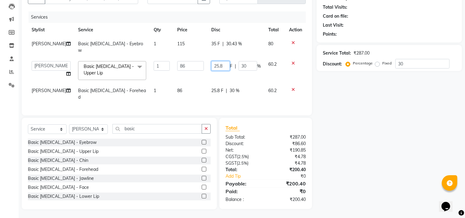
click at [221, 66] on input "25.8" at bounding box center [220, 66] width 19 height 10
type input "25"
click at [214, 90] on td "25.8 F | 30 %" at bounding box center [235, 94] width 57 height 20
select select "91268"
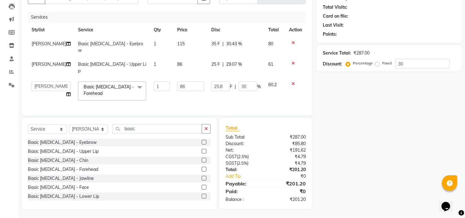
click at [217, 64] on span "25 F" at bounding box center [215, 64] width 9 height 7
select select "91268"
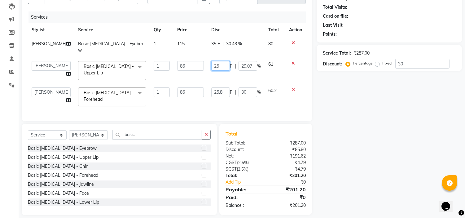
click at [217, 64] on input "25" at bounding box center [220, 66] width 19 height 10
type input "26"
click at [222, 92] on td "25.8 F | 30 %" at bounding box center [235, 97] width 57 height 26
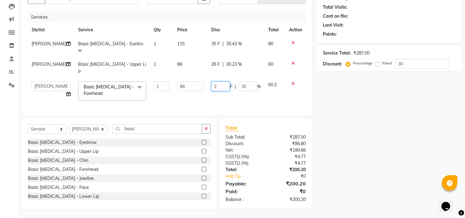
type input "26"
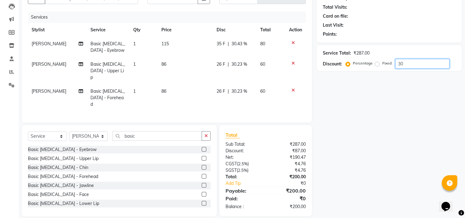
click at [432, 63] on input "30" at bounding box center [422, 64] width 54 height 10
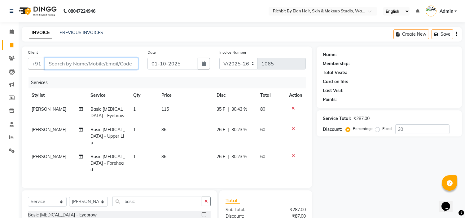
click at [102, 62] on input "Client" at bounding box center [92, 64] width 94 height 12
type input "9"
type input "0"
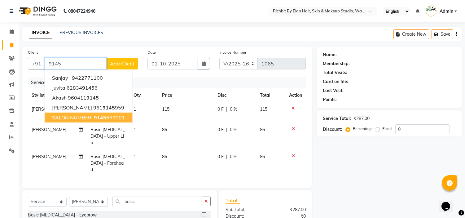
click at [103, 120] on span "9145" at bounding box center [100, 117] width 12 height 6
type input "9145669001"
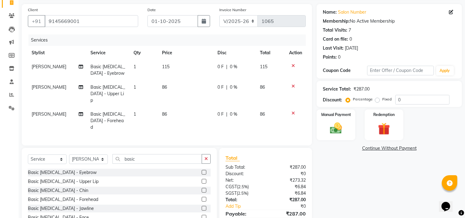
scroll to position [65, 0]
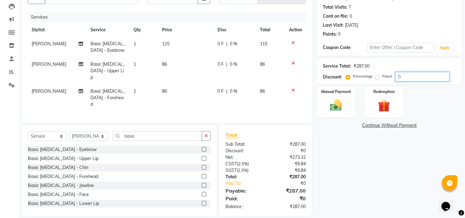
click at [408, 79] on input "0" at bounding box center [422, 77] width 54 height 10
type input "030"
drag, startPoint x: 213, startPoint y: 55, endPoint x: 225, endPoint y: 67, distance: 16.6
click at [218, 61] on tbody "anuja dhavare Basic Skin Care - Eyebrow 1 115 34.5 F | 30 % 80.5 anuja dhavare …" at bounding box center [167, 74] width 278 height 74
click at [226, 66] on span "25.8 F" at bounding box center [223, 64] width 12 height 7
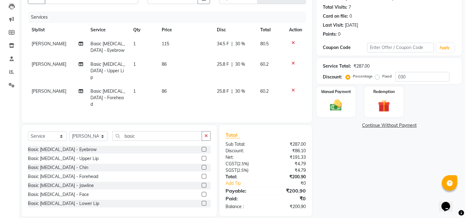
select select "91268"
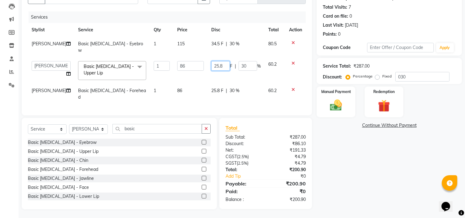
click at [226, 66] on input "25.8" at bounding box center [220, 66] width 19 height 10
type input "25"
click at [226, 75] on td "25 F | 30 %" at bounding box center [235, 70] width 57 height 26
select select "91268"
click at [223, 68] on input "25" at bounding box center [220, 66] width 19 height 10
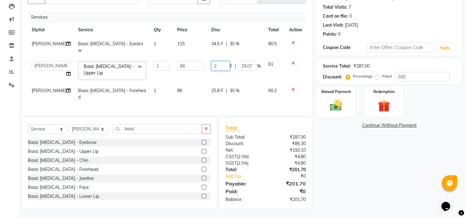
type input "24"
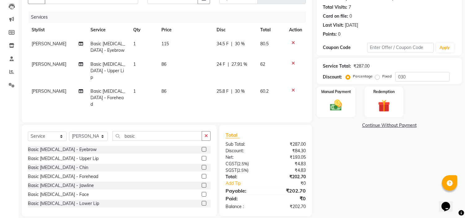
click at [220, 89] on td "25.8 F | 30 %" at bounding box center [235, 97] width 44 height 27
select select "91268"
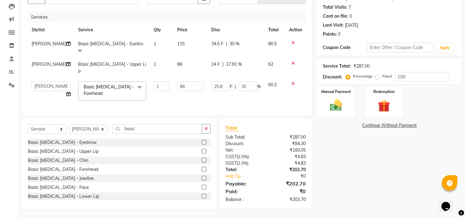
click at [219, 65] on div "24 F | 27.91 %" at bounding box center [236, 64] width 50 height 7
select select "91268"
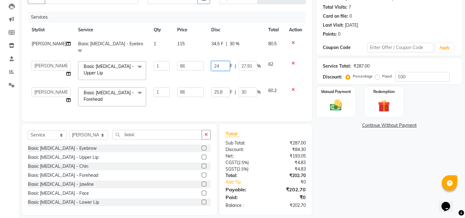
click at [219, 65] on input "24" at bounding box center [220, 66] width 19 height 10
type input "26"
click at [227, 72] on td "26 F | 27.91 %" at bounding box center [235, 70] width 57 height 26
select select "91268"
click at [220, 95] on input "25.8" at bounding box center [220, 92] width 19 height 10
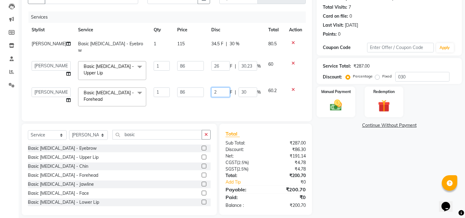
type input "26"
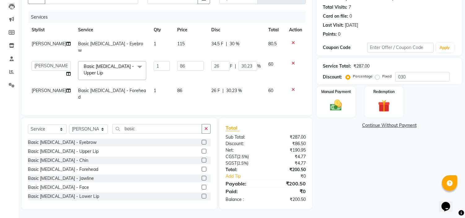
drag, startPoint x: 260, startPoint y: 109, endPoint x: 256, endPoint y: 105, distance: 5.7
click at [259, 109] on div "Services Stylist Service Qty Price Disc Total Action anuja dhavare Basic Skin C…" at bounding box center [167, 60] width 278 height 98
click at [220, 49] on td "34.5 F | 30 %" at bounding box center [235, 47] width 57 height 20
select select "91268"
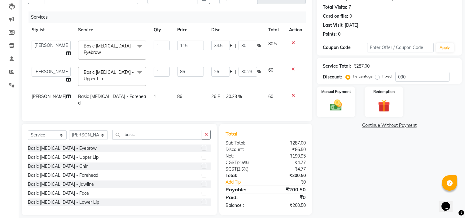
click at [220, 48] on input "34.5" at bounding box center [220, 46] width 19 height 10
type input "34"
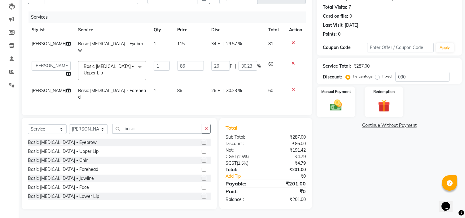
click at [234, 61] on tbody "anuja dhavare Basic Skin Care - Eyebrow 1 115 34 F | 29.57 % 81 Ankita nivangun…" at bounding box center [167, 70] width 278 height 67
click at [222, 44] on span "|" at bounding box center [222, 44] width 1 height 7
select select "91268"
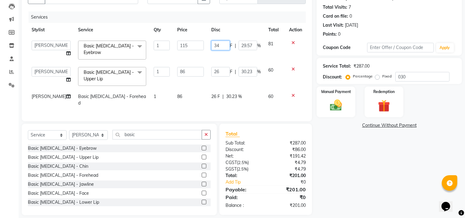
click at [221, 44] on input "34" at bounding box center [220, 46] width 19 height 10
type input "35"
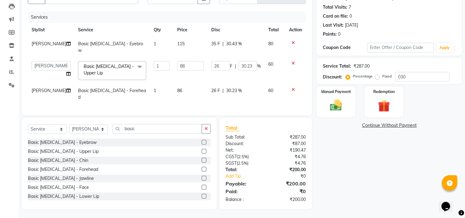
click at [231, 54] on td "35 F | 30.43 %" at bounding box center [235, 47] width 57 height 20
select select "91268"
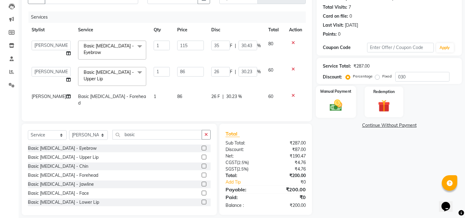
click at [330, 109] on img at bounding box center [336, 105] width 20 height 15
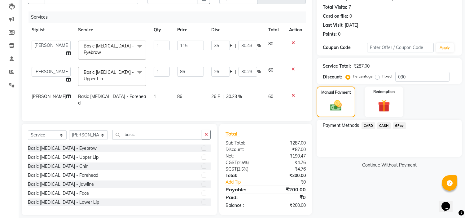
scroll to position [77, 0]
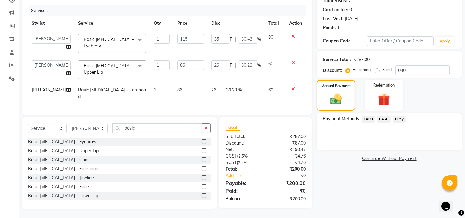
click at [380, 115] on div "CASH" at bounding box center [383, 119] width 16 height 8
click at [380, 115] on span "CASH" at bounding box center [383, 118] width 13 height 7
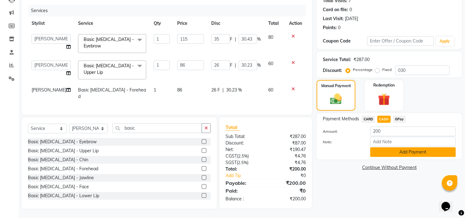
click at [381, 147] on button "Add Payment" at bounding box center [412, 152] width 85 height 10
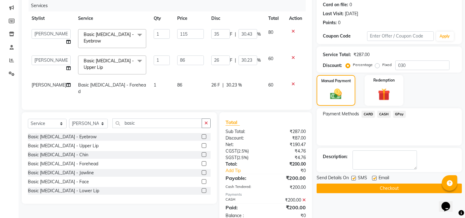
scroll to position [98, 0]
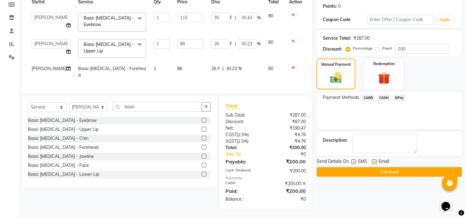
click at [364, 167] on button "Checkout" at bounding box center [388, 172] width 145 height 10
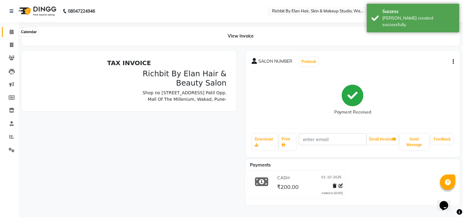
click at [8, 34] on span at bounding box center [11, 31] width 11 height 7
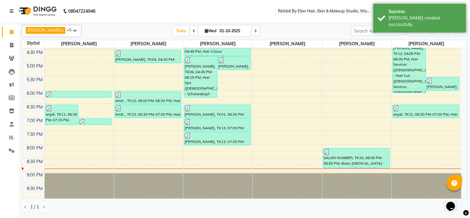
scroll to position [178, 0]
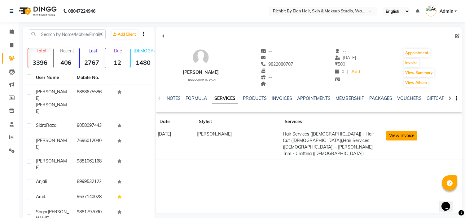
click at [393, 136] on button "View Invoice" at bounding box center [401, 136] width 31 height 10
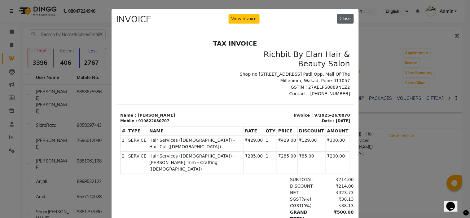
click at [344, 17] on button "Close" at bounding box center [345, 19] width 17 height 10
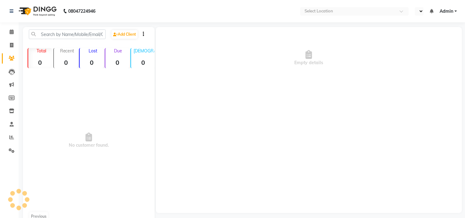
select select "en"
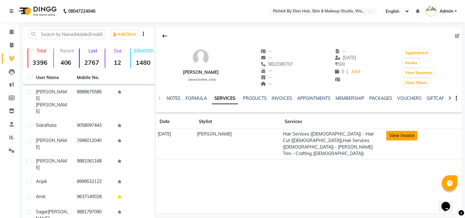
click at [400, 135] on button "View Invoice" at bounding box center [401, 136] width 31 height 10
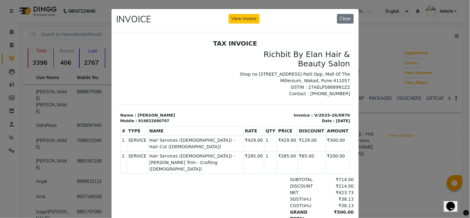
click at [335, 12] on div "INVOICE View Invoice Close" at bounding box center [234, 20] width 247 height 23
click at [340, 16] on button "Close" at bounding box center [345, 19] width 17 height 10
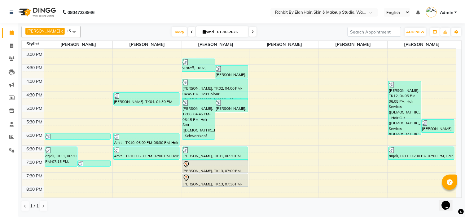
scroll to position [172, 0]
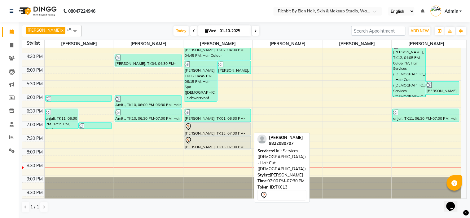
click at [211, 131] on div "[PERSON_NAME], TK13, 07:00 PM-07:30 PM, Hair Services ([DEMOGRAPHIC_DATA]) - Ha…" at bounding box center [217, 129] width 66 height 13
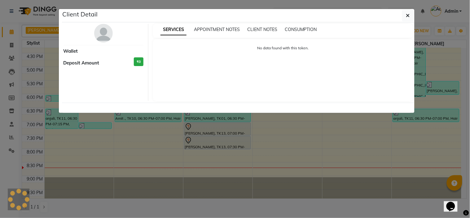
select select "7"
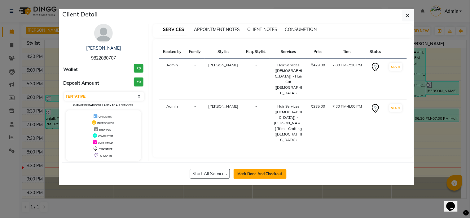
click at [243, 177] on button "Mark Done And Checkout" at bounding box center [259, 174] width 53 height 10
select select "service"
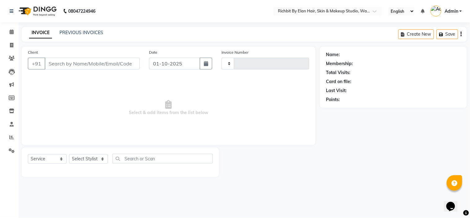
type input "1065"
select select "select"
select select "4114"
type input "9822080707"
select select "39151"
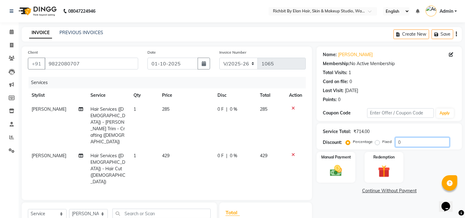
click at [414, 142] on input "0" at bounding box center [422, 142] width 54 height 10
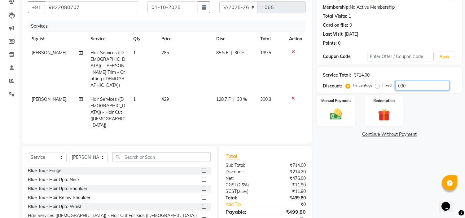
scroll to position [58, 0]
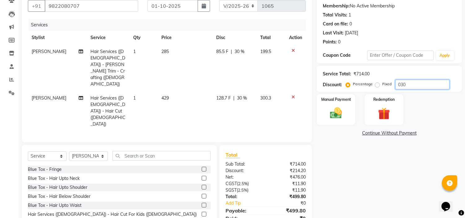
type input "030"
click at [104, 151] on select "Select Stylist [PERSON_NAME] [PERSON_NAME] [PERSON_NAME] [PERSON_NAME] Ram [PER…" at bounding box center [88, 156] width 39 height 10
click at [47, 151] on select "Select Service Product Membership Package Voucher Prepaid Gift Card" at bounding box center [47, 156] width 39 height 10
select select "product"
click at [28, 151] on select "Select Service Product Membership Package Voucher Prepaid Gift Card" at bounding box center [47, 156] width 39 height 10
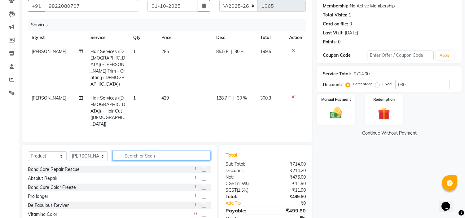
click at [128, 151] on input "text" at bounding box center [161, 156] width 98 height 10
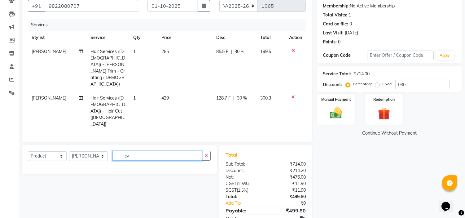
scroll to position [57, 0]
type input "c"
click at [140, 151] on input "CV" at bounding box center [156, 156] width 89 height 10
type input "C"
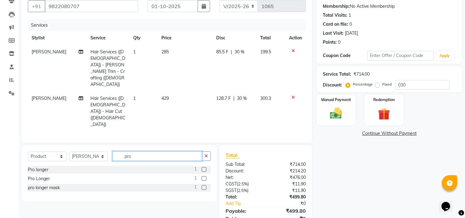
click at [144, 151] on input "pro" at bounding box center [156, 156] width 89 height 10
type input "p"
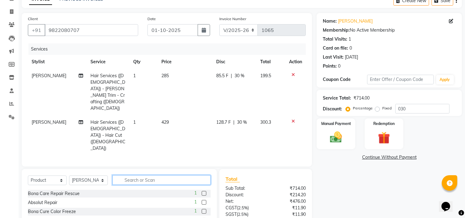
scroll to position [58, 0]
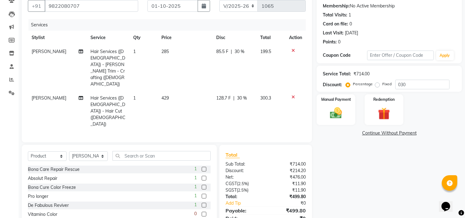
click at [202, 176] on label at bounding box center [204, 178] width 5 height 5
click at [202, 176] on input "checkbox" at bounding box center [204, 178] width 4 height 4
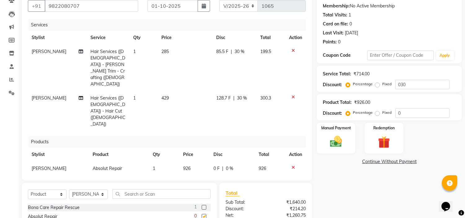
checkbox input "false"
click at [208, 161] on td "926" at bounding box center [194, 168] width 30 height 14
select select "39151"
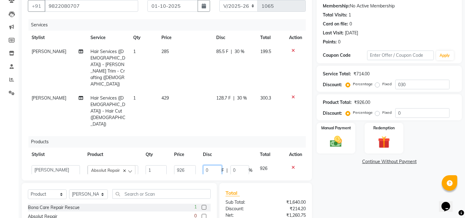
click at [212, 165] on input "0" at bounding box center [212, 170] width 19 height 10
type input "05"
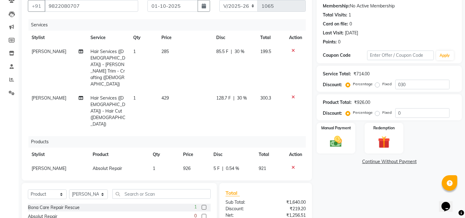
click at [330, 173] on div "Name: [PERSON_NAME] Membership: No Active Membership Total Visits: 1 Card on fi…" at bounding box center [391, 138] width 150 height 298
click at [292, 165] on icon at bounding box center [292, 167] width 3 height 4
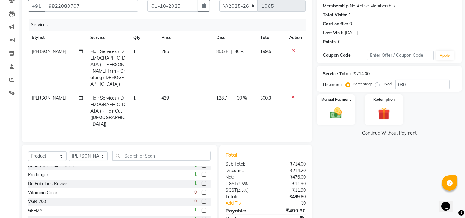
scroll to position [0, 0]
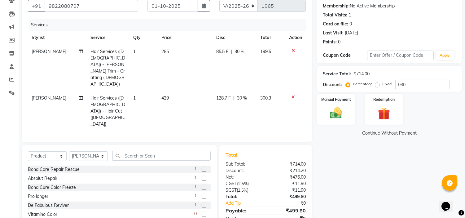
click at [202, 167] on label at bounding box center [204, 169] width 5 height 5
click at [202, 167] on input "checkbox" at bounding box center [204, 169] width 4 height 4
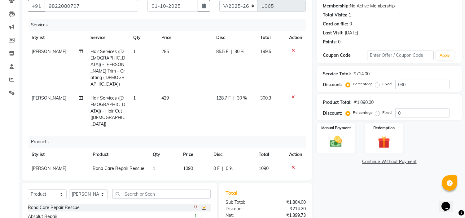
checkbox input "false"
click at [292, 165] on icon at bounding box center [292, 167] width 3 height 4
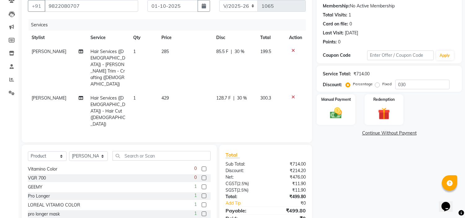
scroll to position [69, 0]
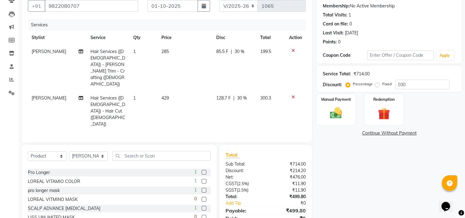
click at [202, 179] on label at bounding box center [204, 181] width 5 height 5
click at [202, 179] on input "checkbox" at bounding box center [204, 181] width 4 height 4
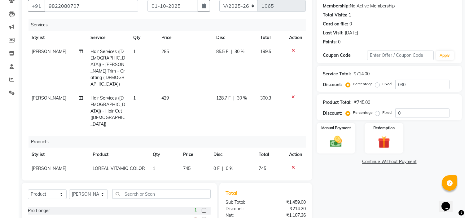
checkbox input "false"
